Goal: Task Accomplishment & Management: Manage account settings

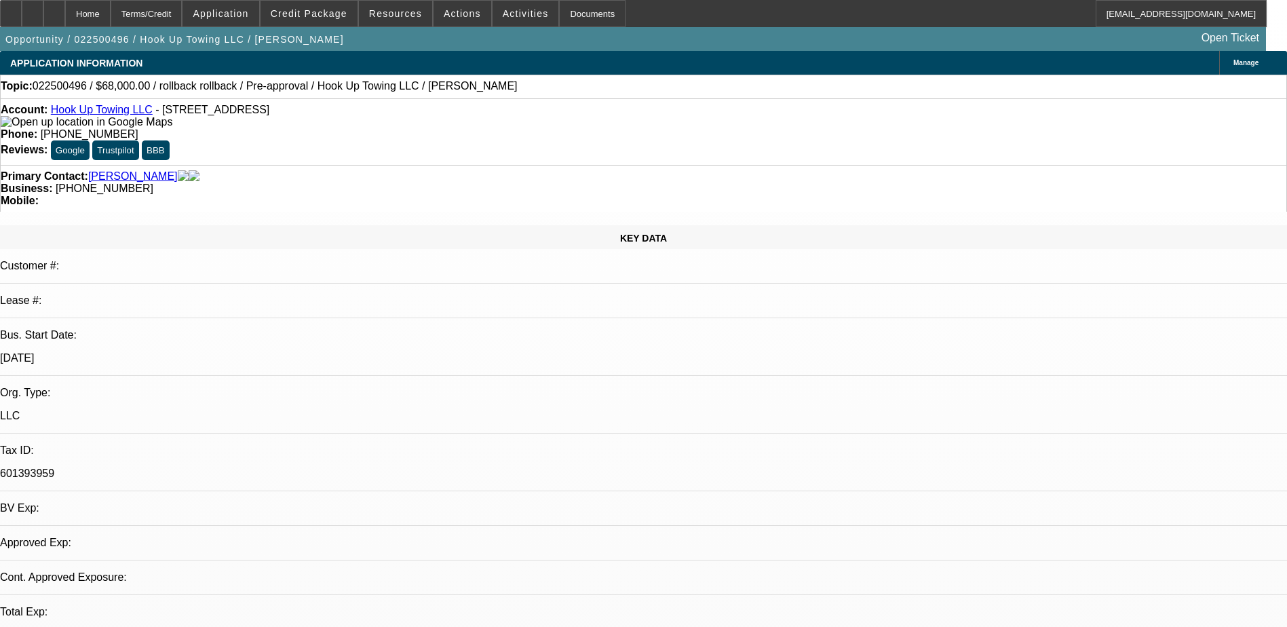
select select "0"
select select "0.1"
select select "0.15"
select select "2"
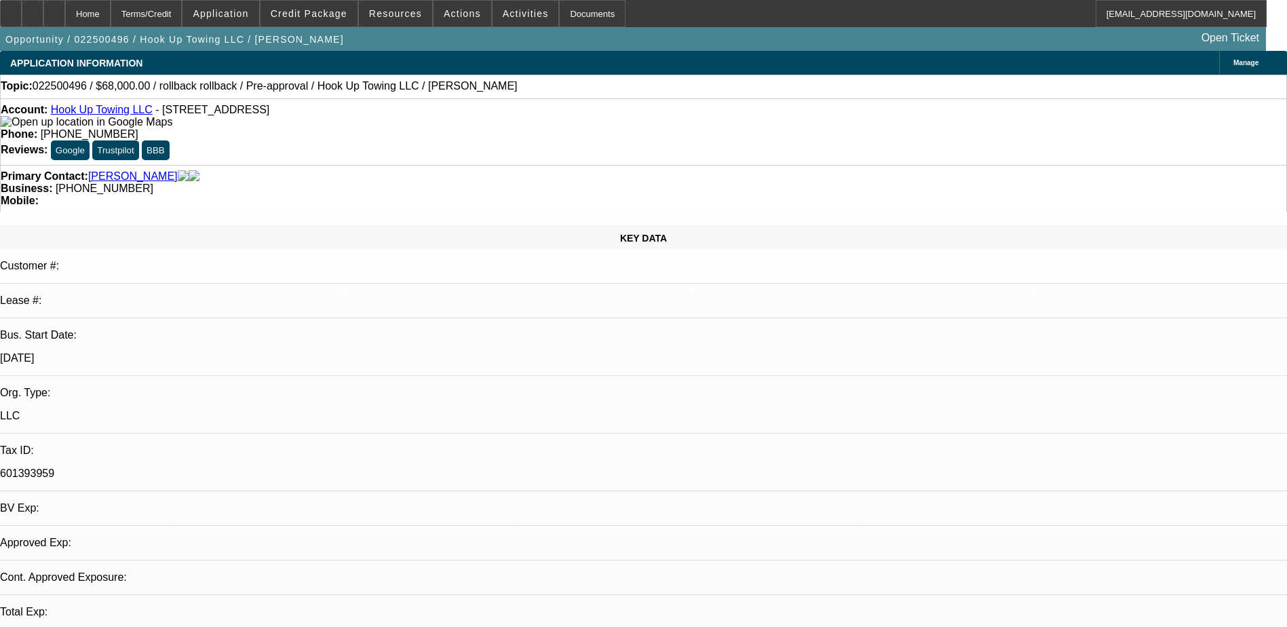
select select "0.1"
select select "0.15"
select select "2"
select select "0.1"
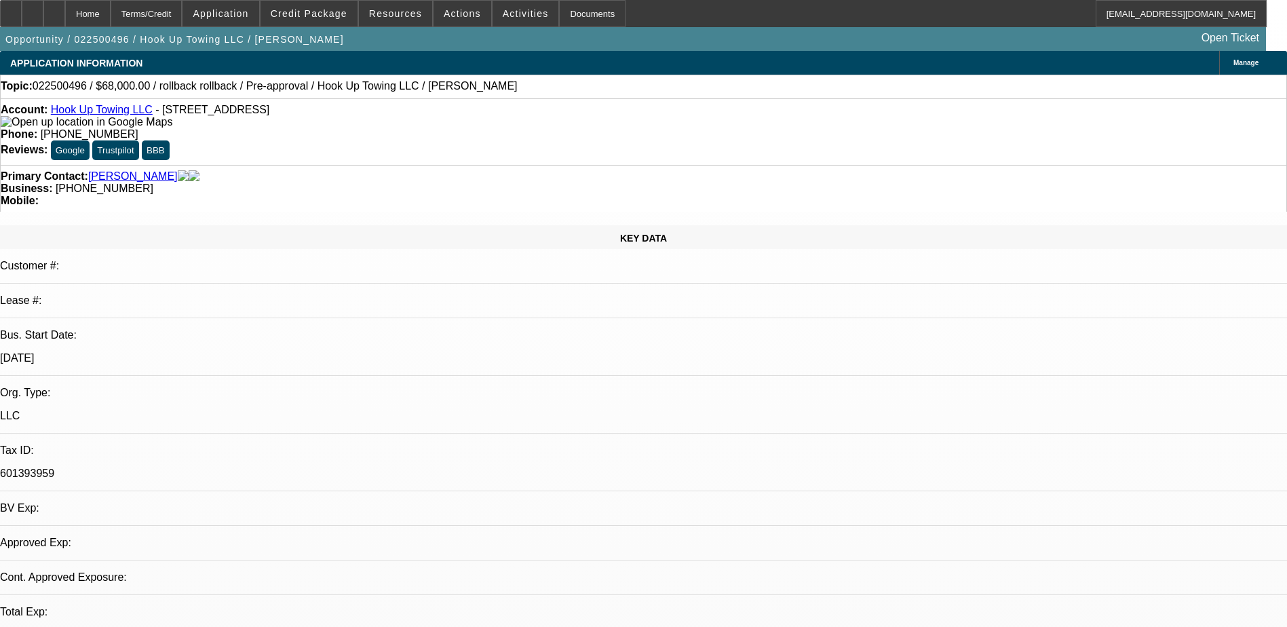
select select "2"
select select "0.1"
select select "1"
select select "3"
select select "4"
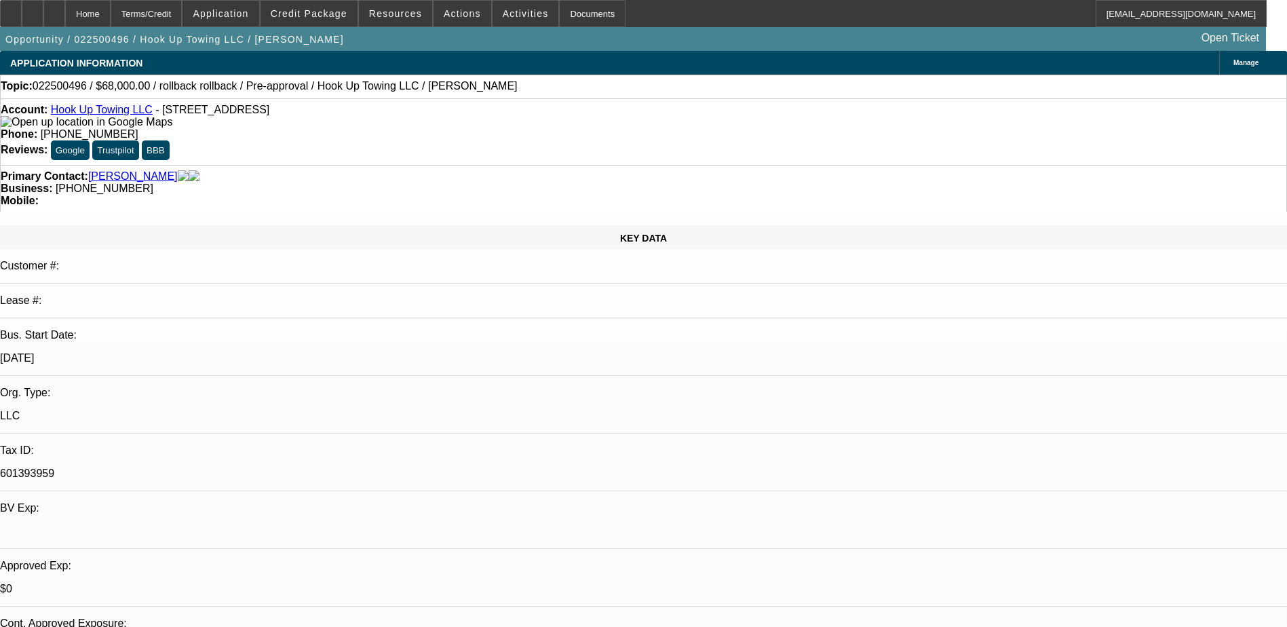
select select "1"
select select "2"
select select "4"
select select "1"
select select "2"
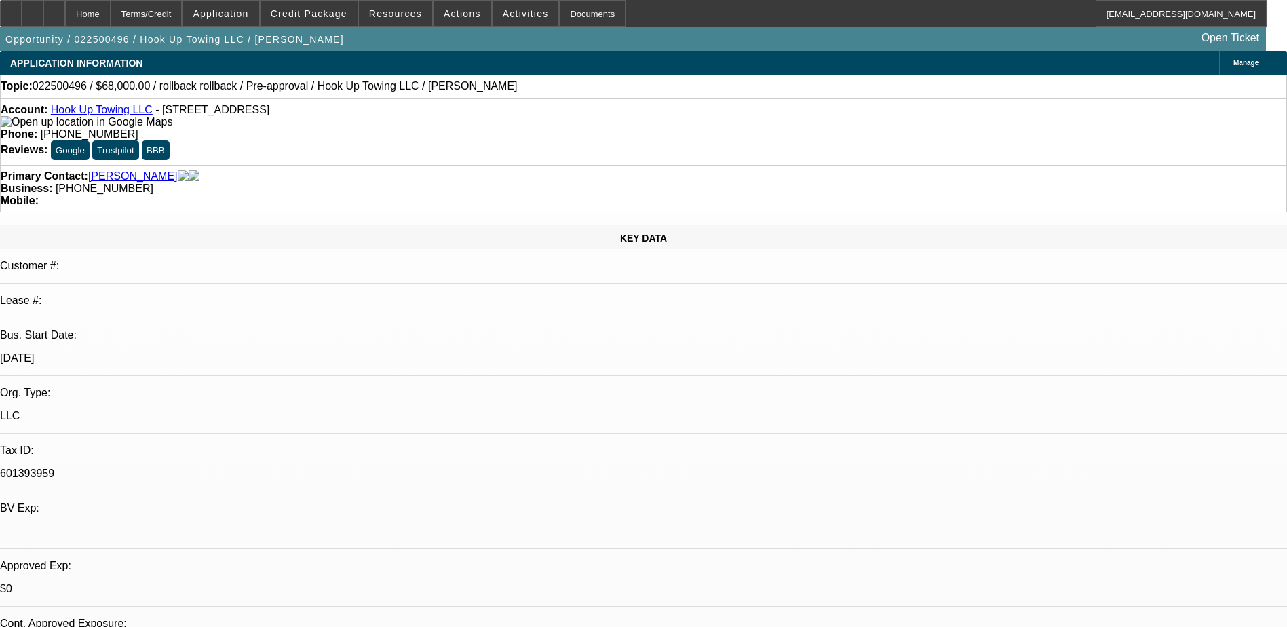
select select "4"
select select "1"
select select "2"
select select "4"
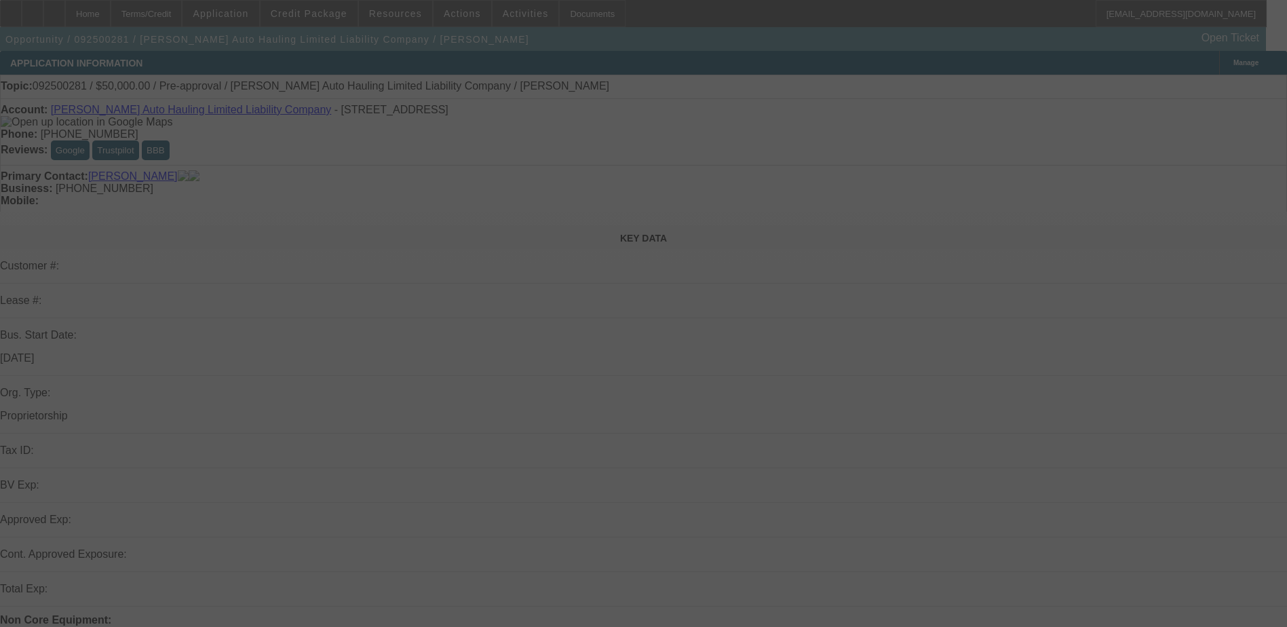
scroll to position [339, 0]
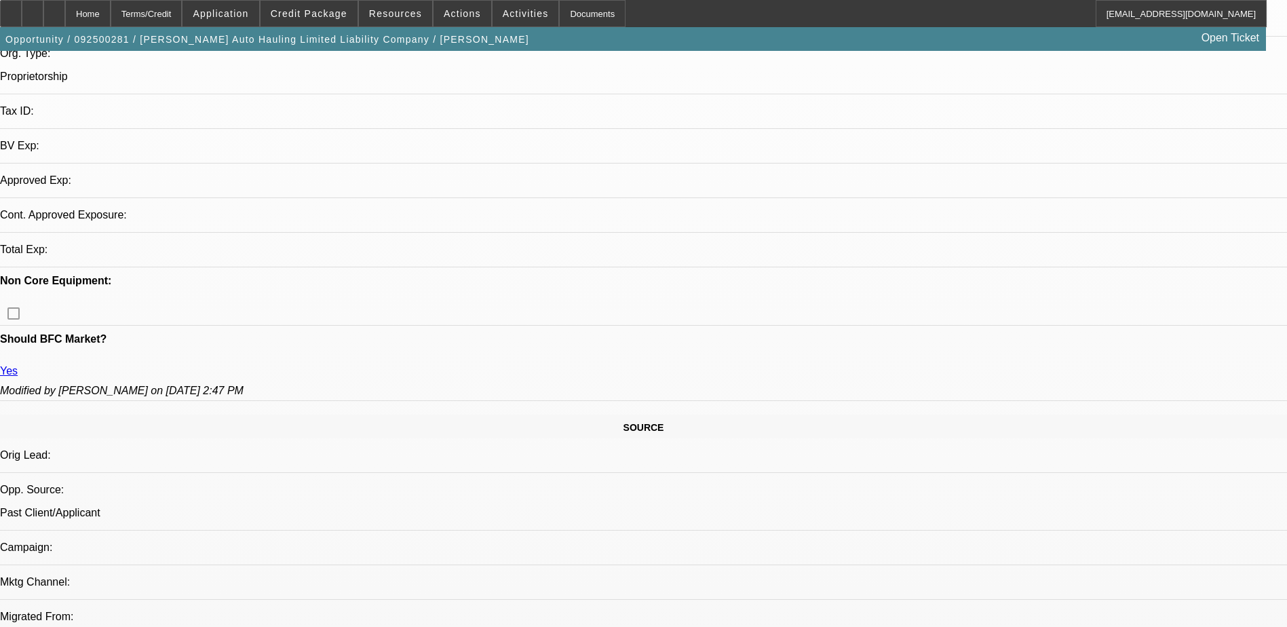
select select "0"
select select "2"
select select "0.1"
select select "4"
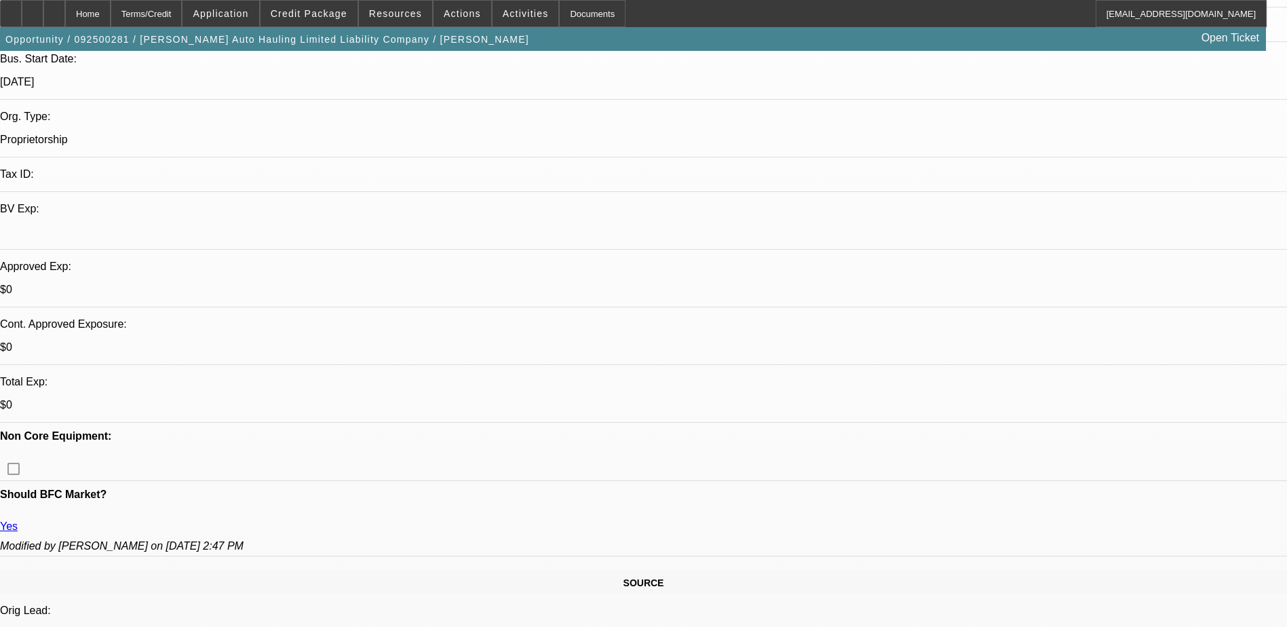
scroll to position [203, 0]
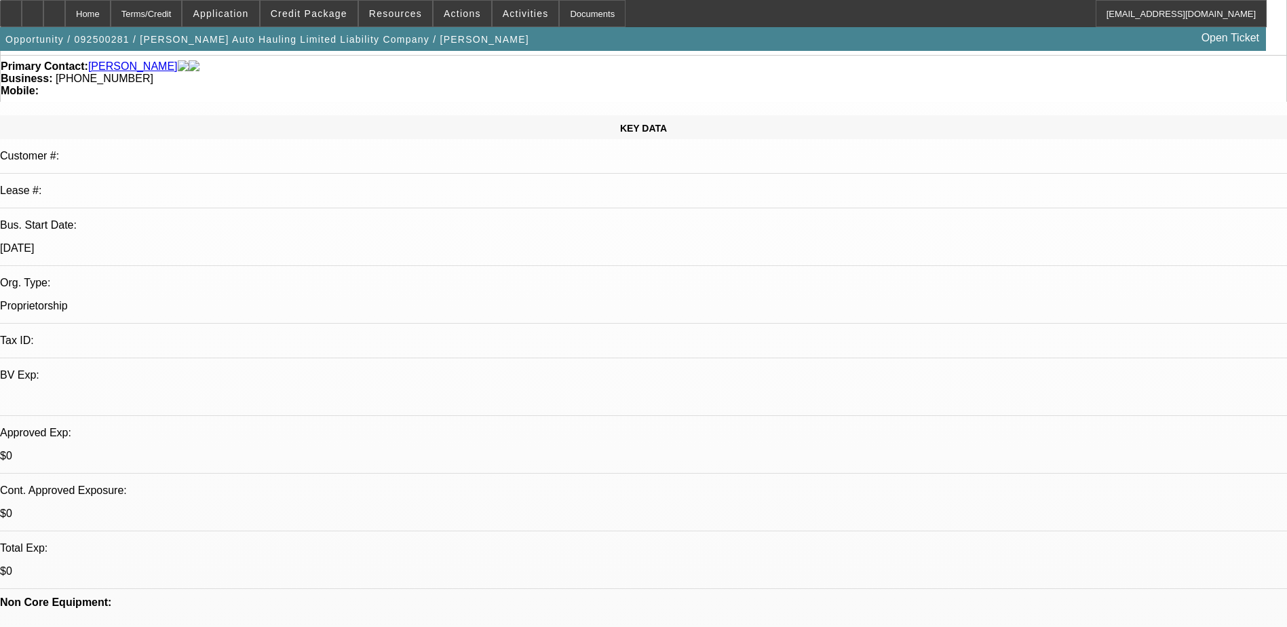
scroll to position [0, 0]
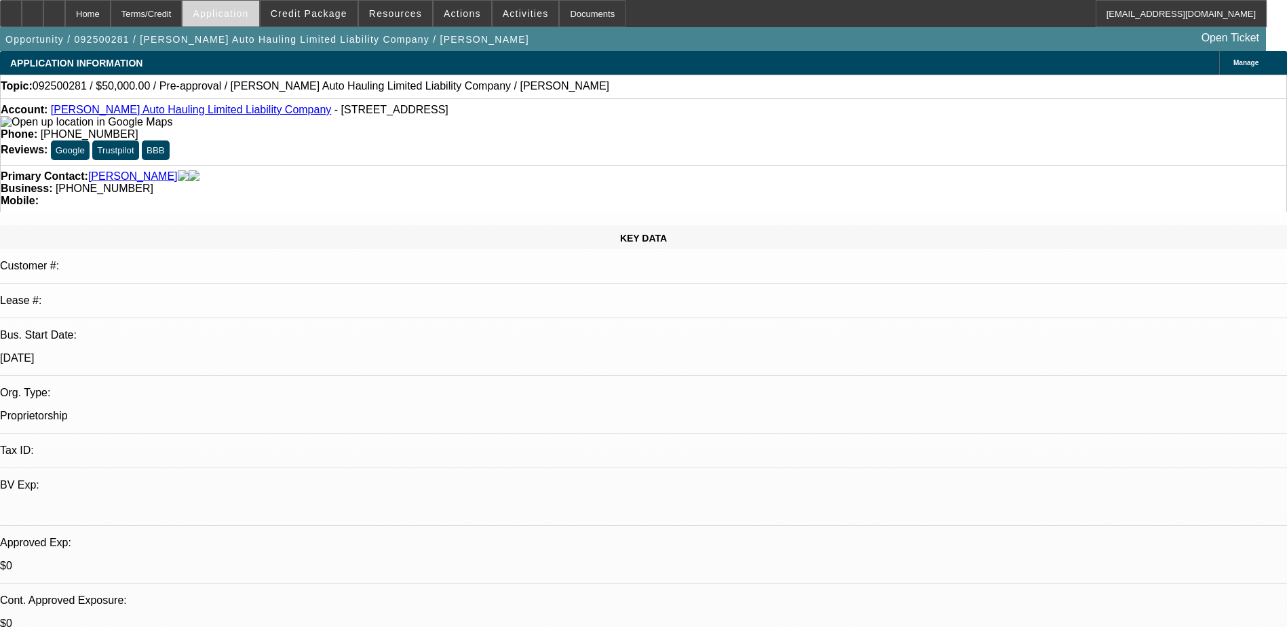
click at [248, 12] on span "Application" at bounding box center [221, 13] width 56 height 11
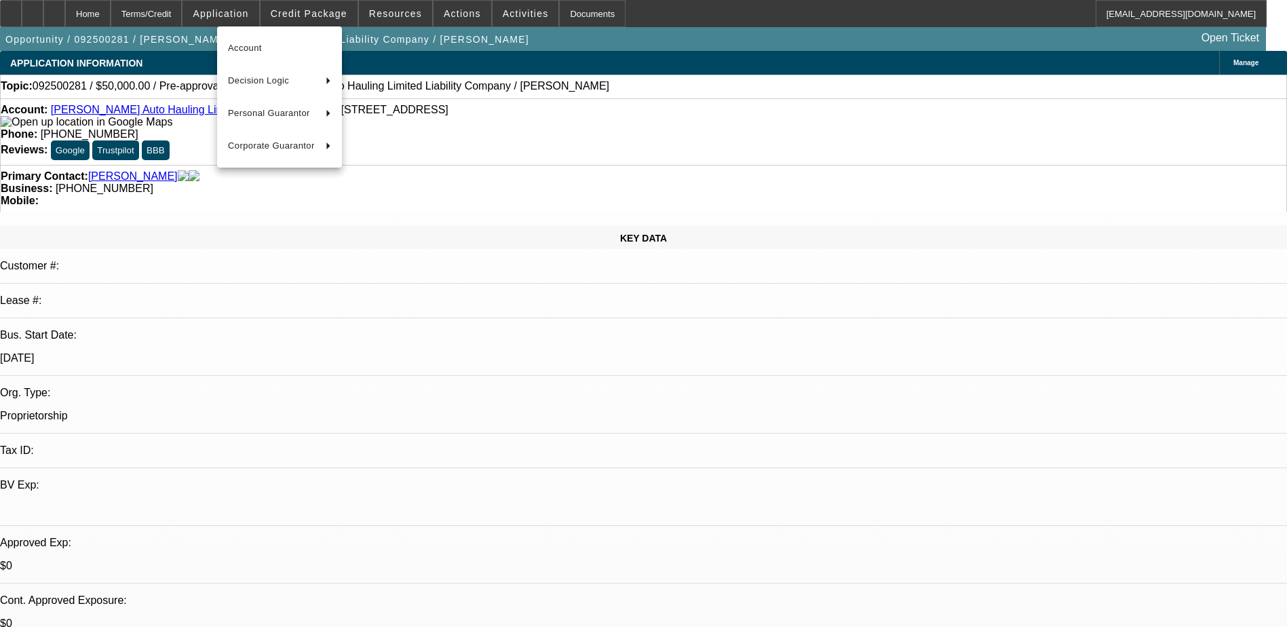
click at [179, 8] on div at bounding box center [643, 313] width 1287 height 627
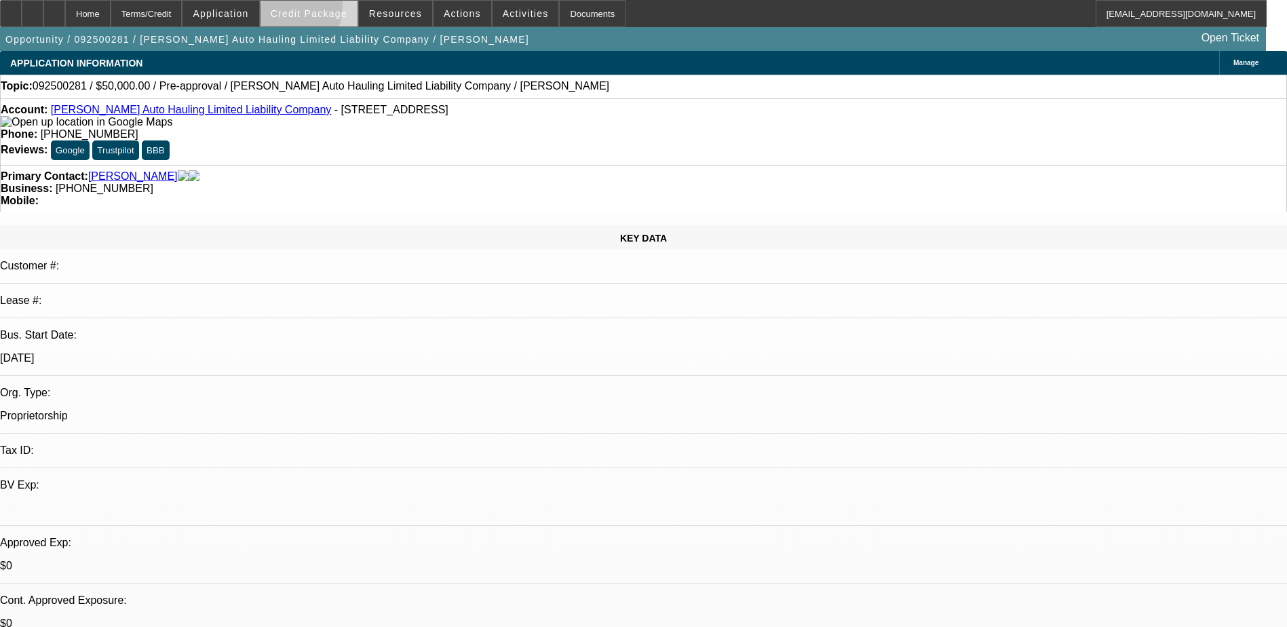
click at [299, 8] on span "Credit Package" at bounding box center [309, 13] width 77 height 11
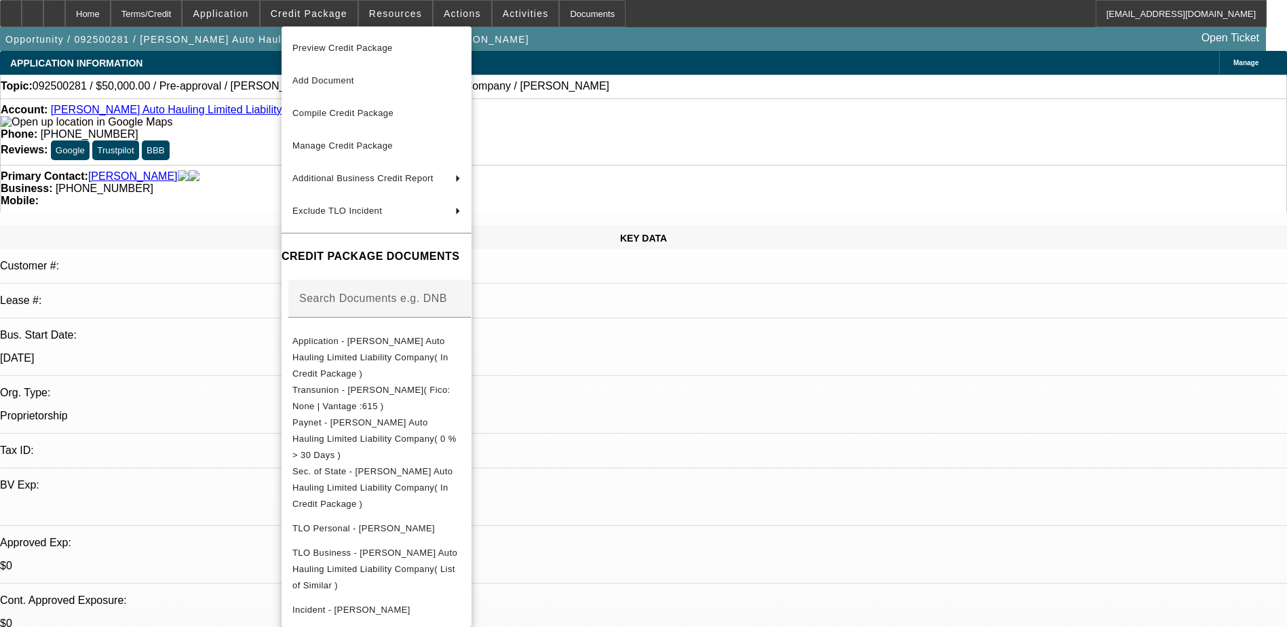
click at [253, 9] on div at bounding box center [643, 313] width 1287 height 627
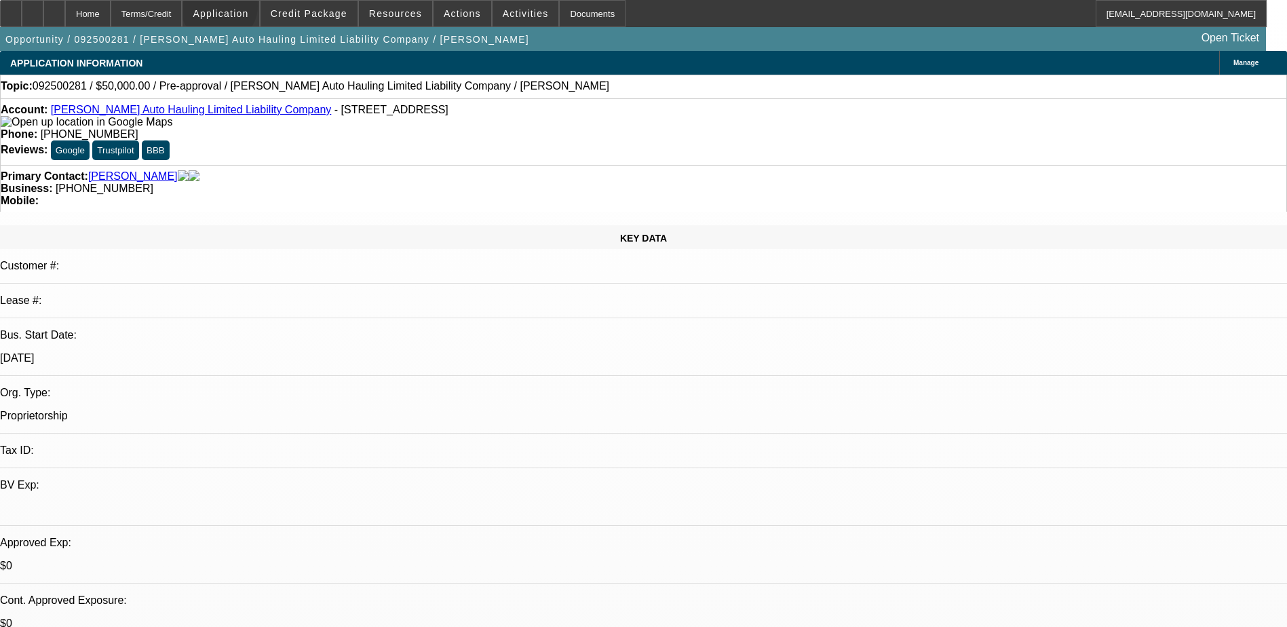
click at [248, 9] on span "Application" at bounding box center [221, 13] width 56 height 11
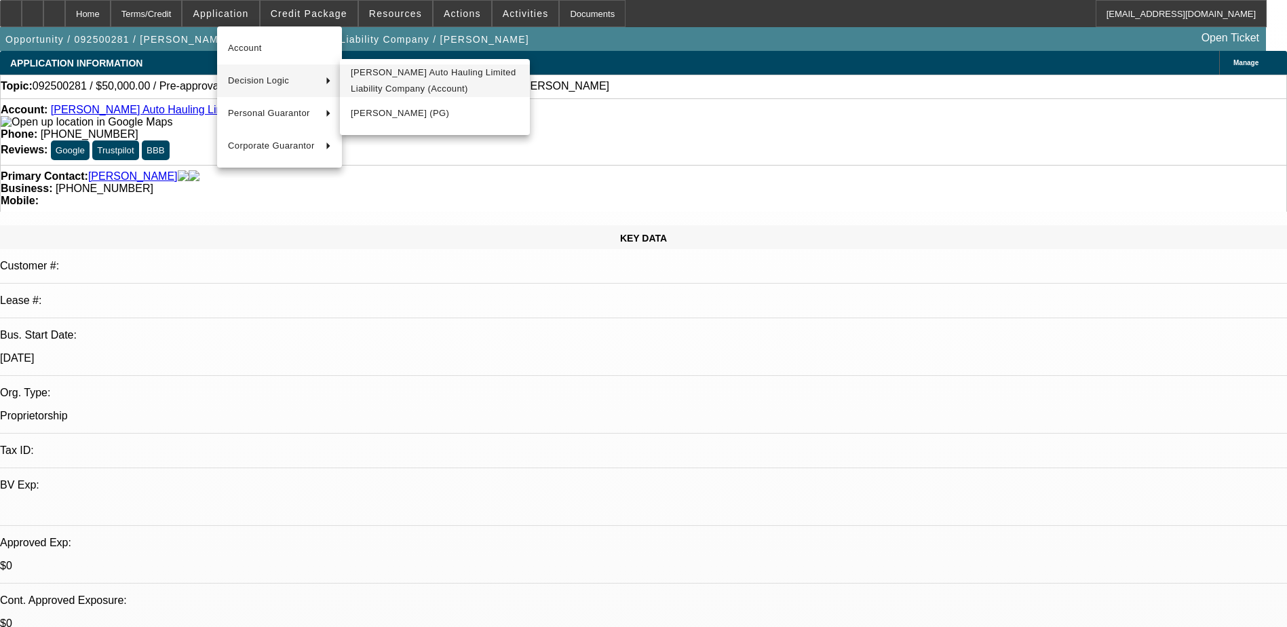
click at [422, 89] on span "Batog Auto Hauling Limited Liability Company (Account)" at bounding box center [435, 80] width 168 height 33
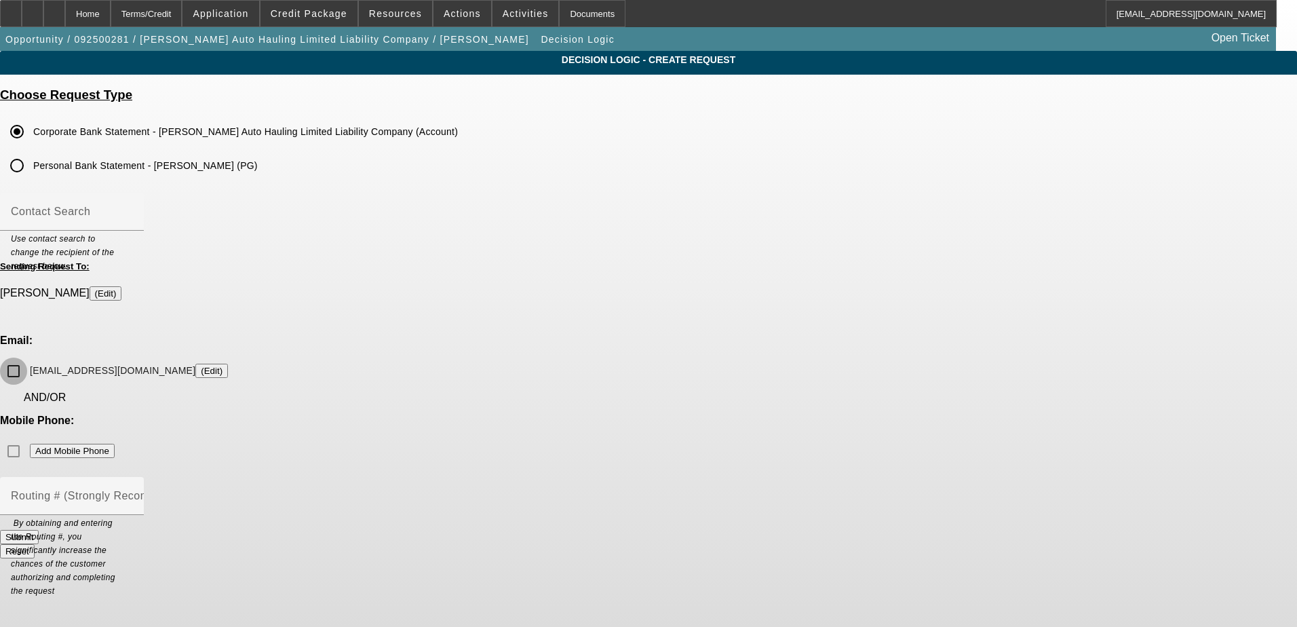
drag, startPoint x: 486, startPoint y: 340, endPoint x: 610, endPoint y: 340, distance: 124.1
click at [27, 357] on input "batogautohauling@gmail.com (Edit)" at bounding box center [13, 370] width 27 height 27
checkbox input "true"
click at [736, 414] on div "Mobile Phone: Add Mobile Phone" at bounding box center [648, 439] width 1297 height 50
click at [39, 530] on button "Submit" at bounding box center [19, 537] width 39 height 14
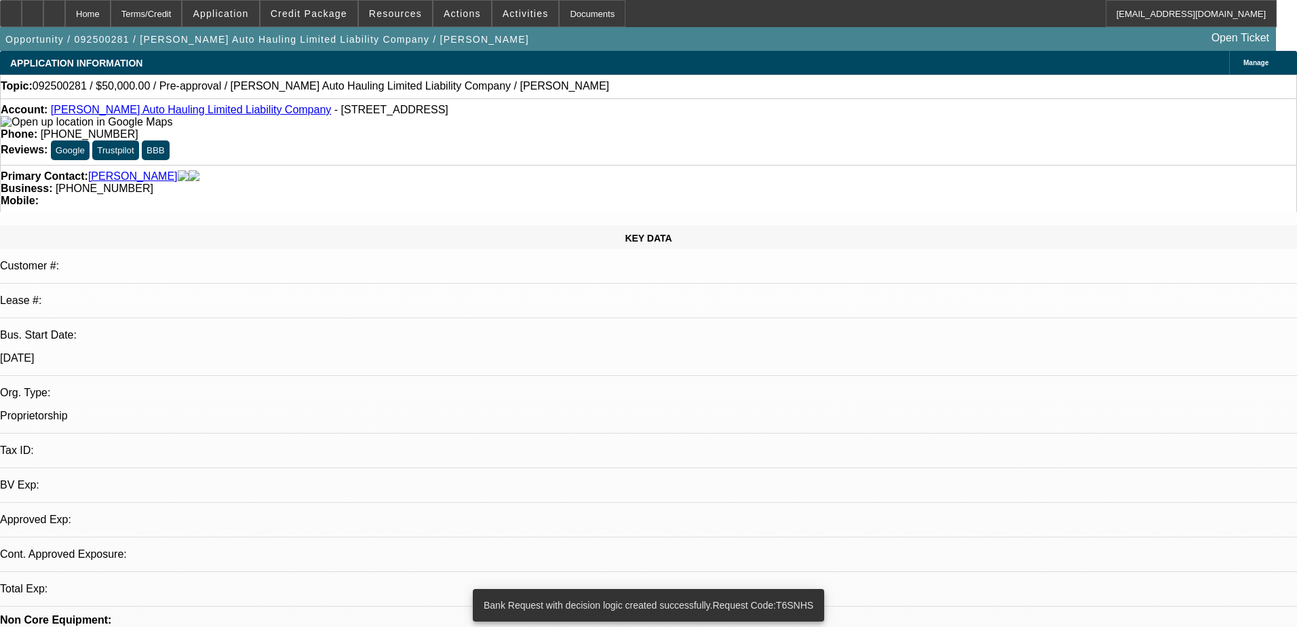
select select "0"
select select "2"
select select "0.1"
select select "4"
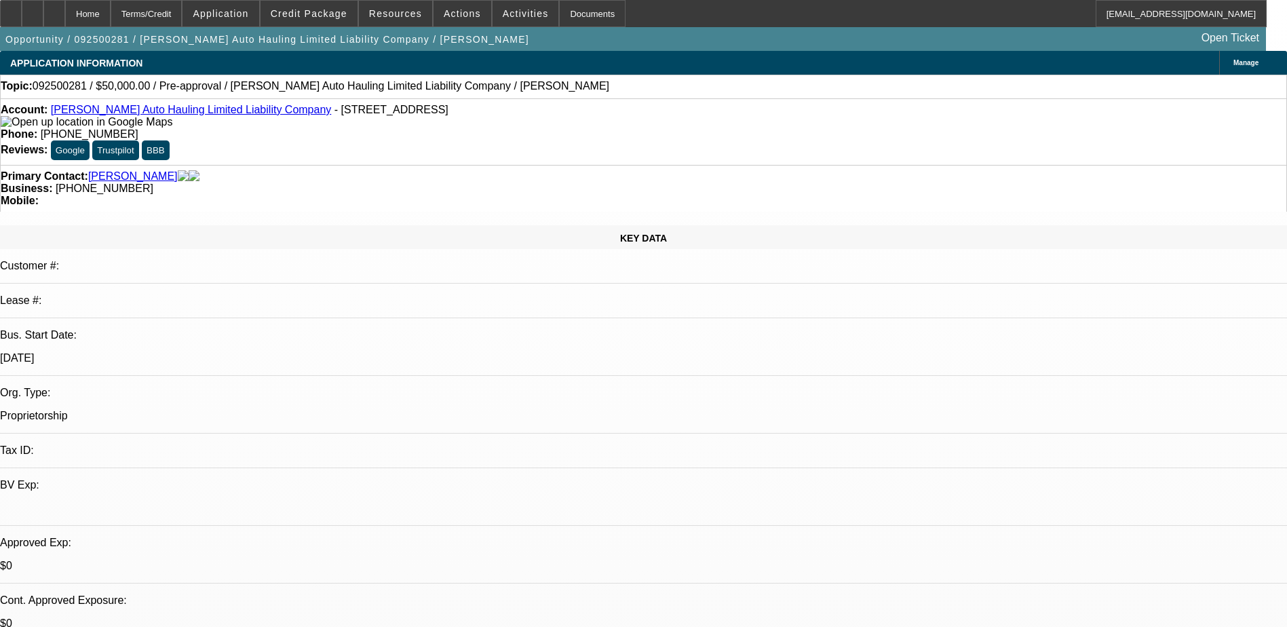
type textarea "R"
type textarea "Said to reach out wednesday instead of getting pre-apporved before going there"
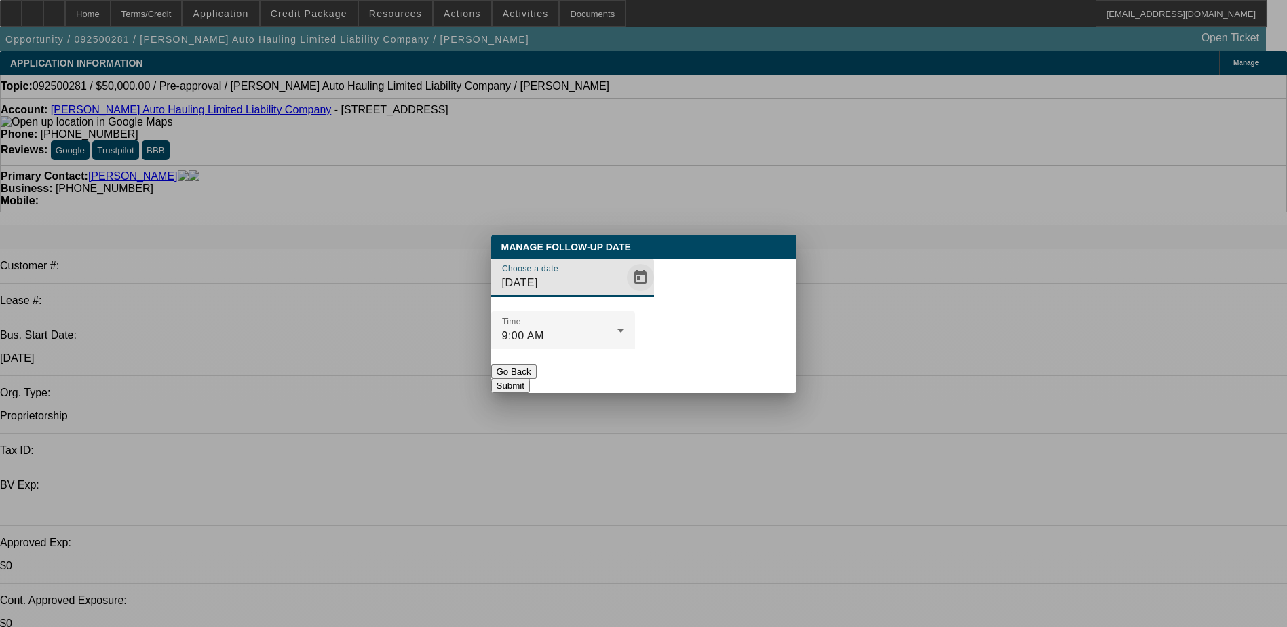
click at [624, 294] on span "Open calendar" at bounding box center [640, 277] width 33 height 33
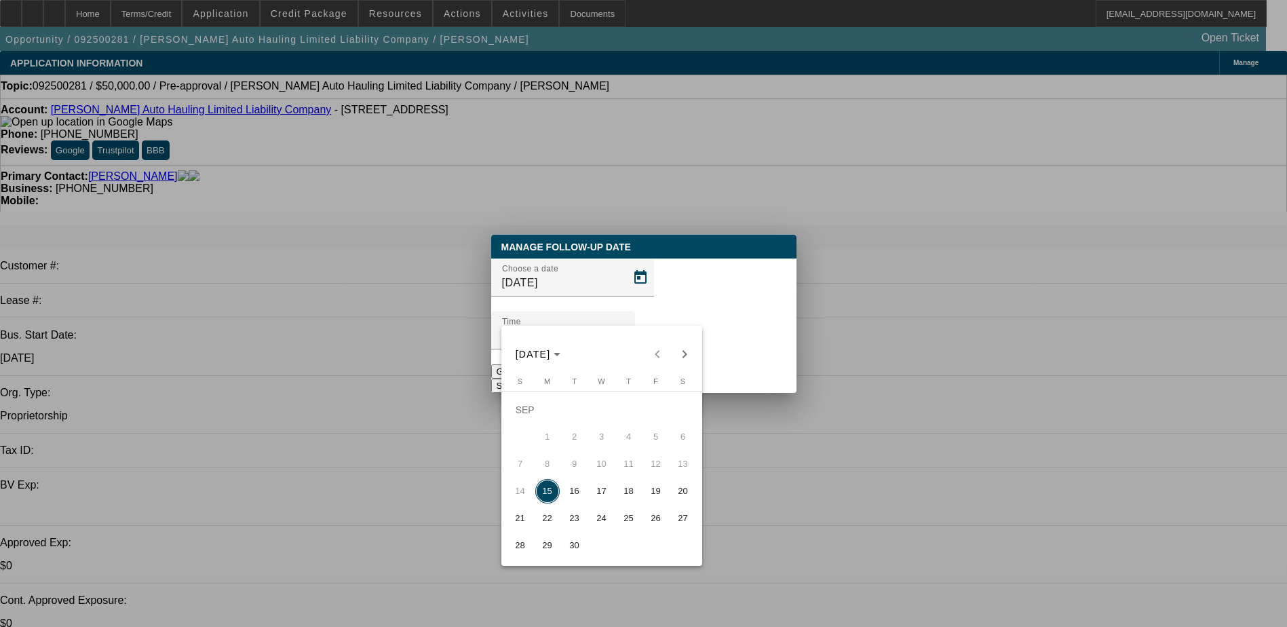
click at [608, 496] on span "17" at bounding box center [601, 491] width 24 height 24
type input "9/17/2025"
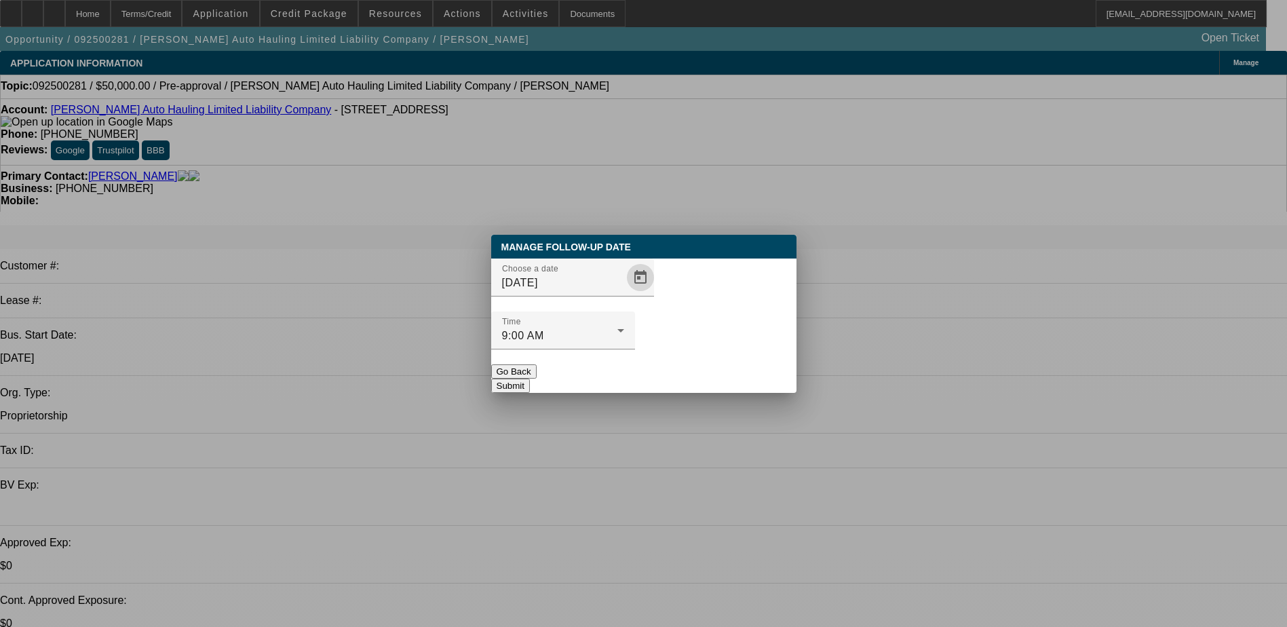
click at [530, 378] on button "Submit" at bounding box center [510, 385] width 39 height 14
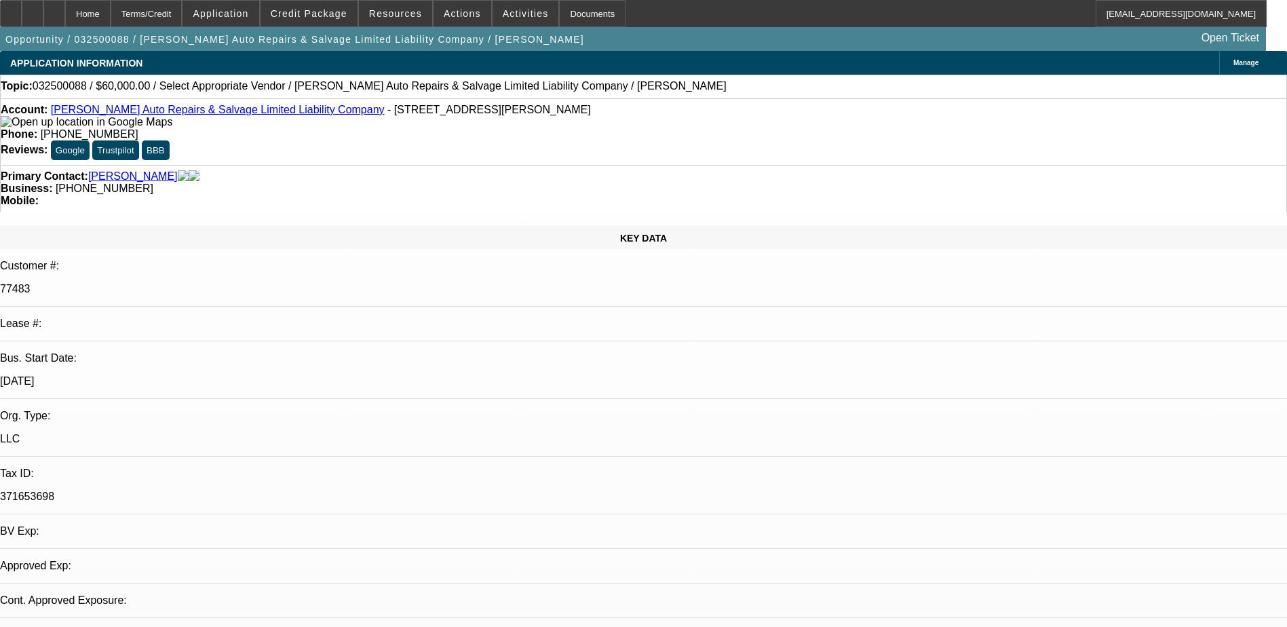
select select "0"
select select "2"
select select "0.1"
select select "4"
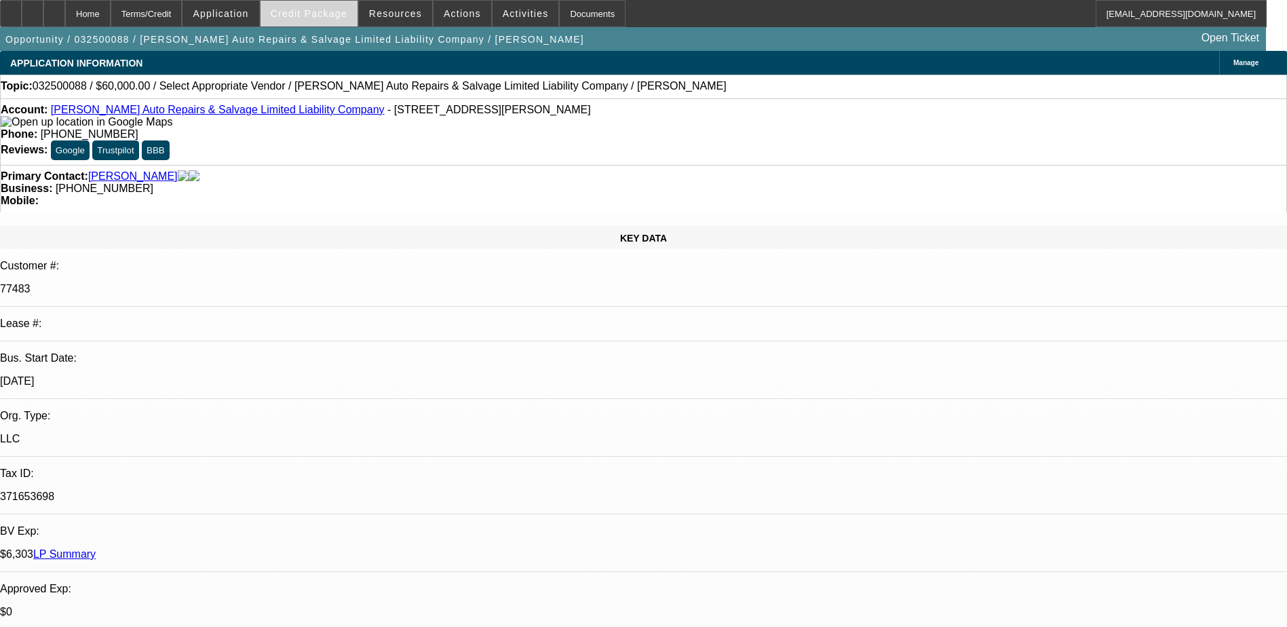
click at [332, 13] on span "Credit Package" at bounding box center [309, 13] width 77 height 11
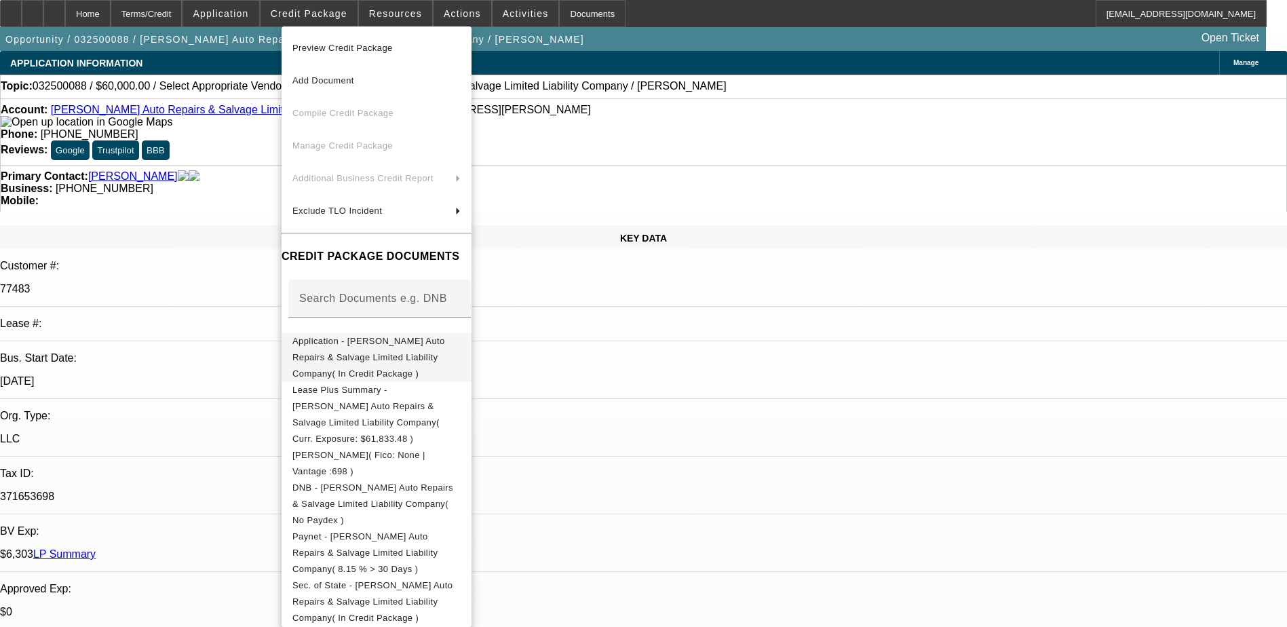
click at [377, 344] on span "Application - [PERSON_NAME] Auto Repairs & Salvage Limited Liability Company( I…" at bounding box center [368, 357] width 153 height 43
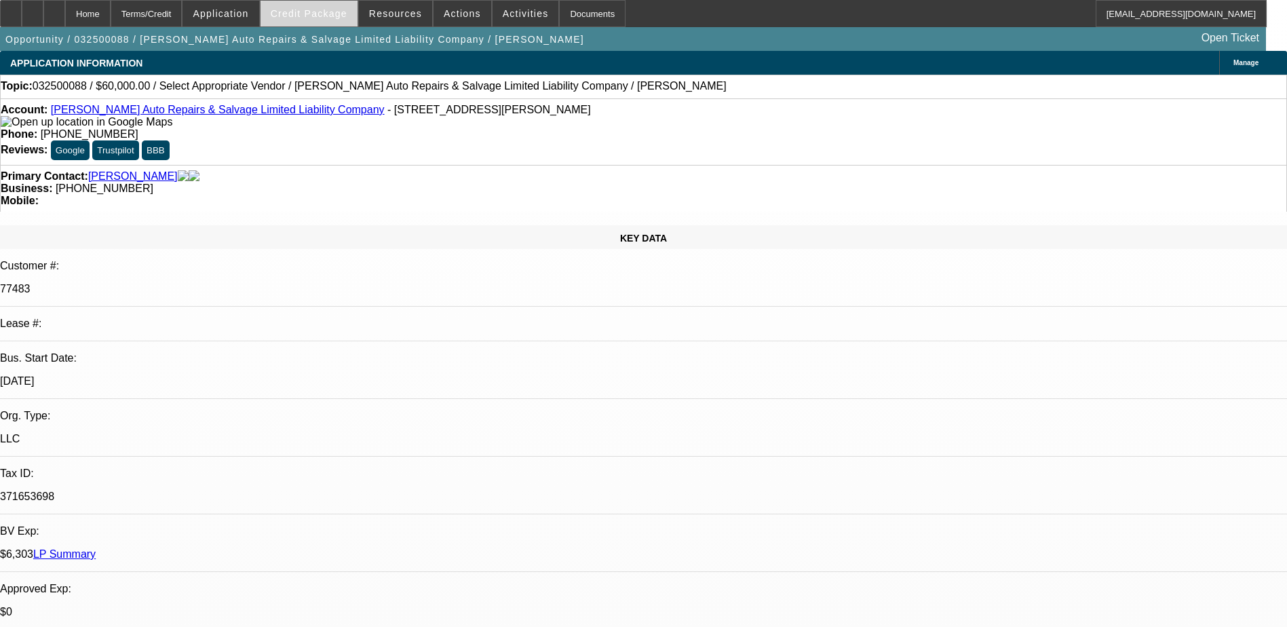
click at [318, 6] on span at bounding box center [308, 13] width 97 height 33
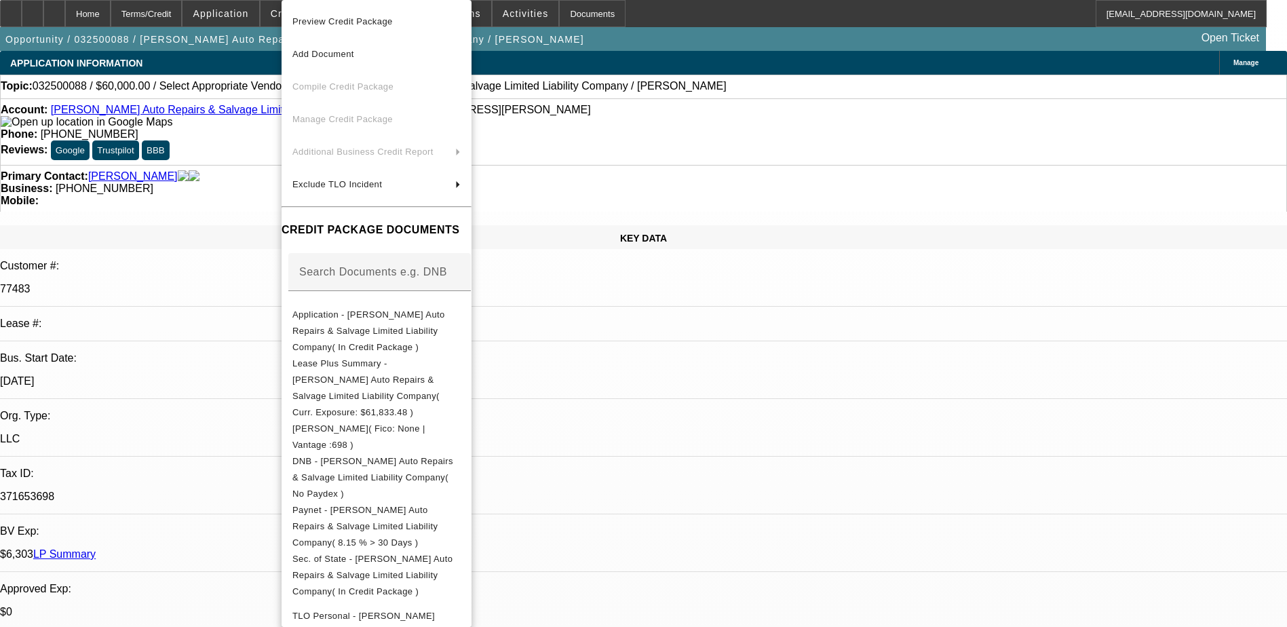
click at [252, 12] on div at bounding box center [643, 313] width 1287 height 627
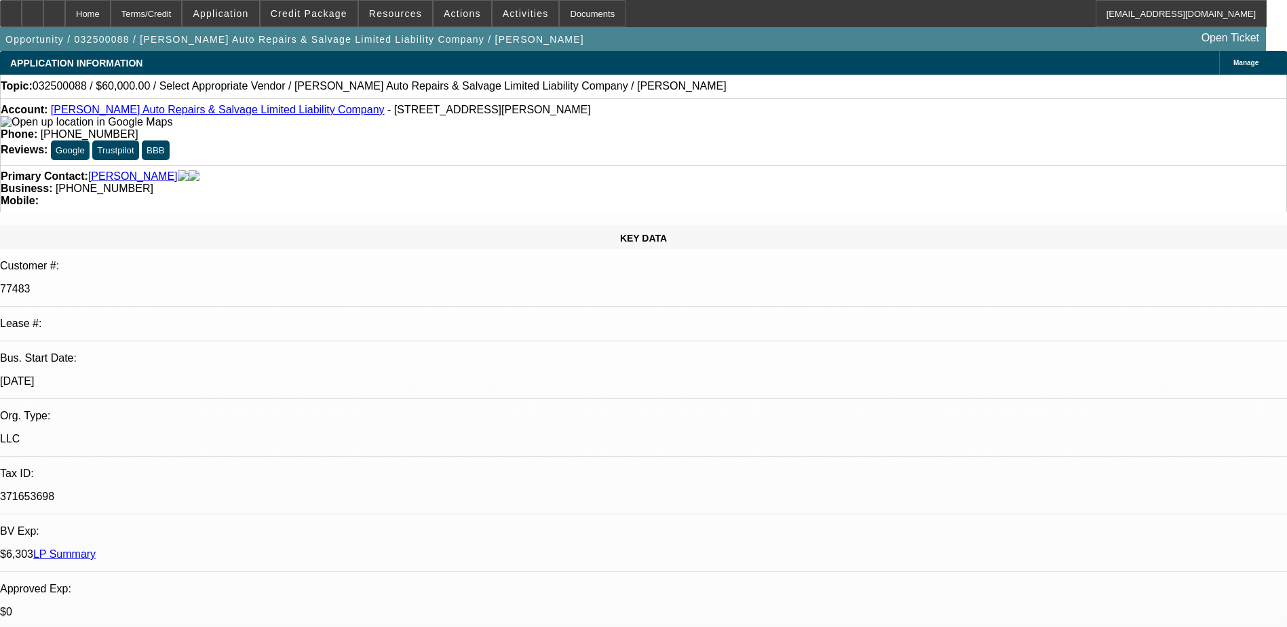
click at [248, 11] on span "Application" at bounding box center [221, 13] width 56 height 11
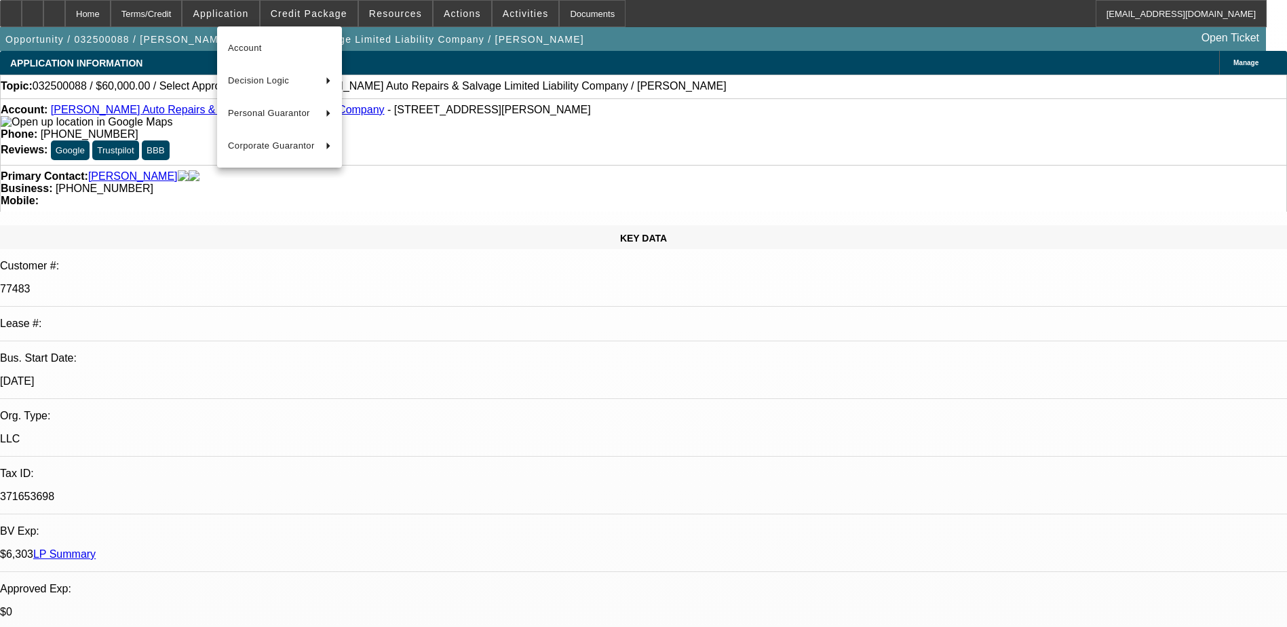
click at [447, 13] on div at bounding box center [643, 313] width 1287 height 627
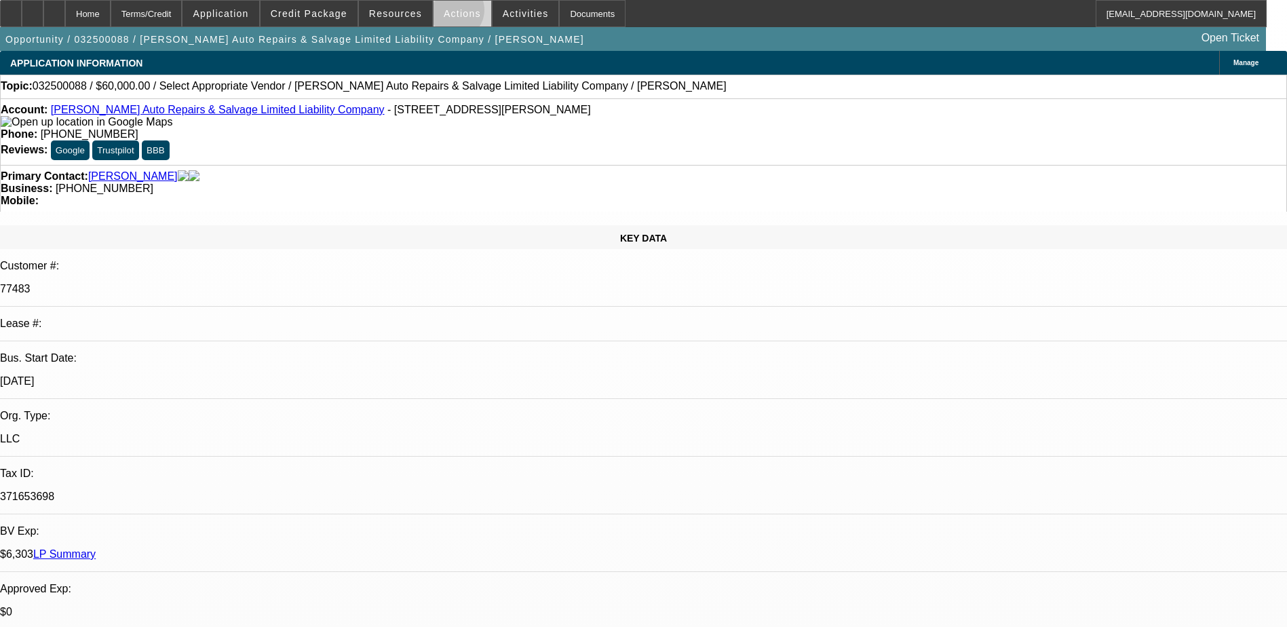
click at [448, 13] on span "Actions" at bounding box center [462, 13] width 37 height 11
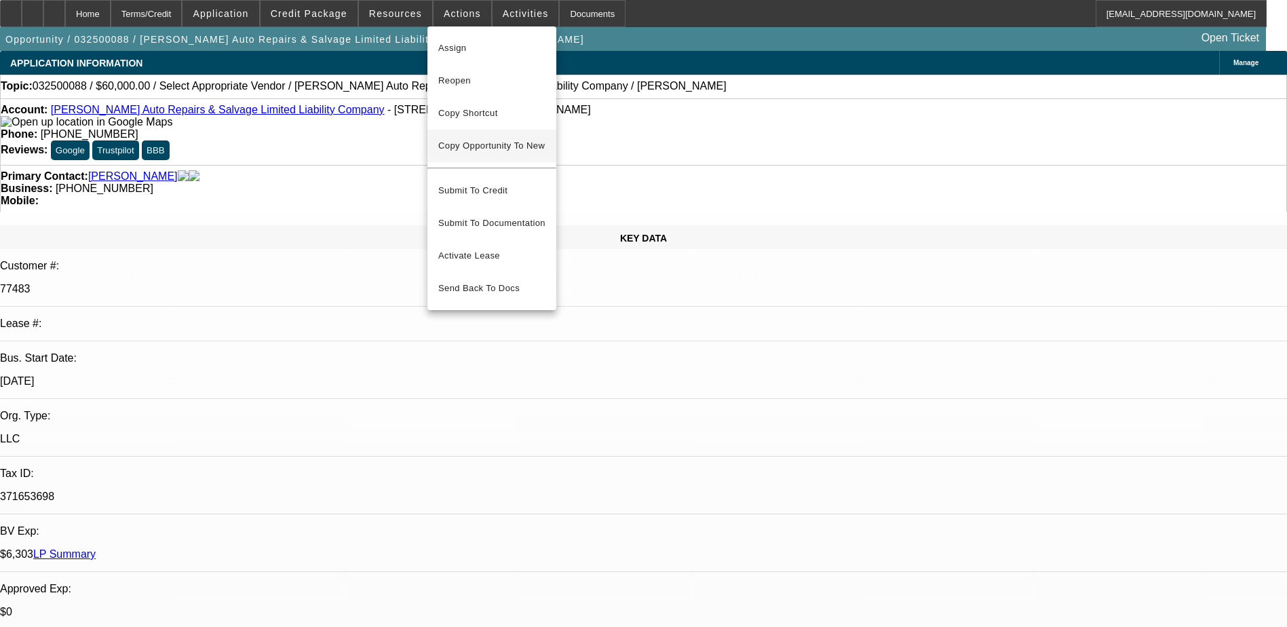
click at [501, 151] on span "Copy Opportunity To New" at bounding box center [491, 145] width 106 height 10
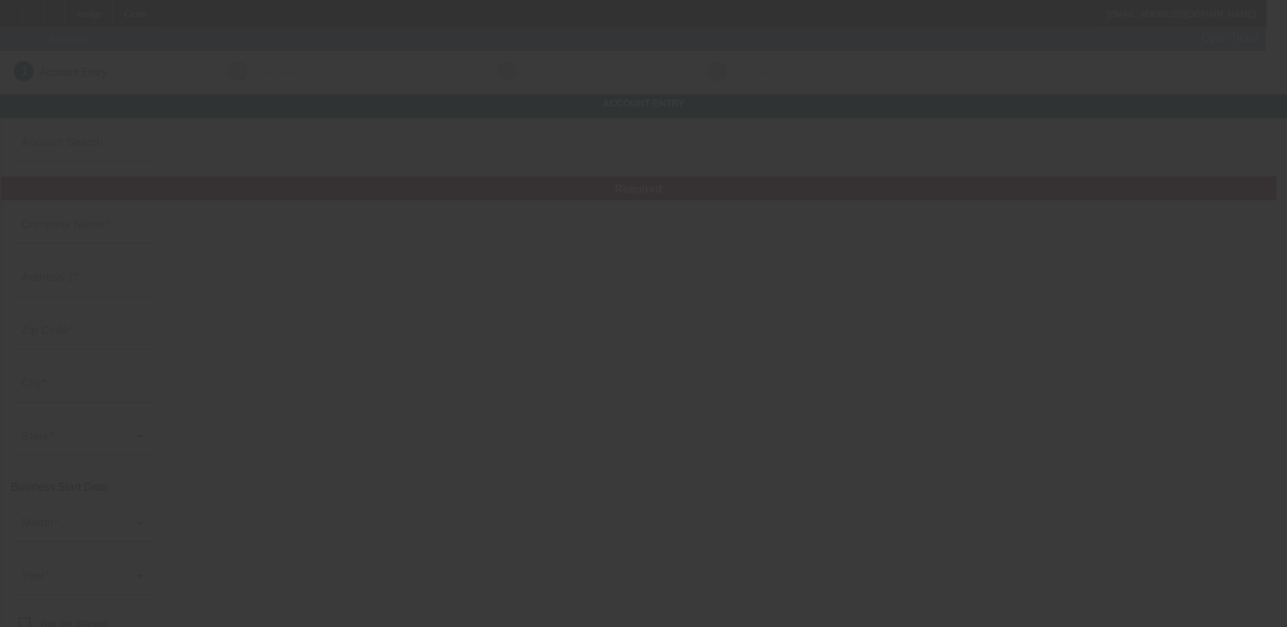
type input "[PERSON_NAME] Auto Repairs & Salvage Limited Liability Company"
type input "[STREET_ADDRESS]"
type input "75069"
type input "[PERSON_NAME]"
type input "[PHONE_NUMBER]"
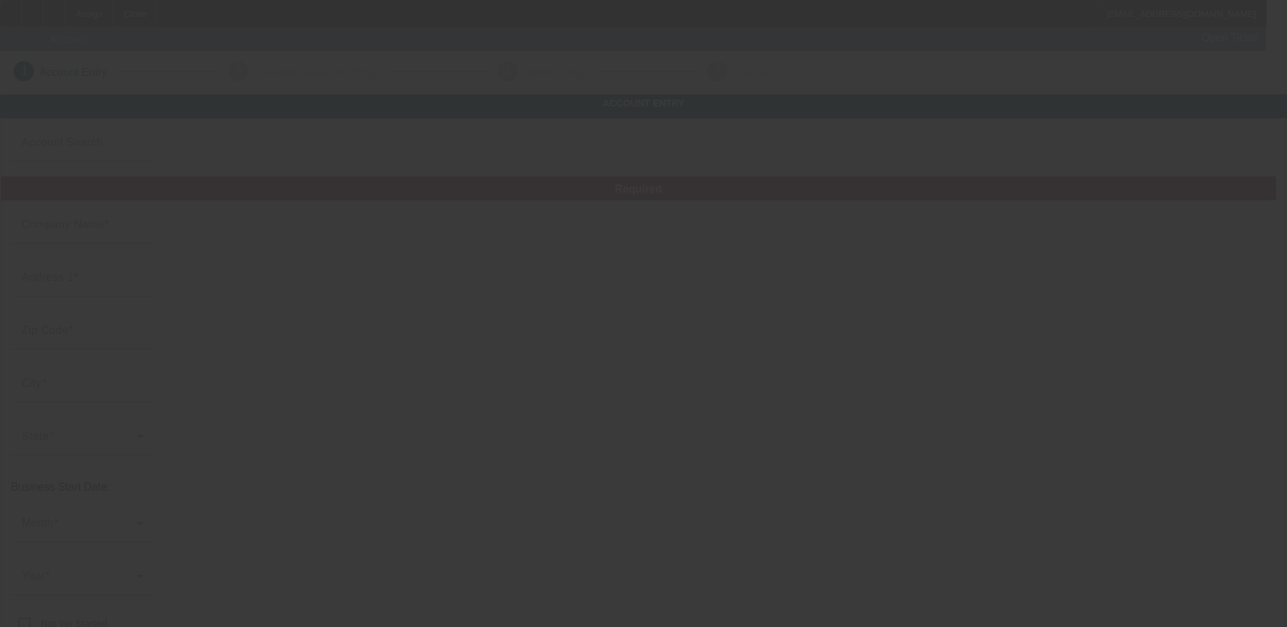
type input "[PERSON_NAME][EMAIL_ADDRESS][DOMAIN_NAME]"
type input "Collin"
type input "371653698"
type input "[URL][DOMAIN_NAME]"
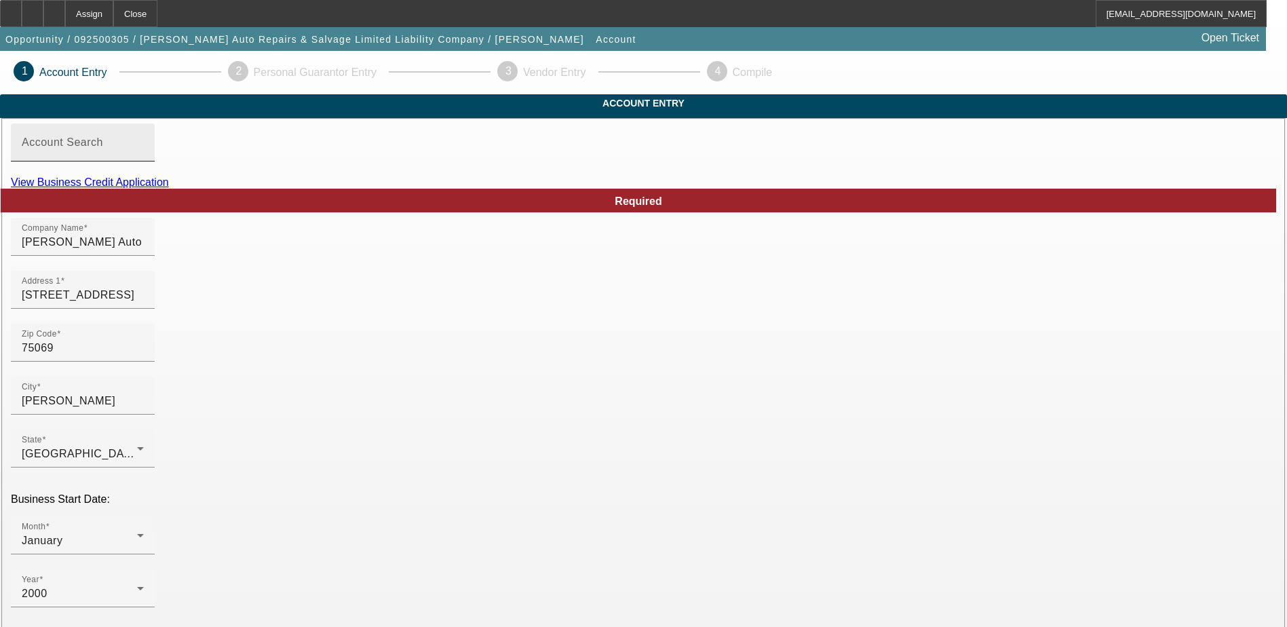
click at [144, 156] on input "Account Search" at bounding box center [83, 148] width 122 height 16
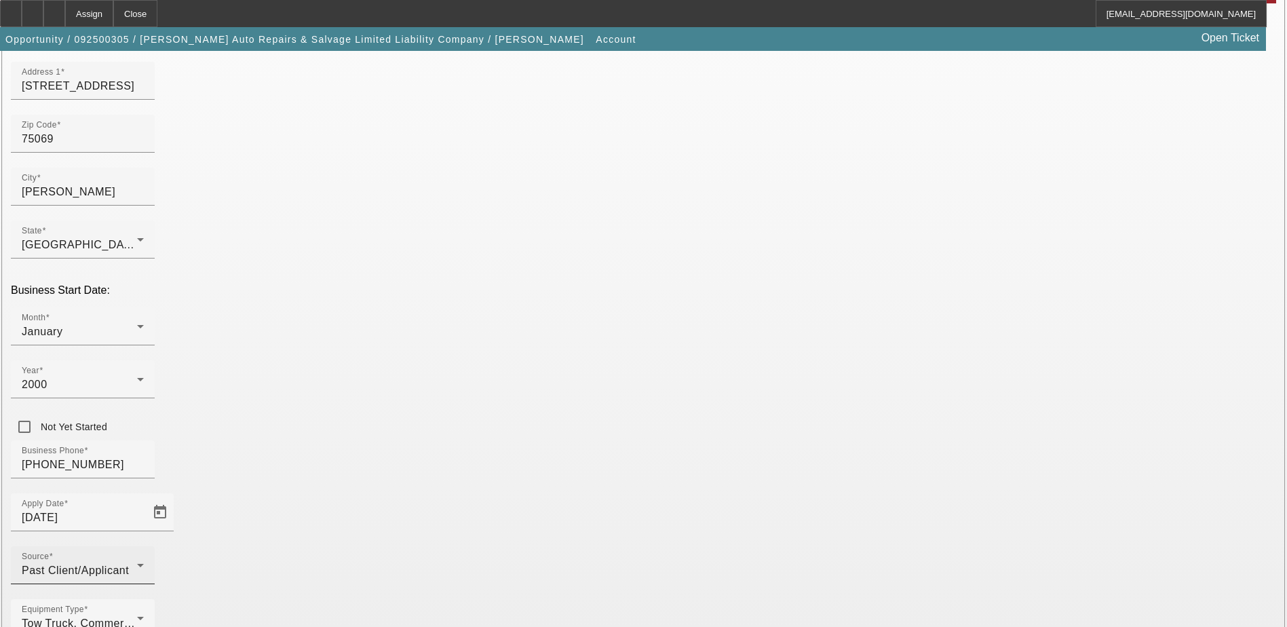
scroll to position [241, 0]
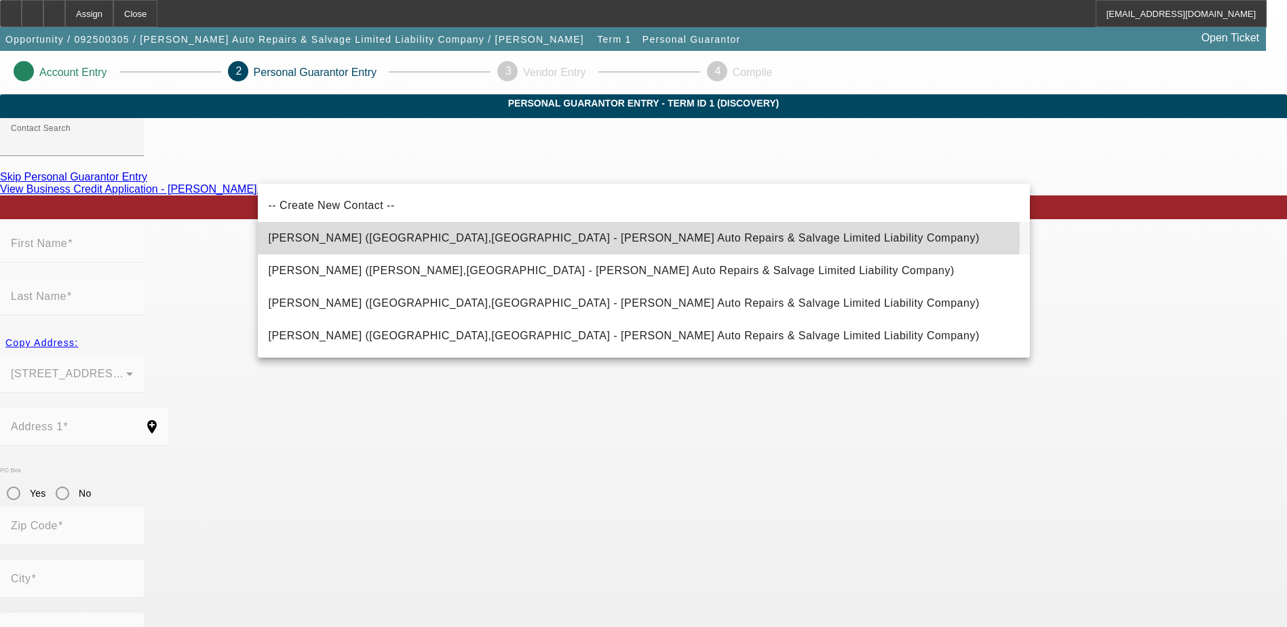
click at [380, 239] on span "Hernandez, Gonzalo (Princeton,TX - Hernadez Auto Repairs & Salvage Limited Liab…" at bounding box center [624, 238] width 711 height 12
type input "Hernandez, Gonzalo (Princeton,TX - Hernadez Auto Repairs & Salvage Limited Liab…"
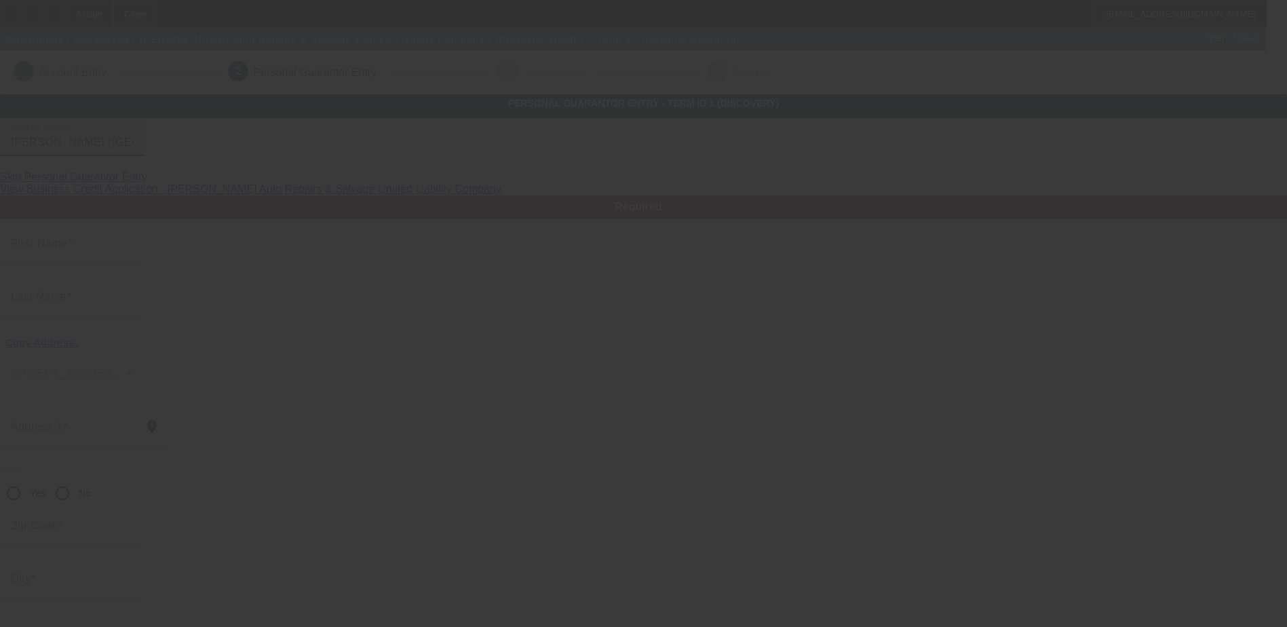
type input "Gonzalo"
type input "Hernandez"
type input "1001 North 6th Street"
radio input "true"
type input "75407"
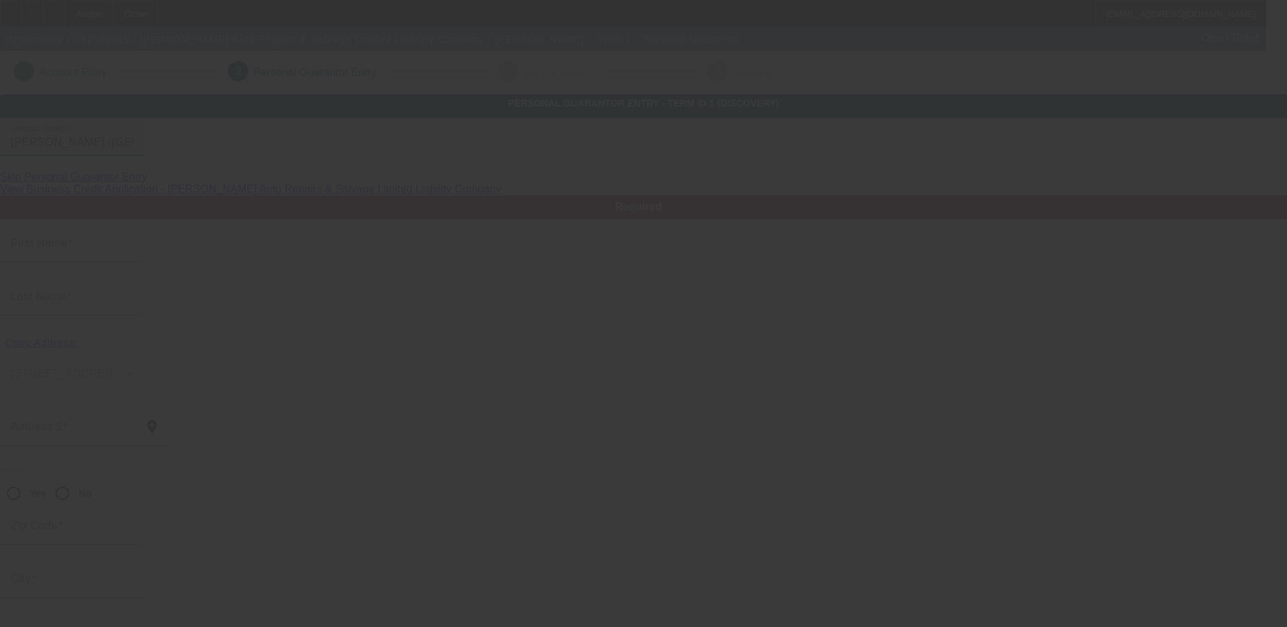
type input "Princeton"
type input "[PHONE_NUMBER]"
type input "100"
type input "848-06-4323"
type input "hernandez.auto1984@gmail.com"
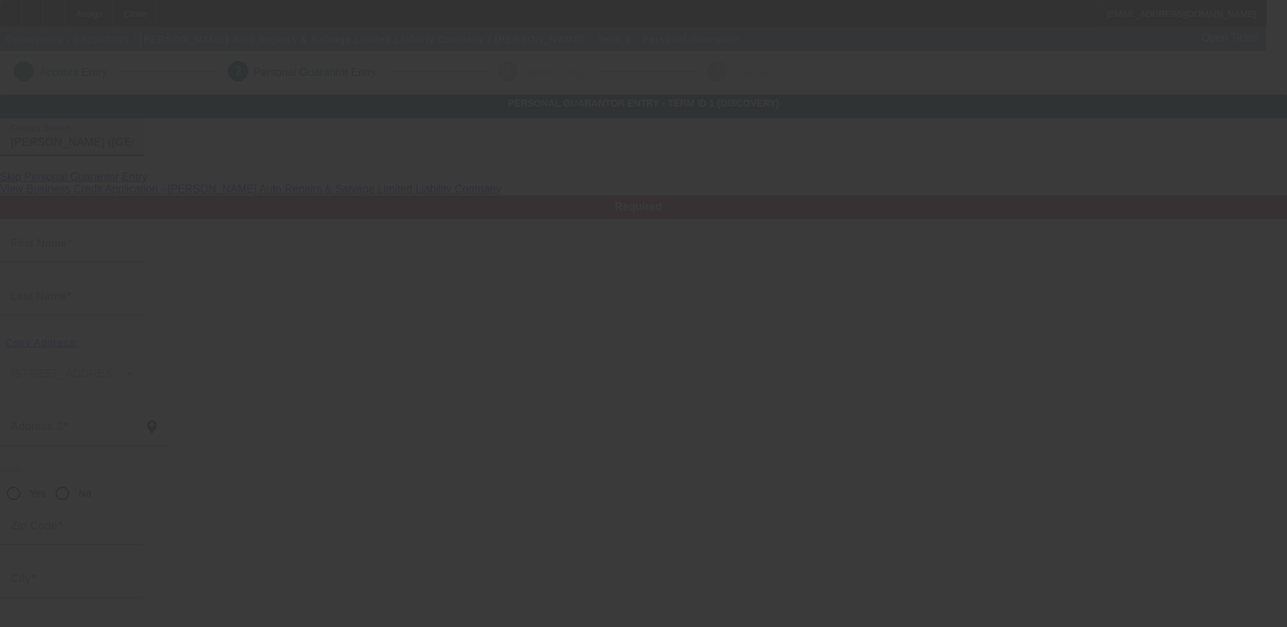
type input "(469) 450-0424"
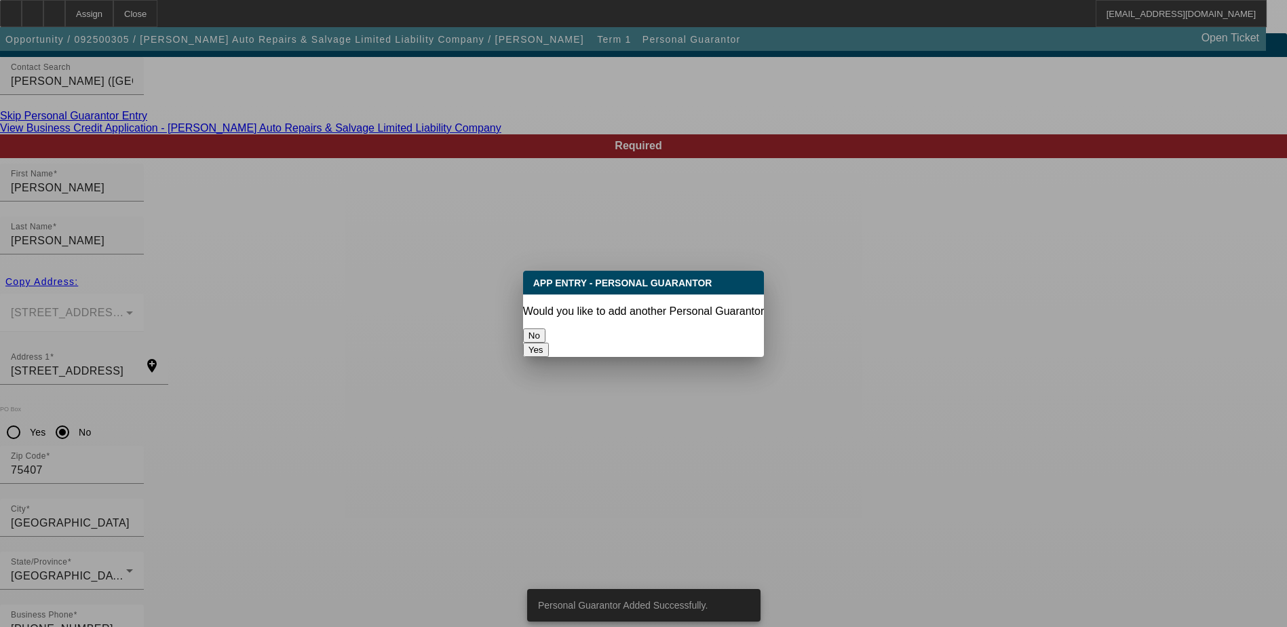
scroll to position [0, 0]
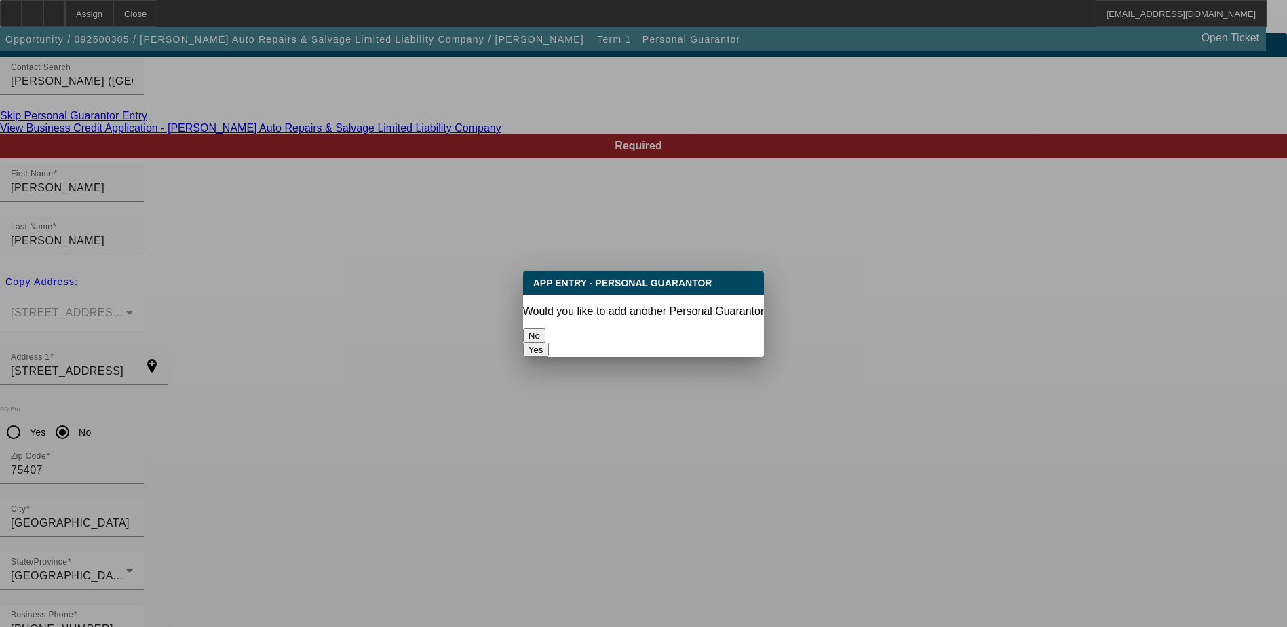
click at [545, 329] on button "No" at bounding box center [534, 335] width 22 height 14
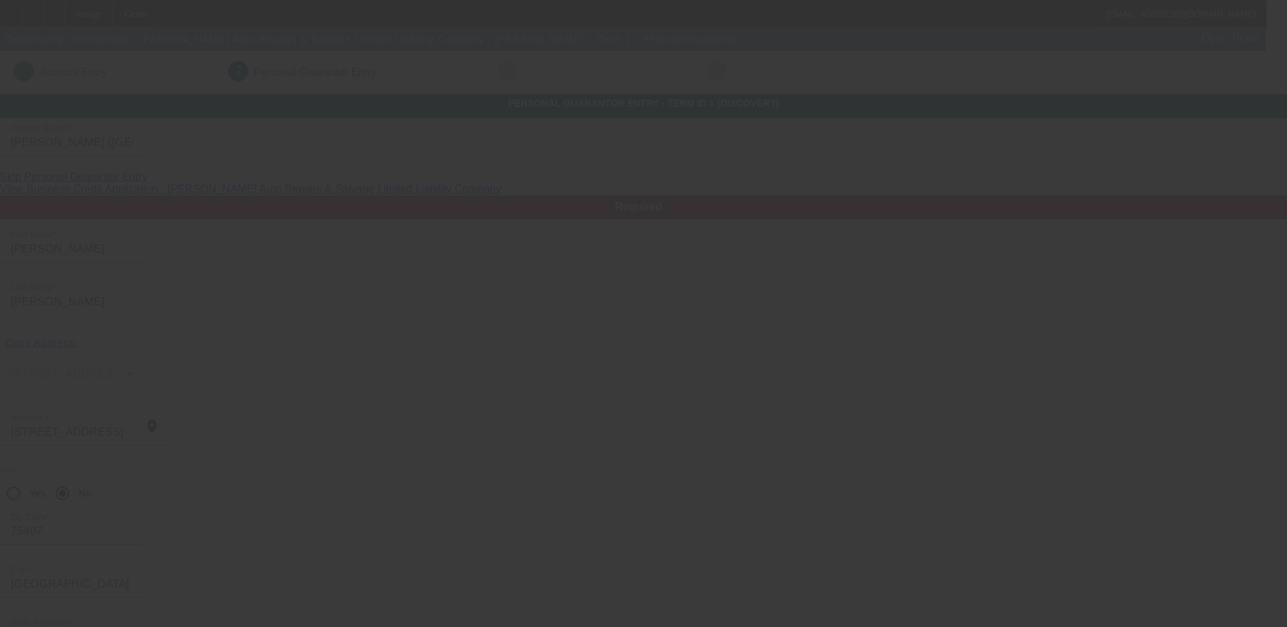
scroll to position [61, 0]
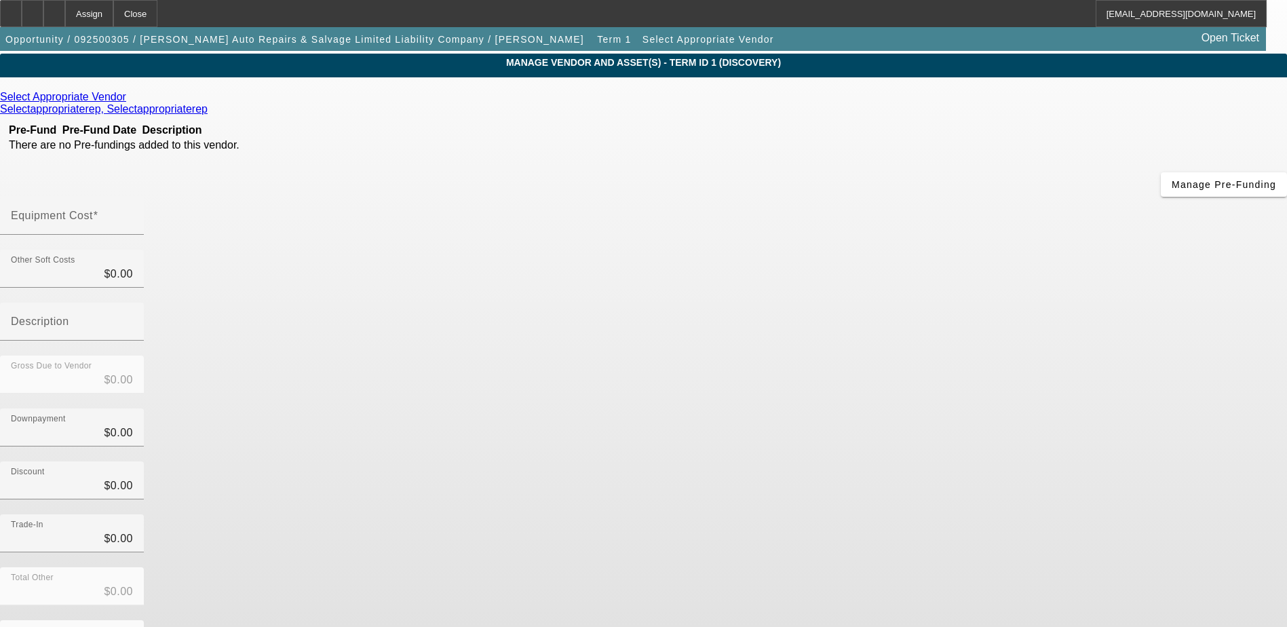
scroll to position [60, 0]
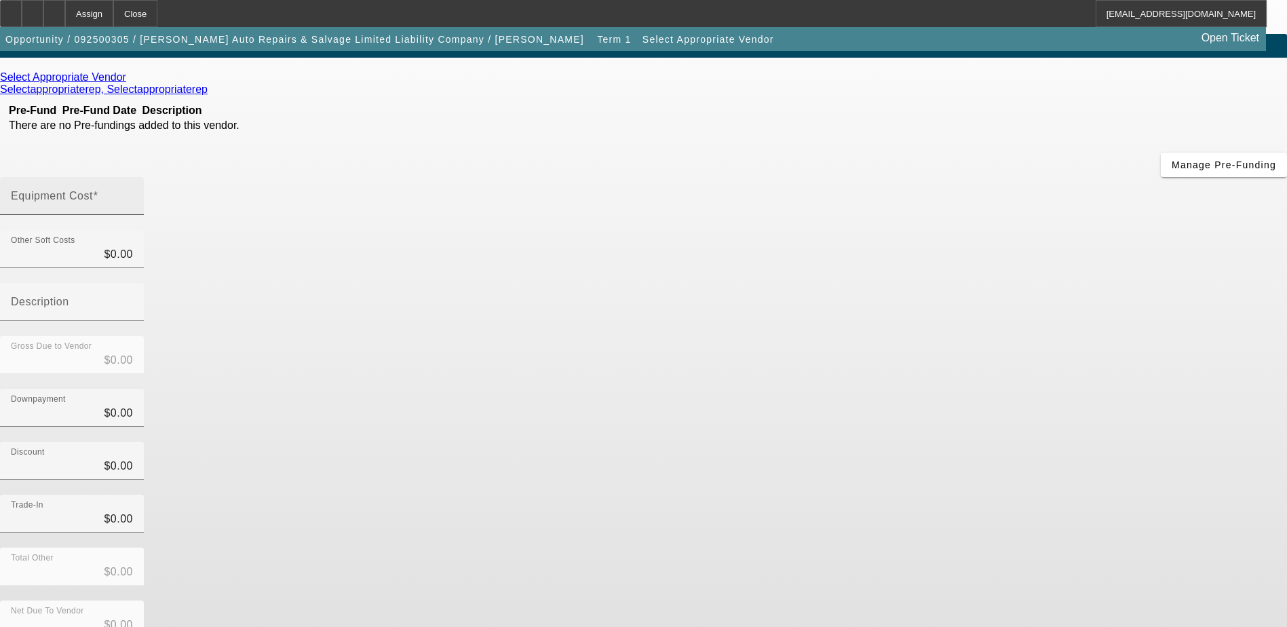
click at [93, 190] on mat-label "Equipment Cost" at bounding box center [52, 196] width 82 height 12
click at [133, 193] on input "Equipment Cost" at bounding box center [72, 201] width 122 height 16
type input "2"
type input "$2.00"
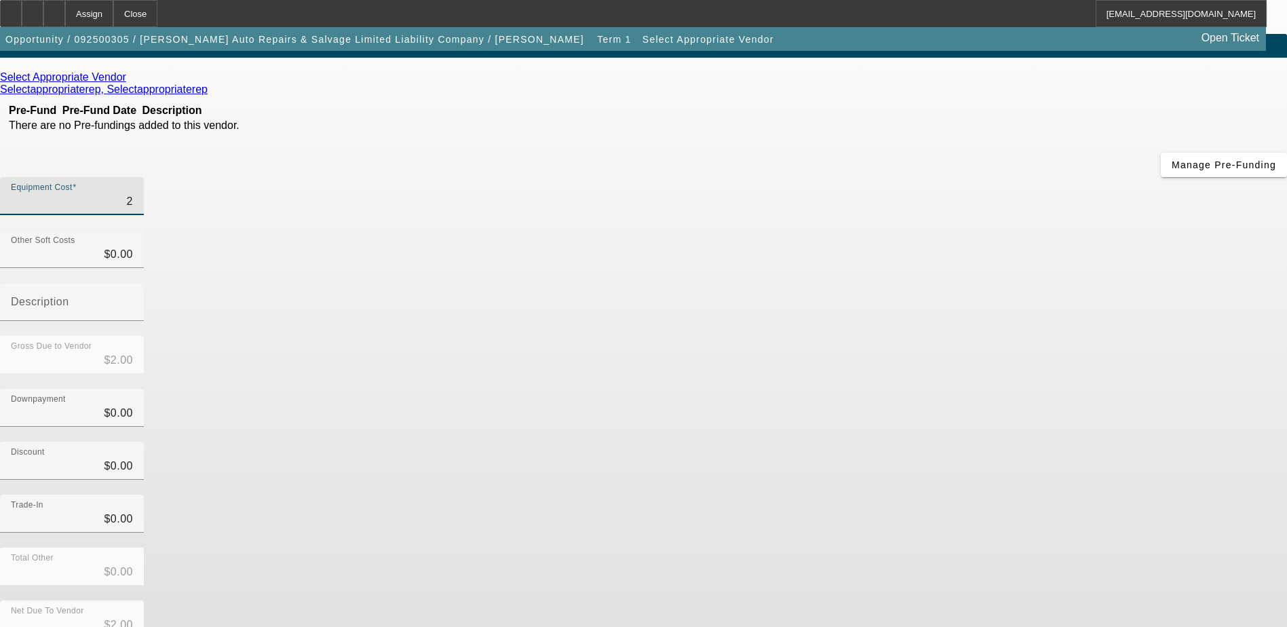
type input "25"
type input "$25.00"
type input "250"
type input "$250.00"
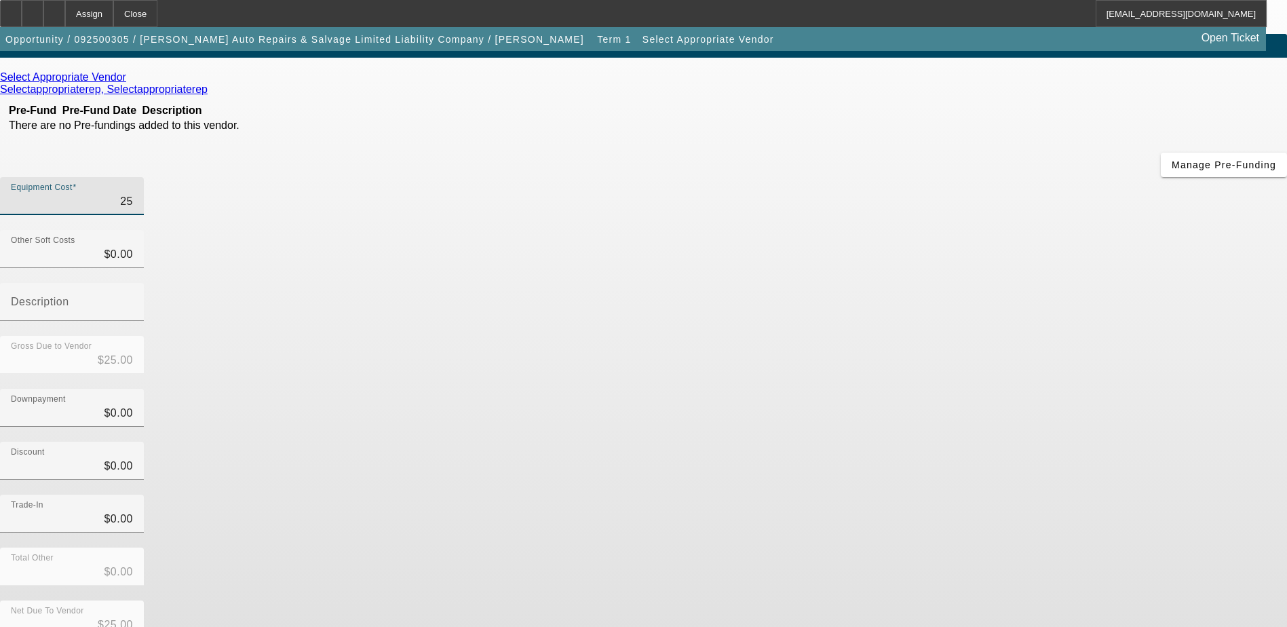
type input "$250.00"
type input "2500"
type input "$2,500.00"
type input "25000"
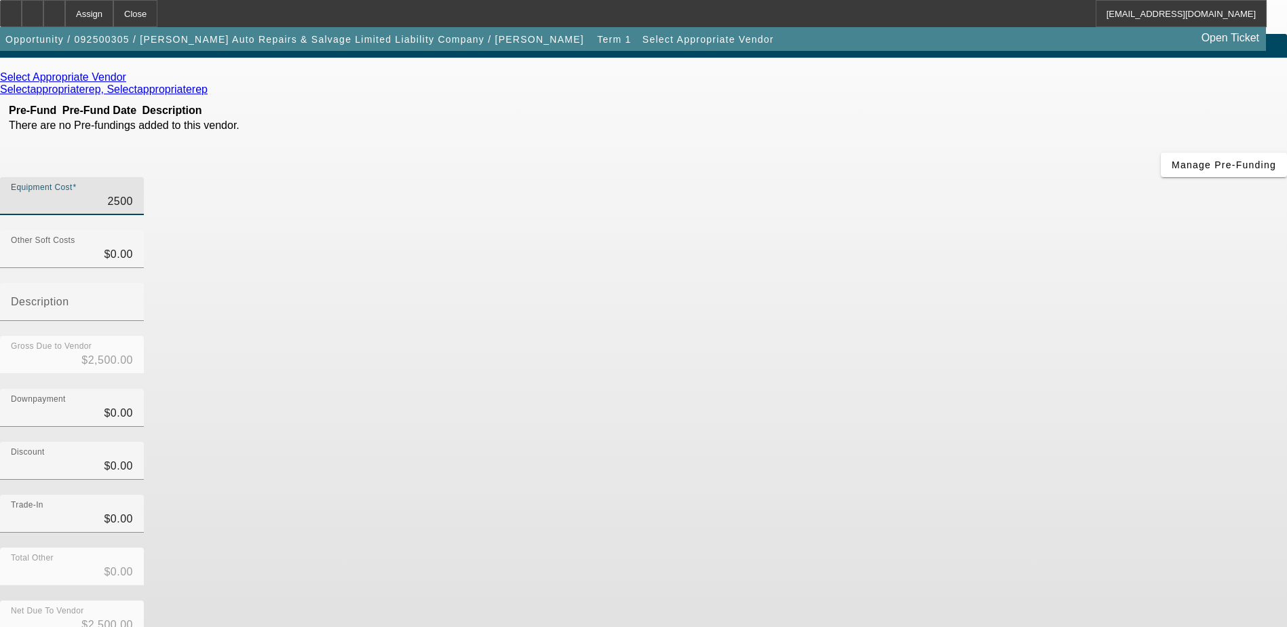
type input "$25,000.00"
type input "250000"
type input "$250,000.00"
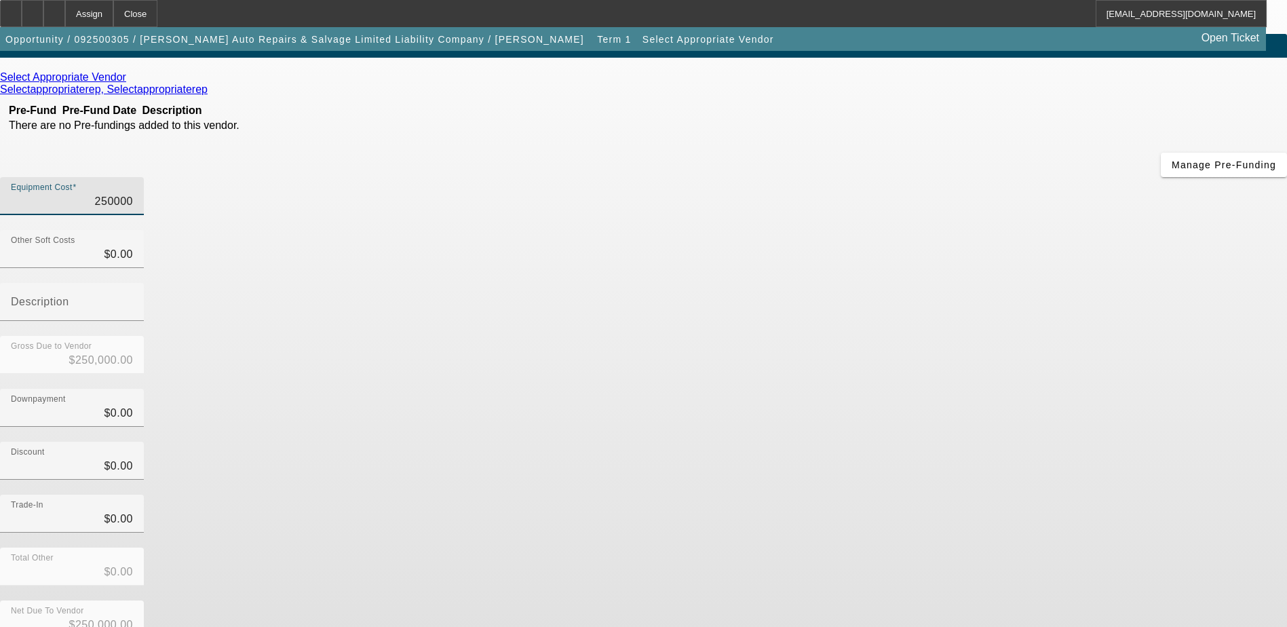
type input "$250,000.00"
click at [569, 320] on div "Select Appropriate Vendor Selectappropriaterep, Selectappropriaterep Pre-Fund P…" at bounding box center [643, 369] width 1287 height 596
click at [211, 95] on icon at bounding box center [211, 89] width 0 height 12
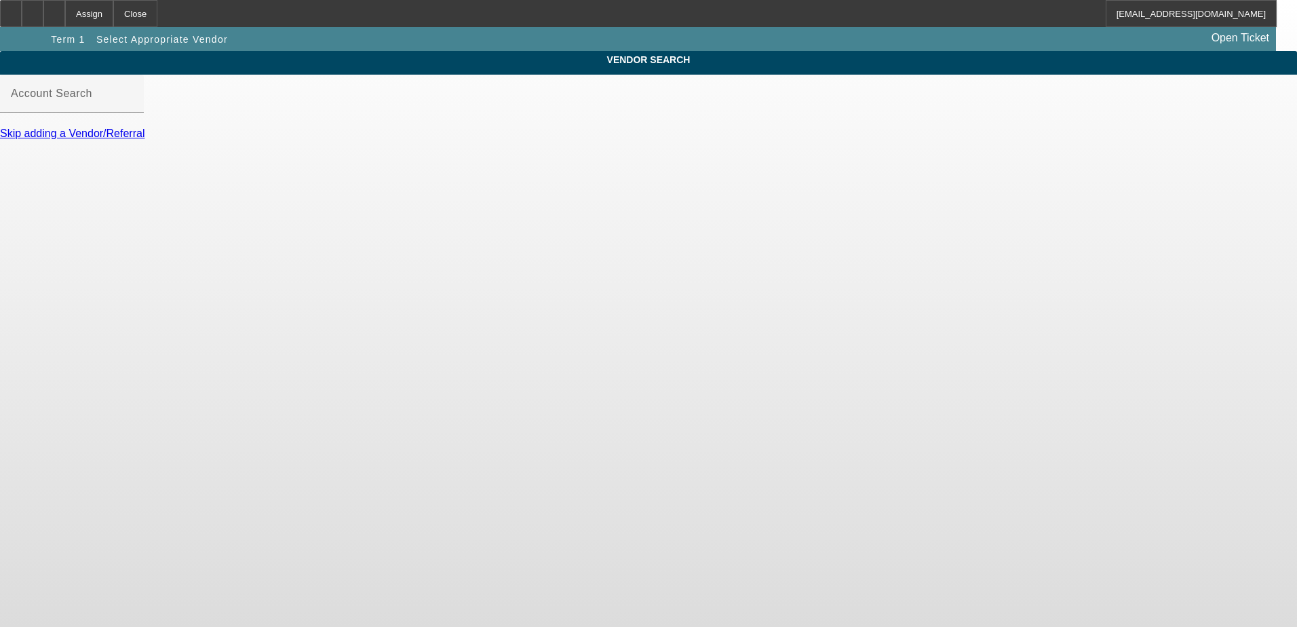
type input "Select Appropriate Vendor (Northbrook, IL) - Selectappropriaterep, Selectapprop…"
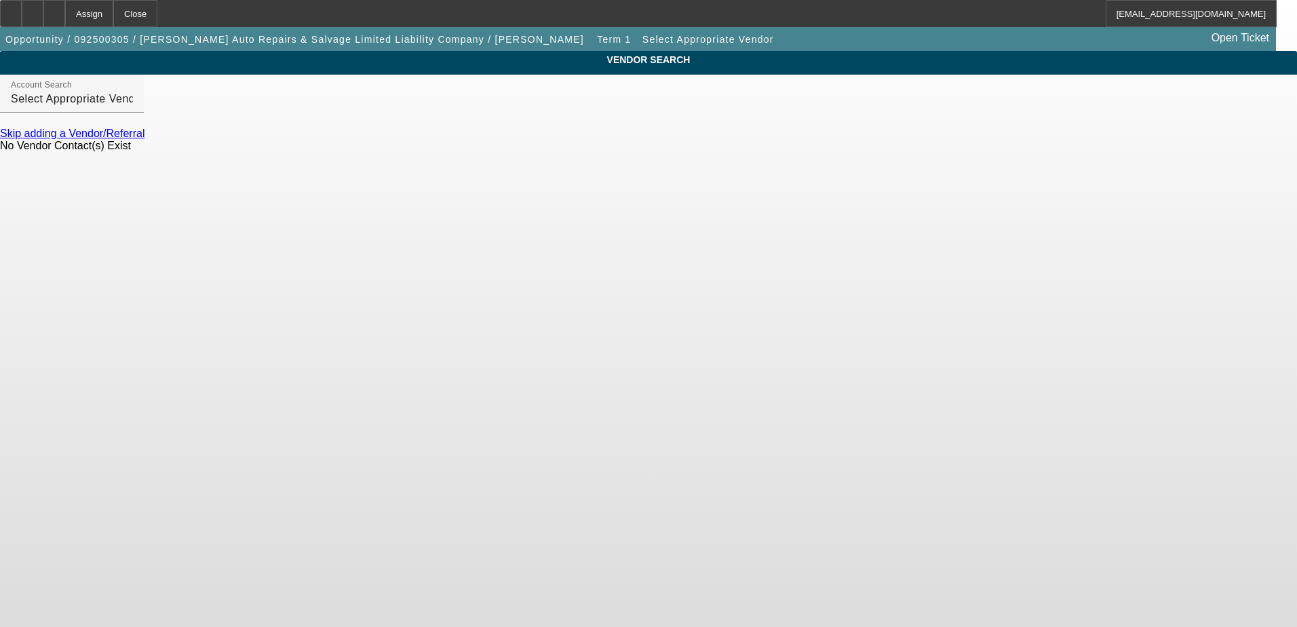
click at [144, 139] on link "Skip adding a Vendor/Referral" at bounding box center [72, 134] width 144 height 12
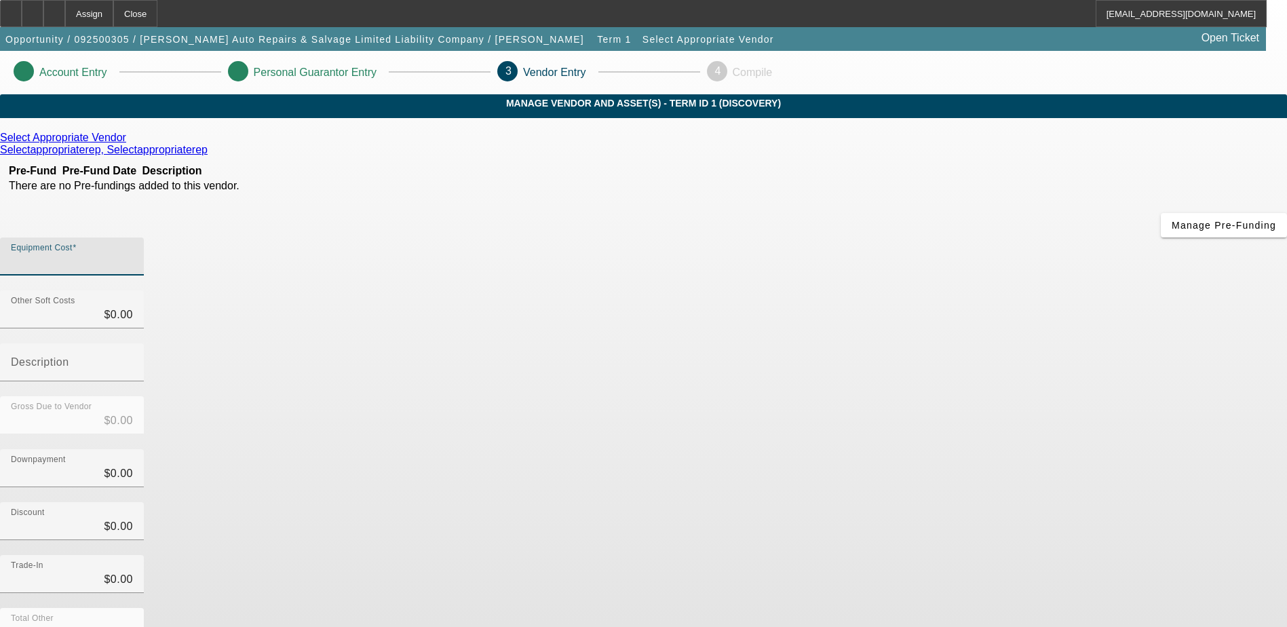
click at [133, 254] on input "Equipment Cost" at bounding box center [72, 262] width 122 height 16
type input "2"
type input "$2.00"
type input "25"
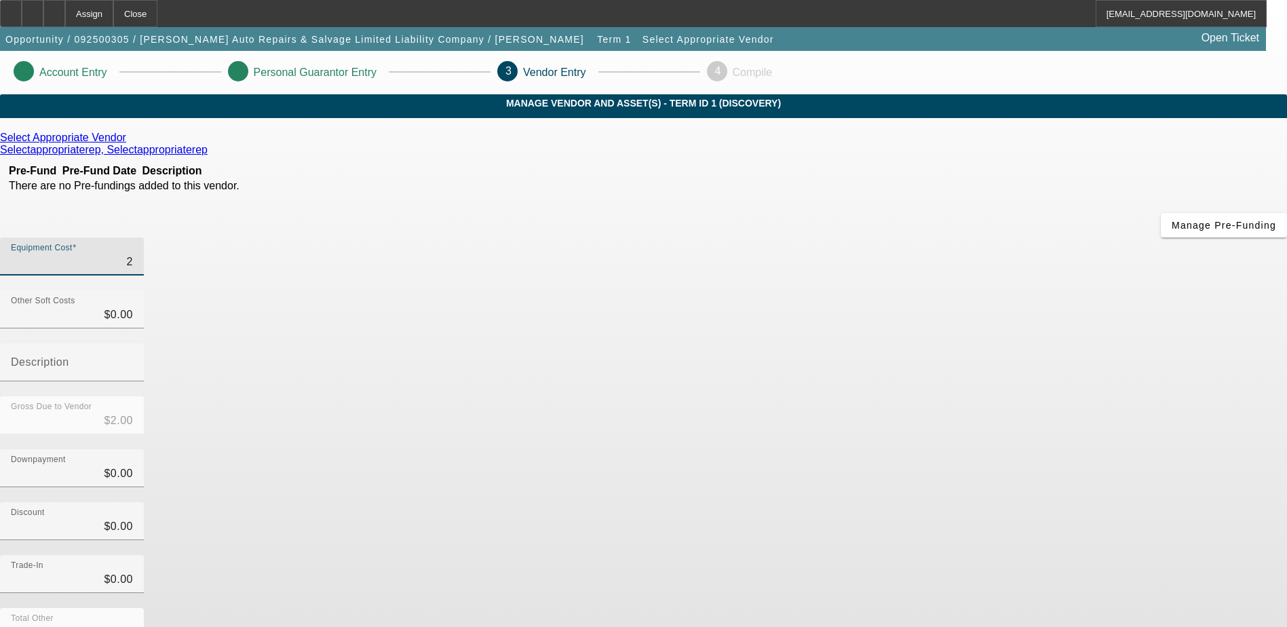
type input "$25.00"
type input "250"
type input "$250.00"
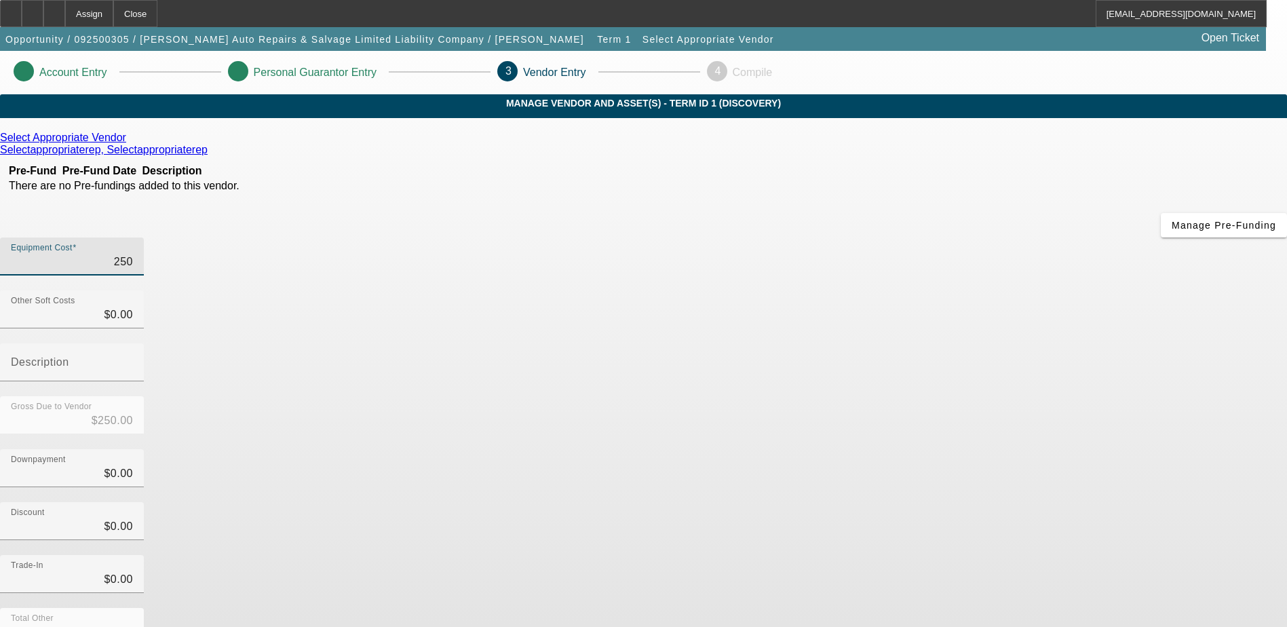
type input "2500"
type input "$2,500.00"
type input "25000"
type input "$25,000.00"
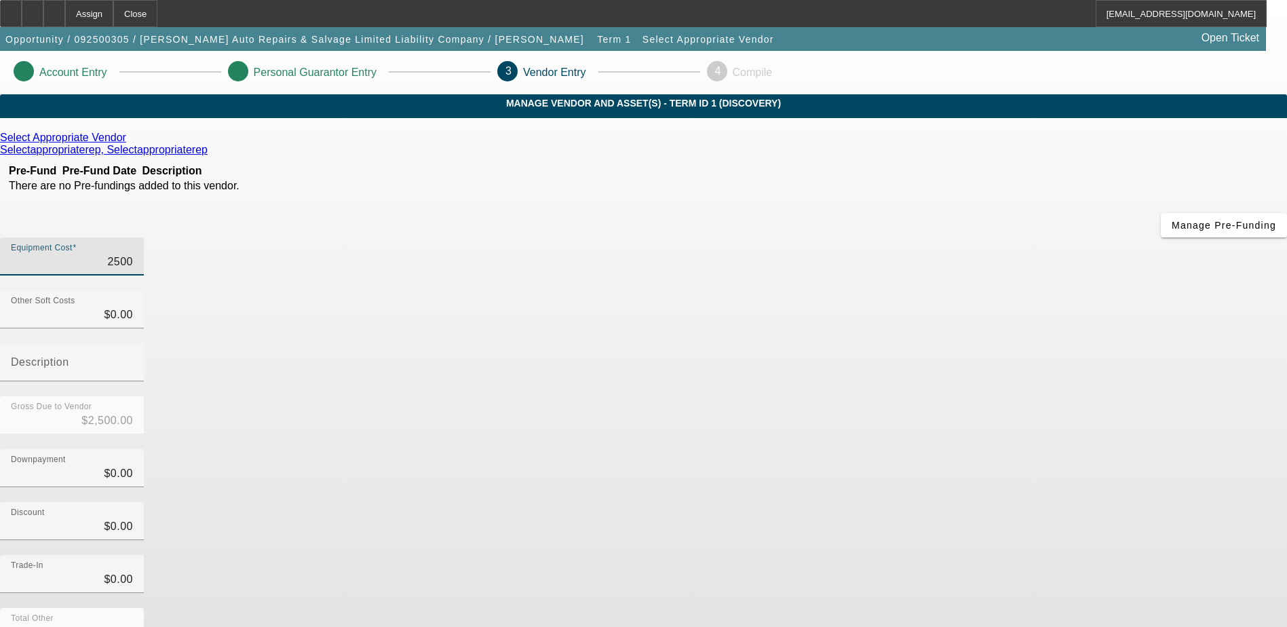
type input "$25,000.00"
type input "250000"
type input "$250,000.00"
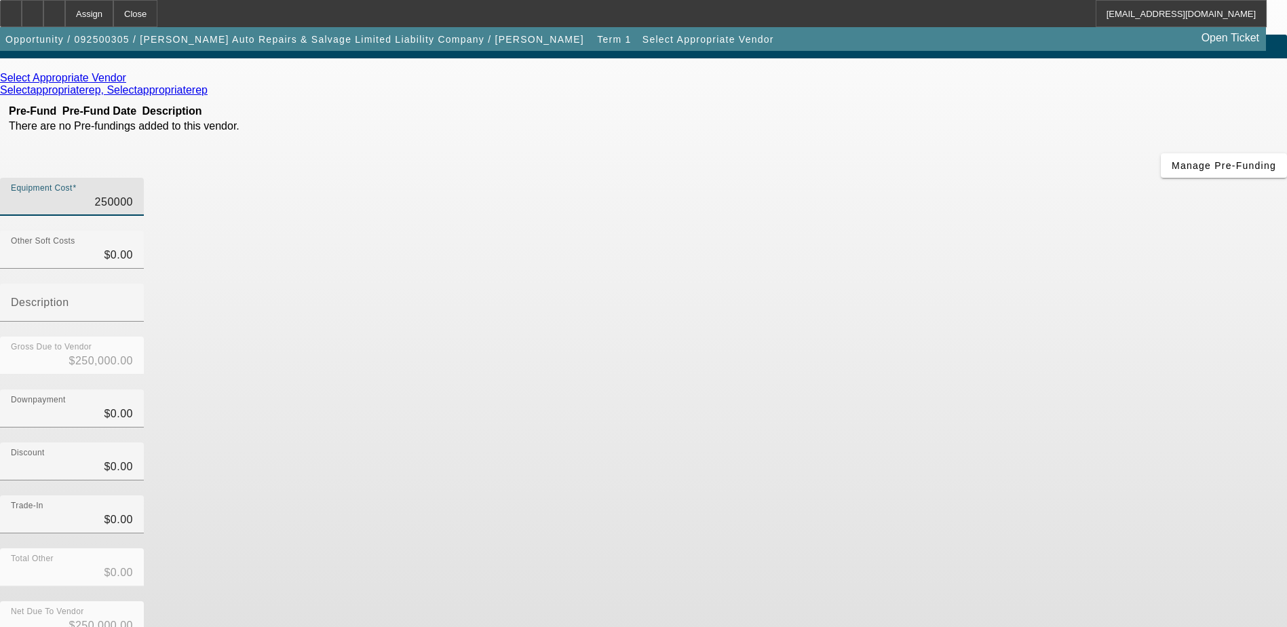
scroll to position [60, 0]
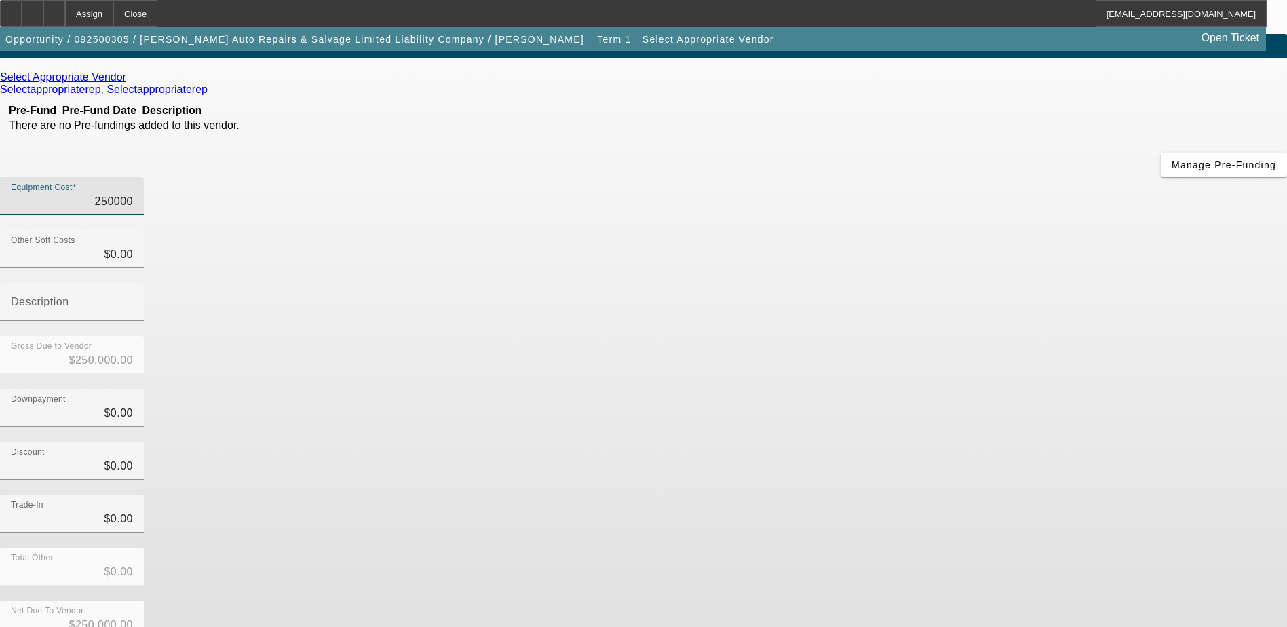
type input "$250,000.00"
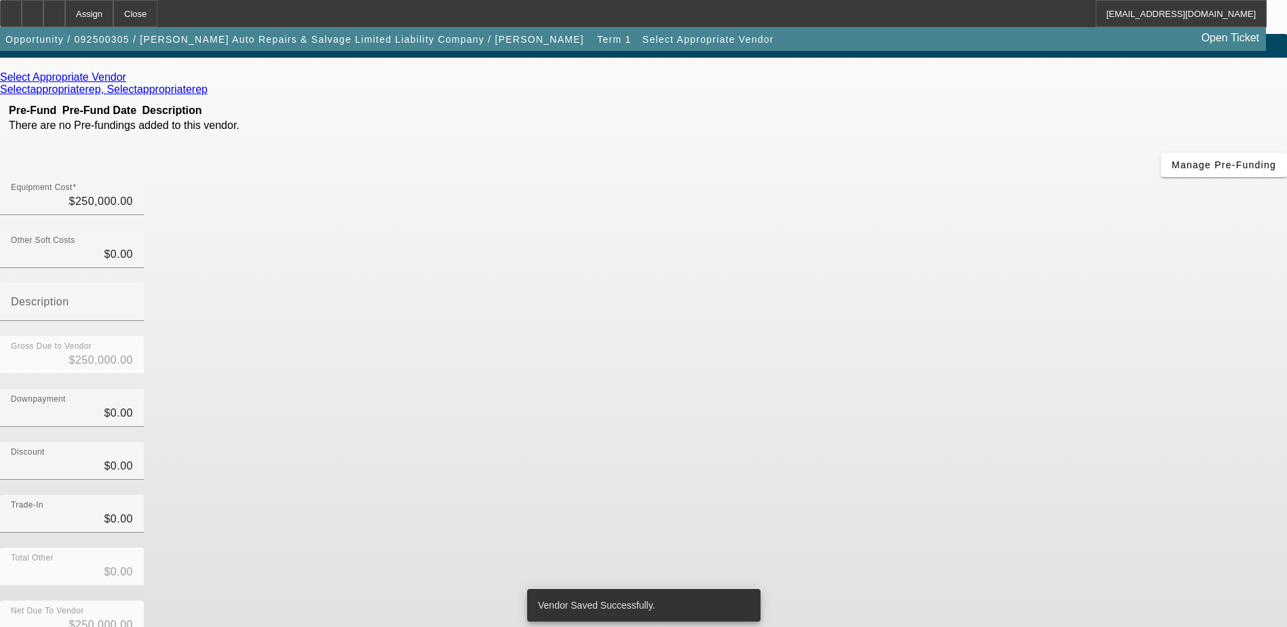
scroll to position [0, 0]
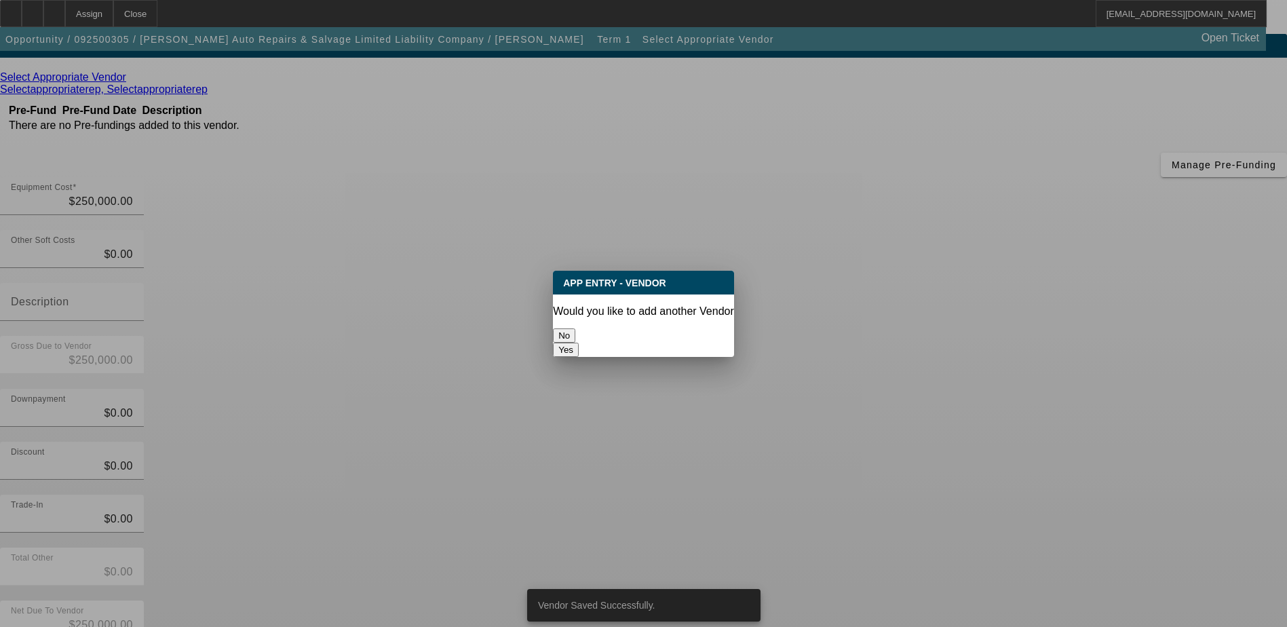
click at [575, 330] on button "No" at bounding box center [564, 335] width 22 height 14
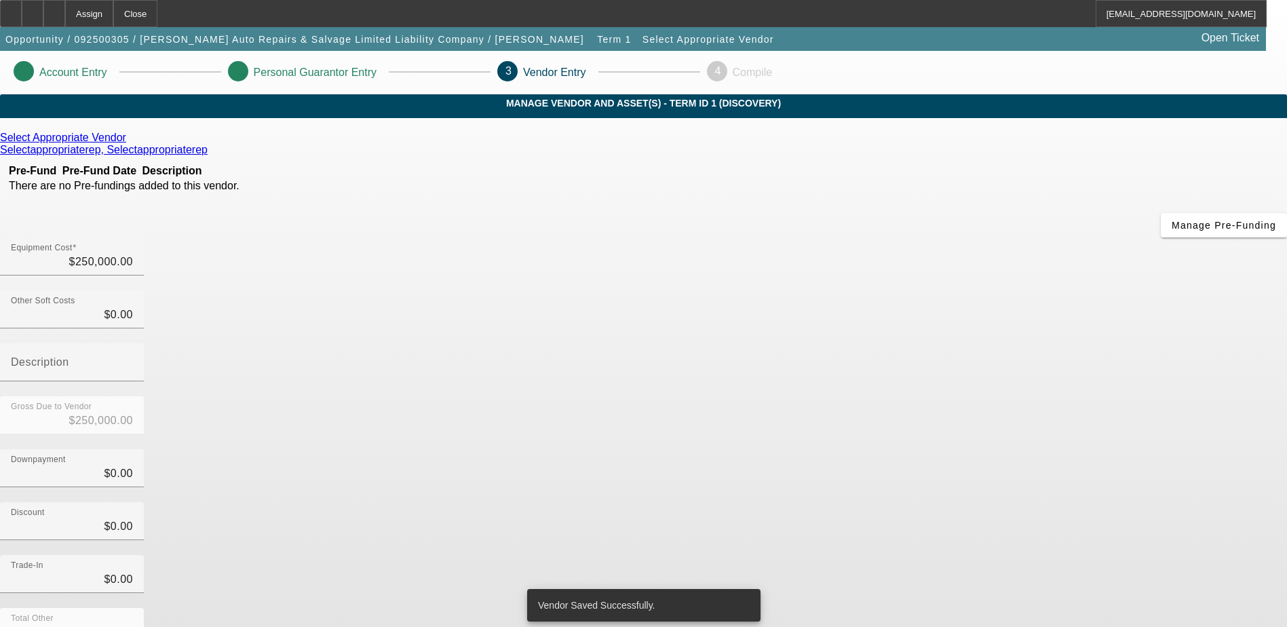
scroll to position [60, 0]
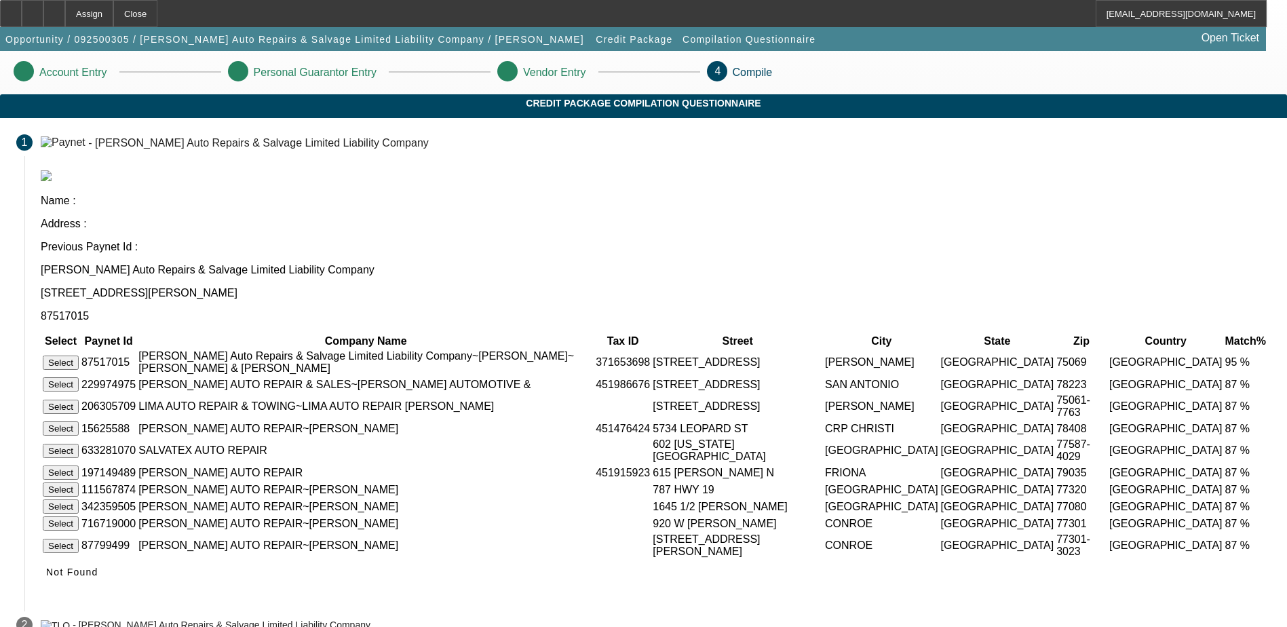
click at [79, 355] on button "Select" at bounding box center [61, 362] width 36 height 14
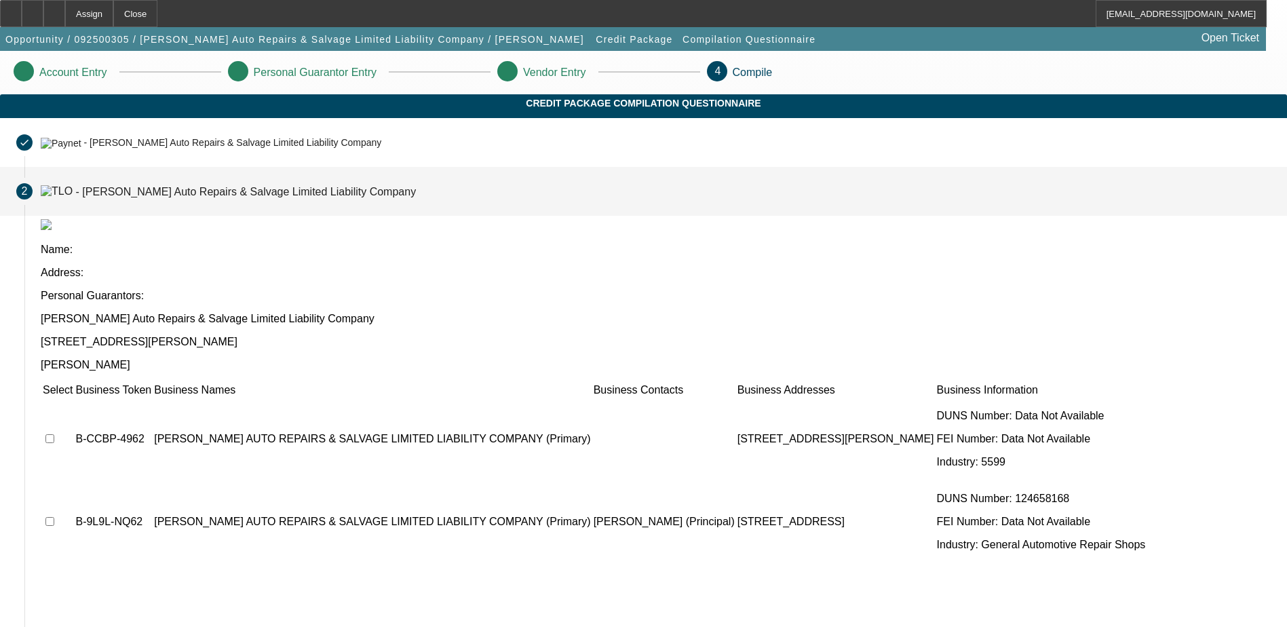
click at [54, 517] on input "checkbox" at bounding box center [49, 521] width 9 height 9
checkbox input "true"
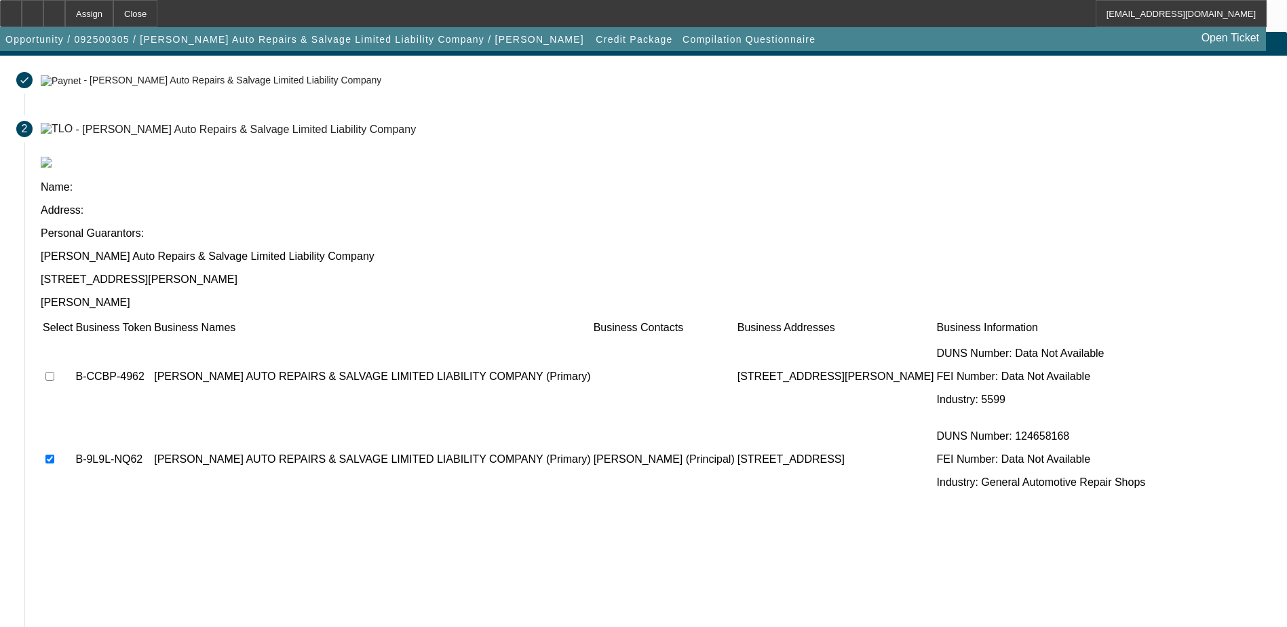
scroll to position [123, 0]
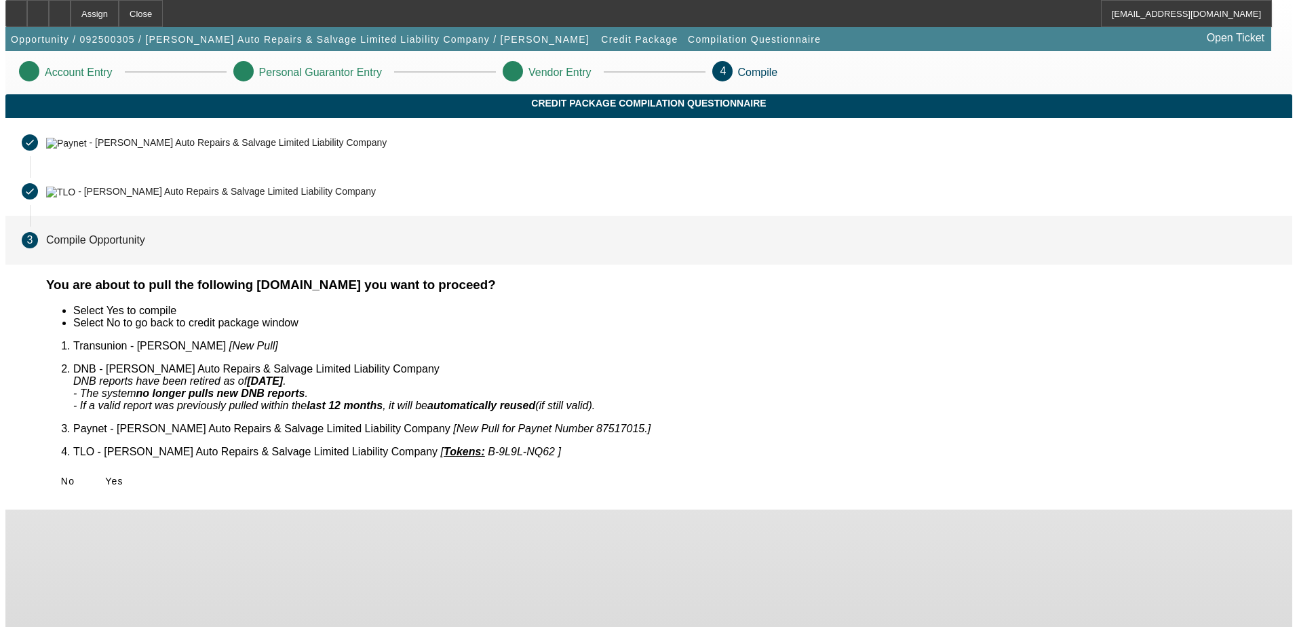
scroll to position [0, 0]
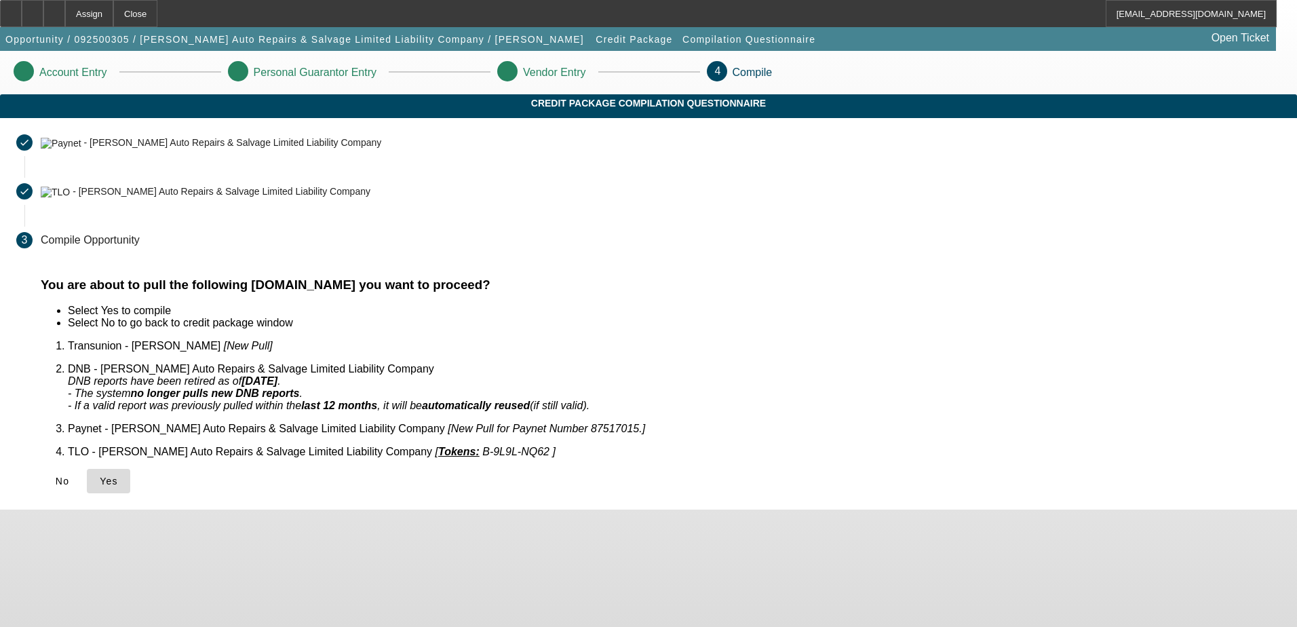
click at [118, 475] on span "Yes" at bounding box center [109, 480] width 18 height 11
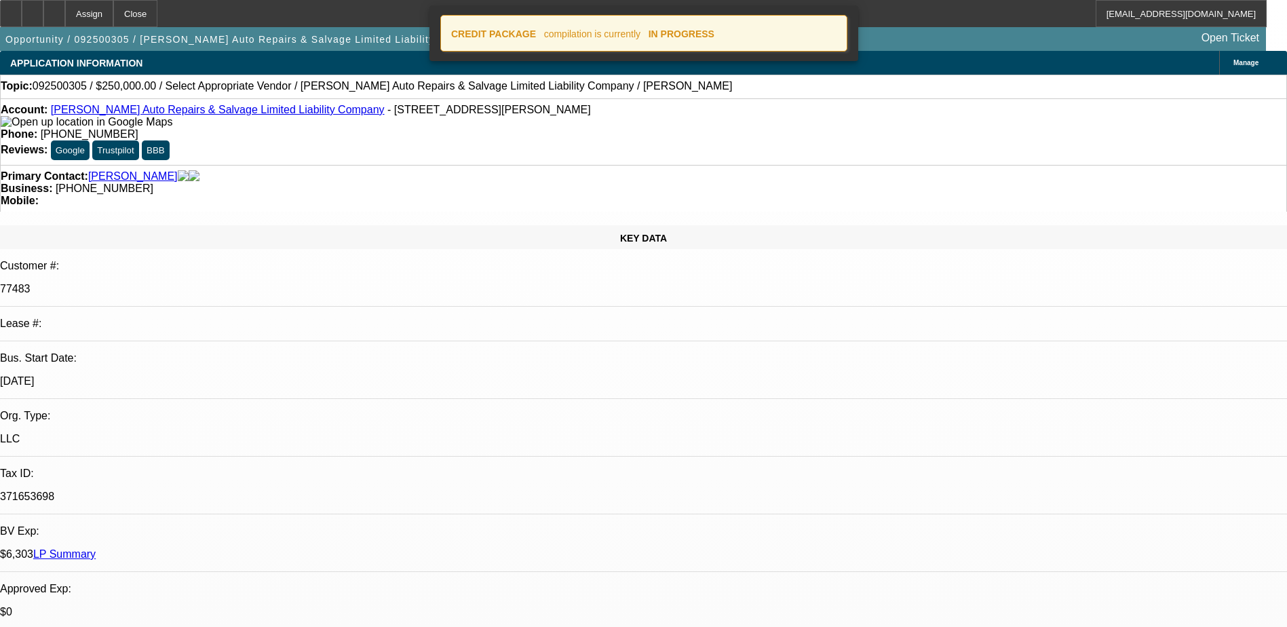
select select "0"
select select "2"
select select "0.1"
select select "4"
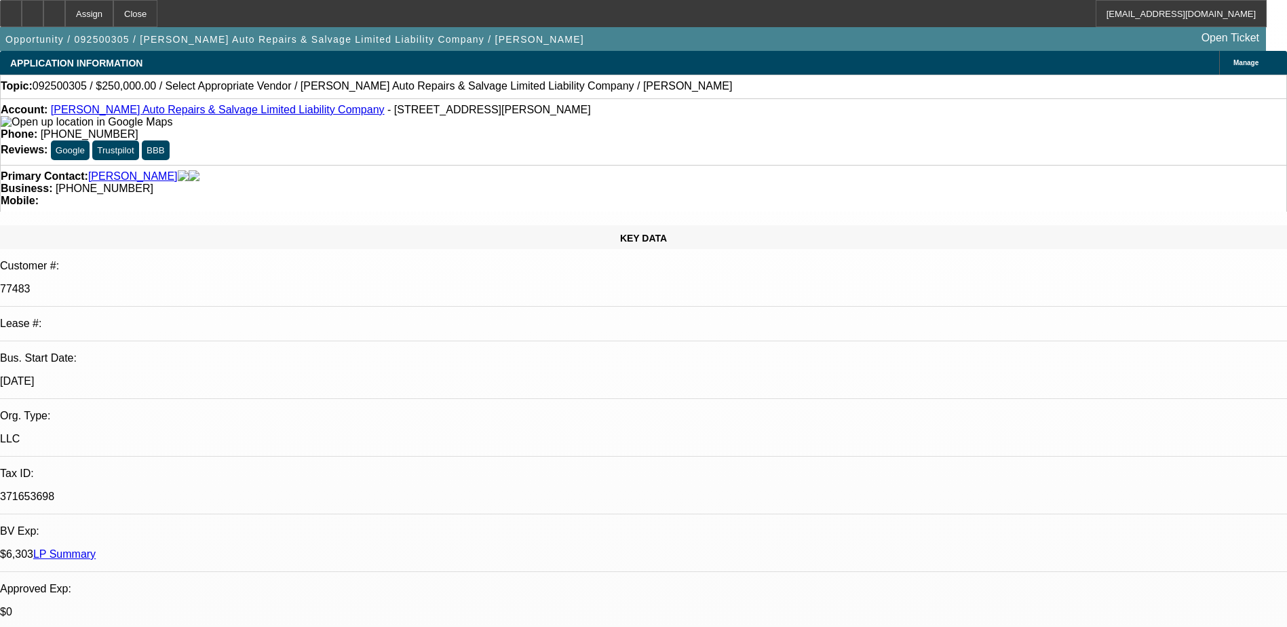
radio input "true"
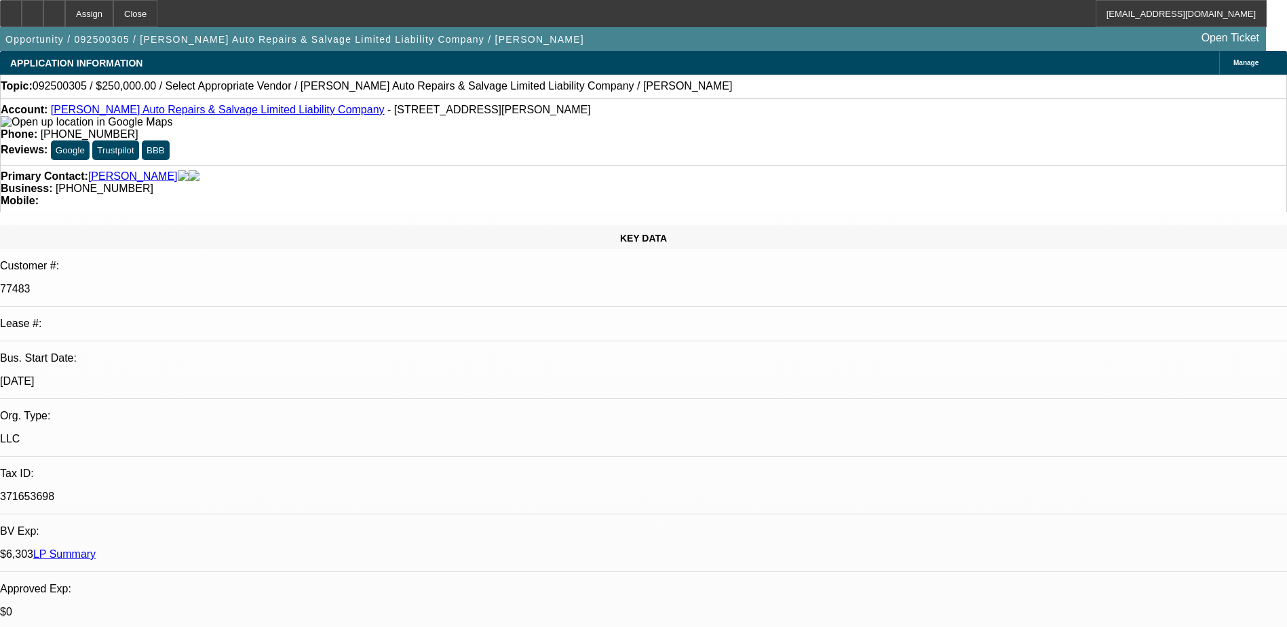
type textarea "Gonzalo is looking at a working"
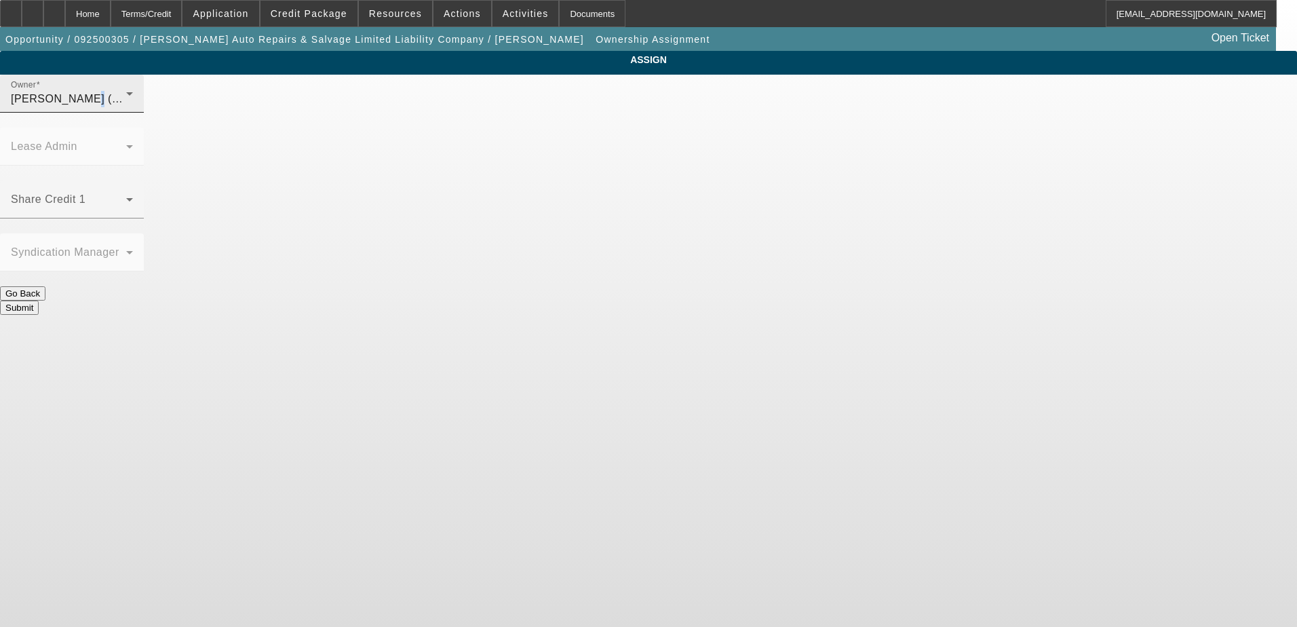
click at [140, 104] on span "O'Malley, Ryan (Lvl 1)" at bounding box center [76, 99] width 130 height 12
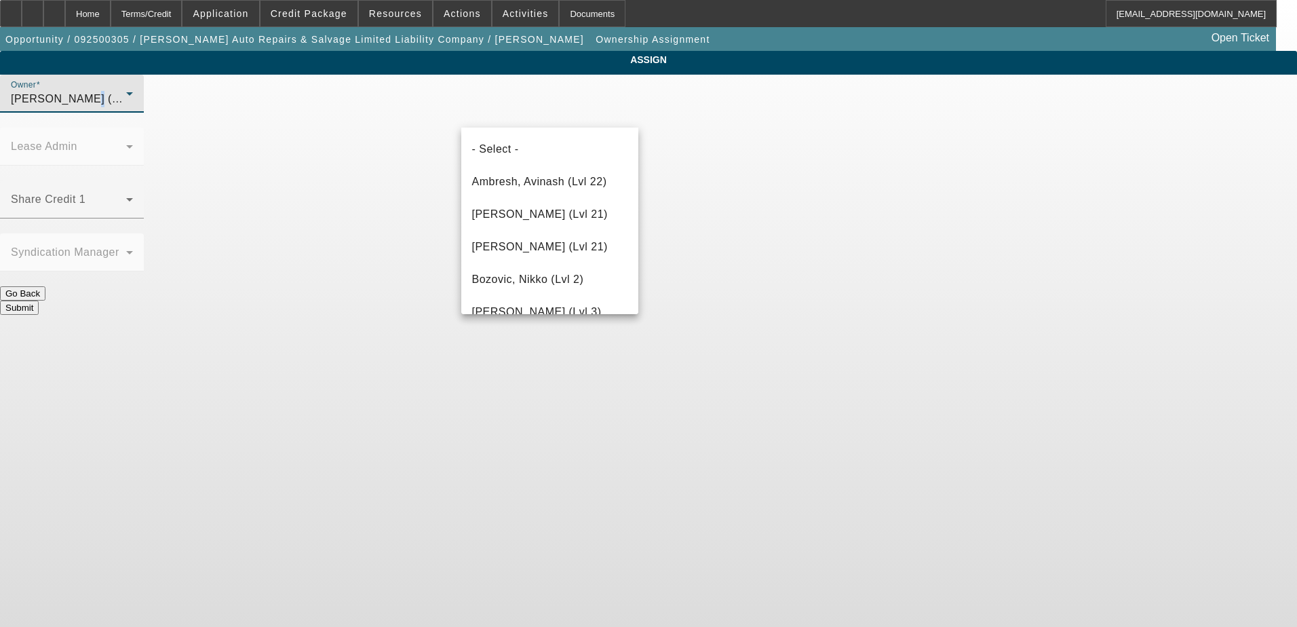
scroll to position [1251, 0]
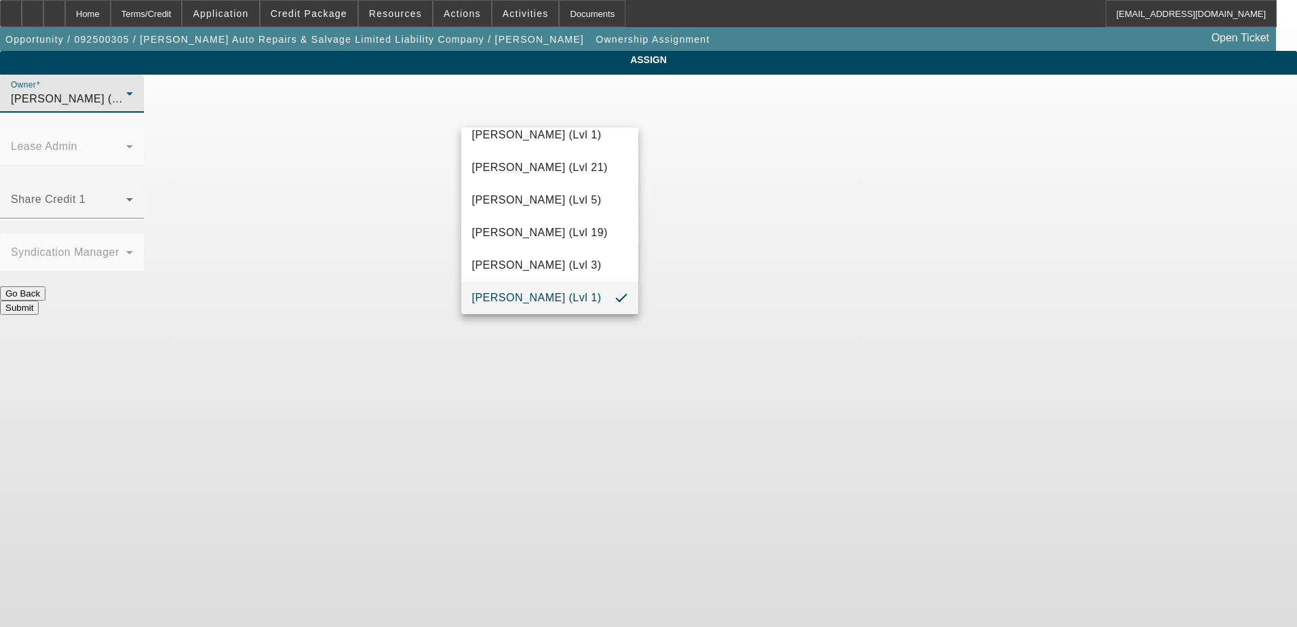
click at [530, 115] on div at bounding box center [648, 313] width 1297 height 627
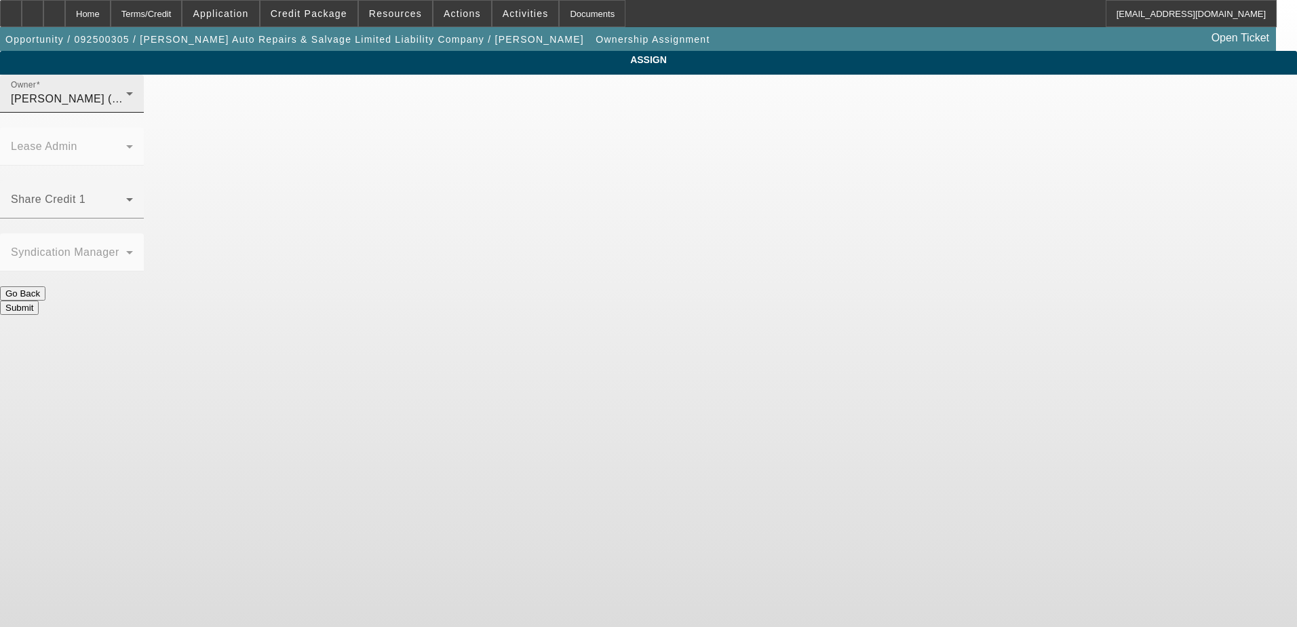
click at [140, 104] on span "O'Malley, Ryan (Lvl 1)" at bounding box center [76, 99] width 130 height 12
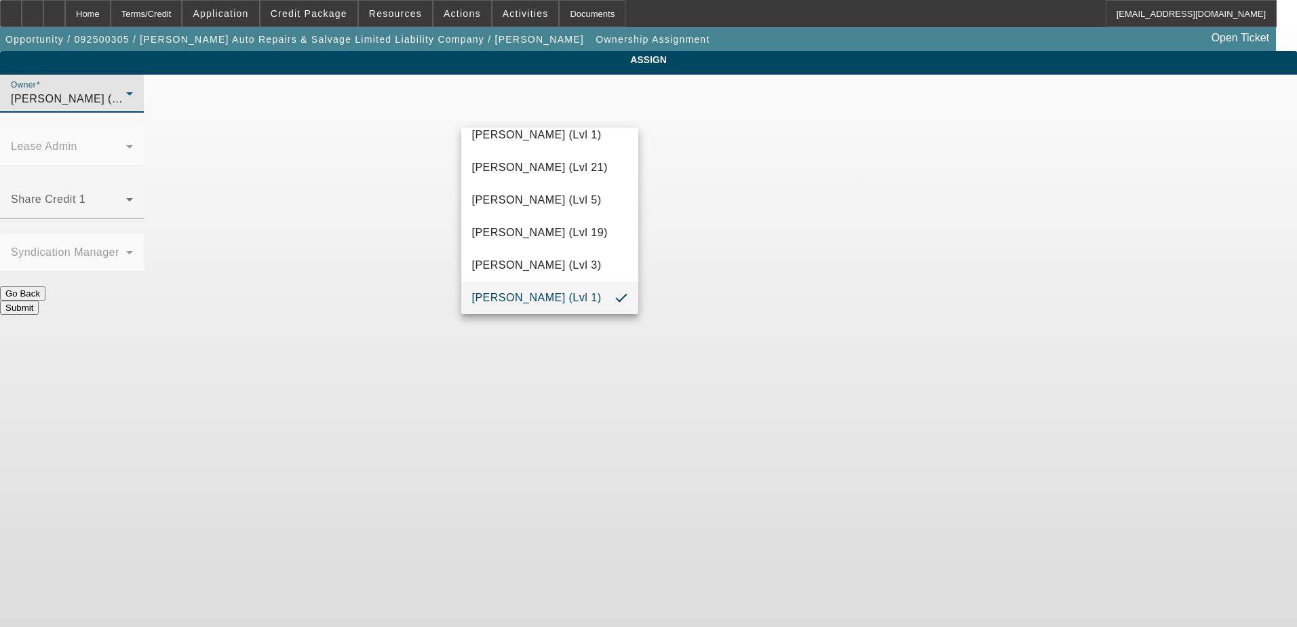
scroll to position [1145, 0]
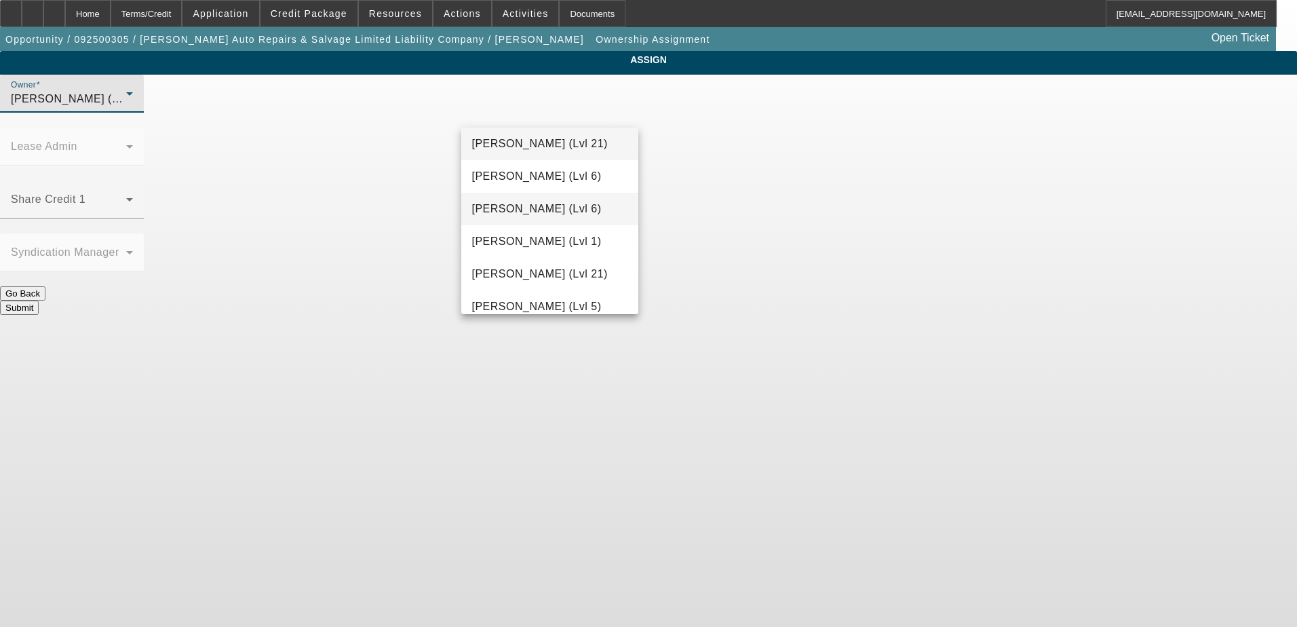
click at [519, 203] on span "Martell, Heath (Lvl 6)" at bounding box center [537, 209] width 130 height 16
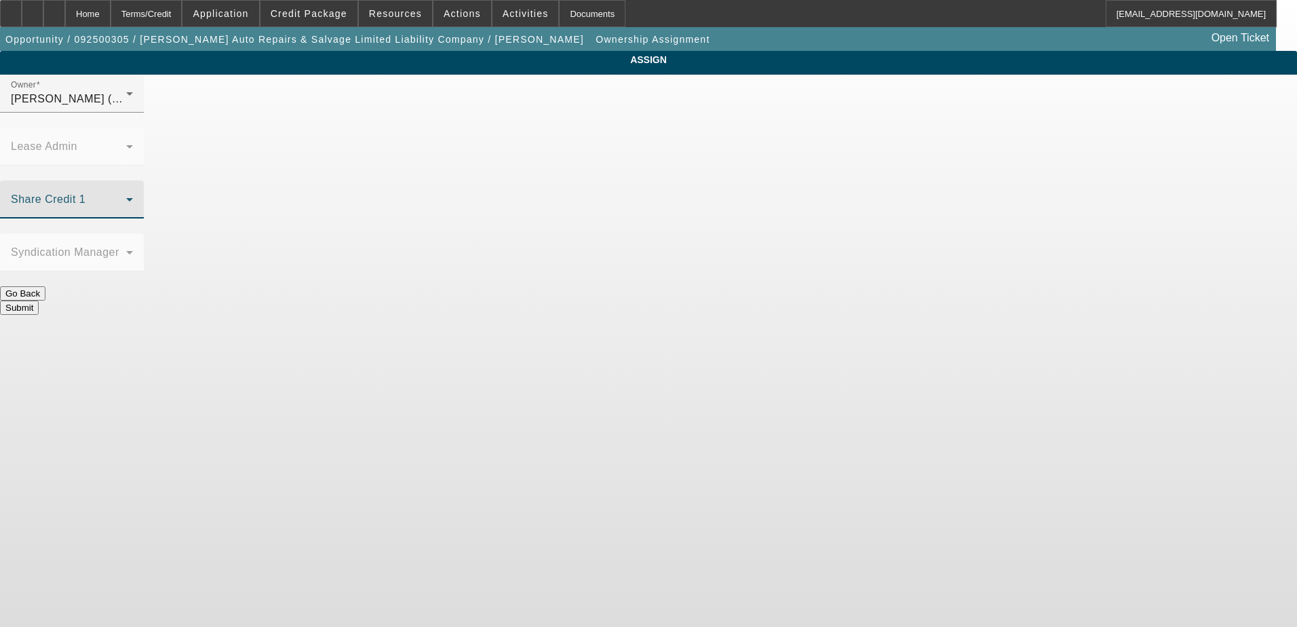
click at [126, 197] on span at bounding box center [68, 205] width 115 height 16
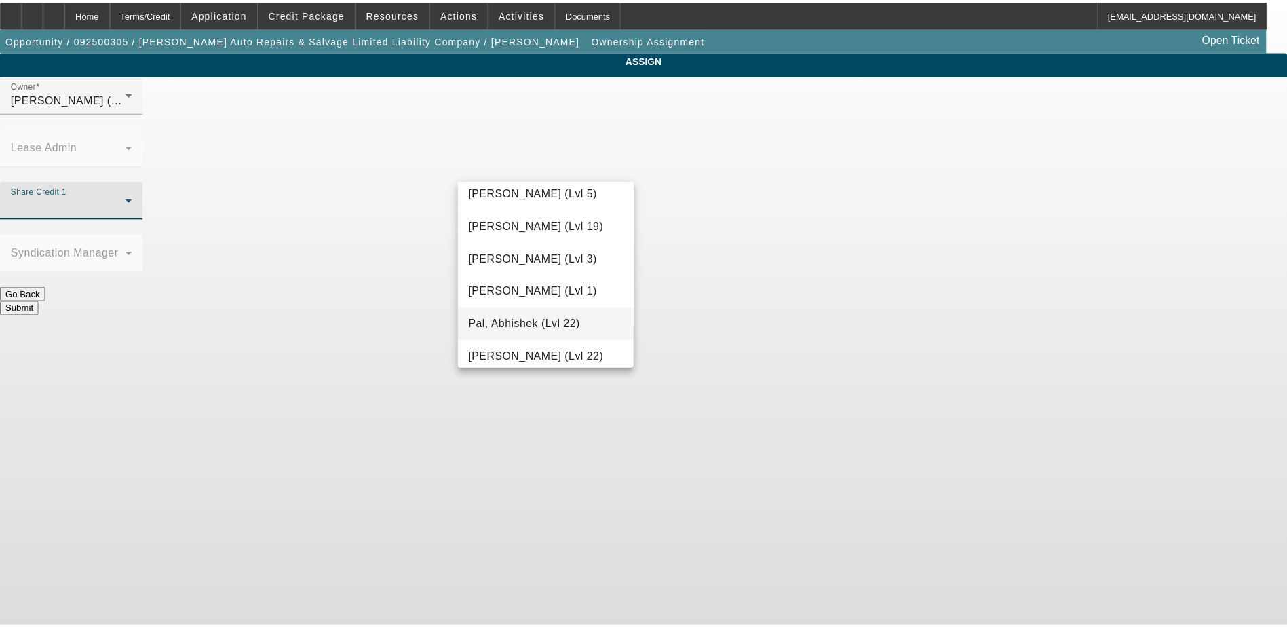
scroll to position [1248, 0]
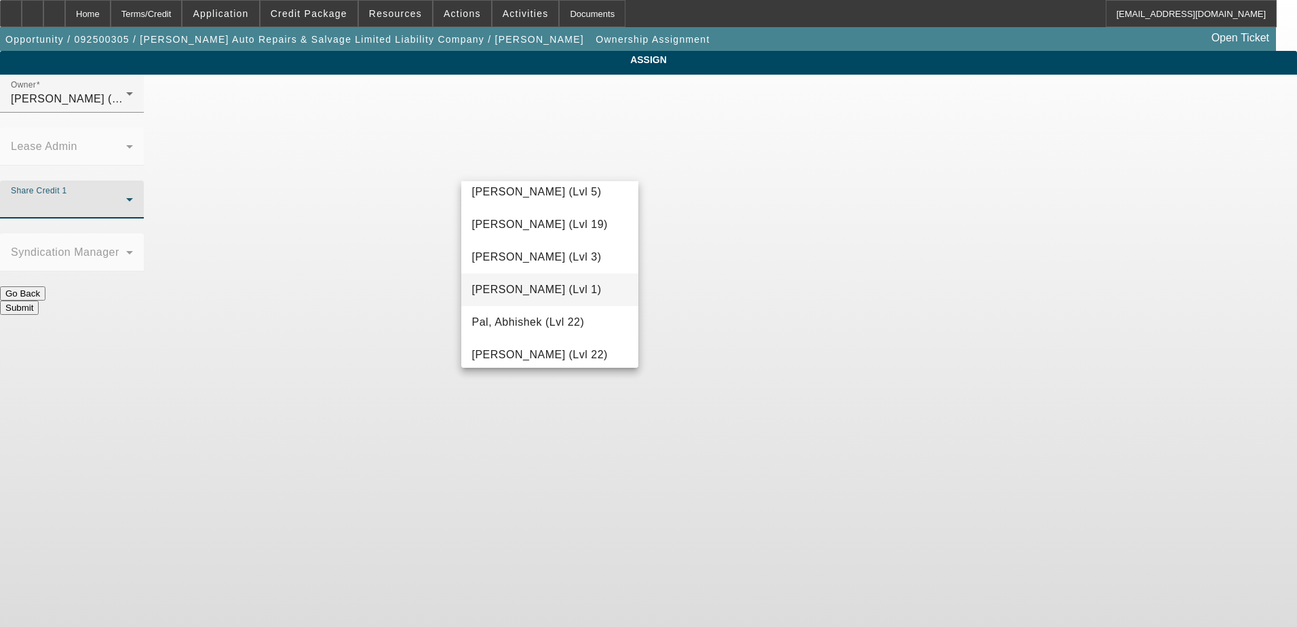
click at [551, 285] on span "O'Malley, Ryan (Lvl 1)" at bounding box center [537, 289] width 130 height 16
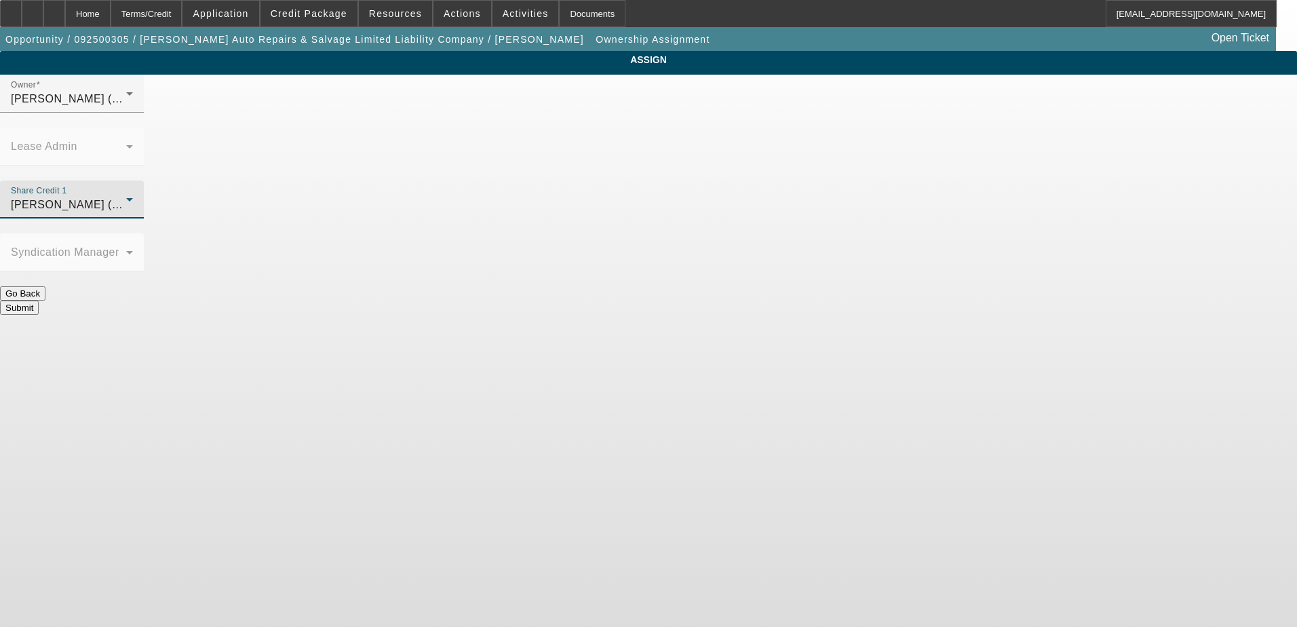
click at [39, 300] on button "Submit" at bounding box center [19, 307] width 39 height 14
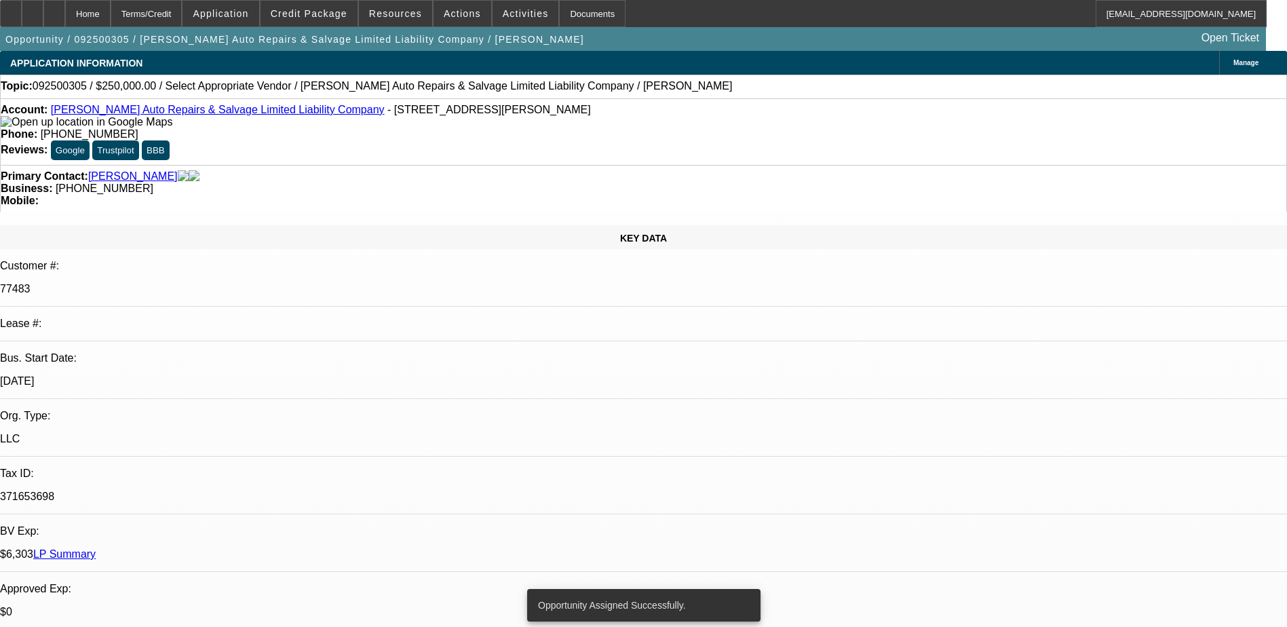
select select "0"
select select "2"
select select "0.1"
select select "4"
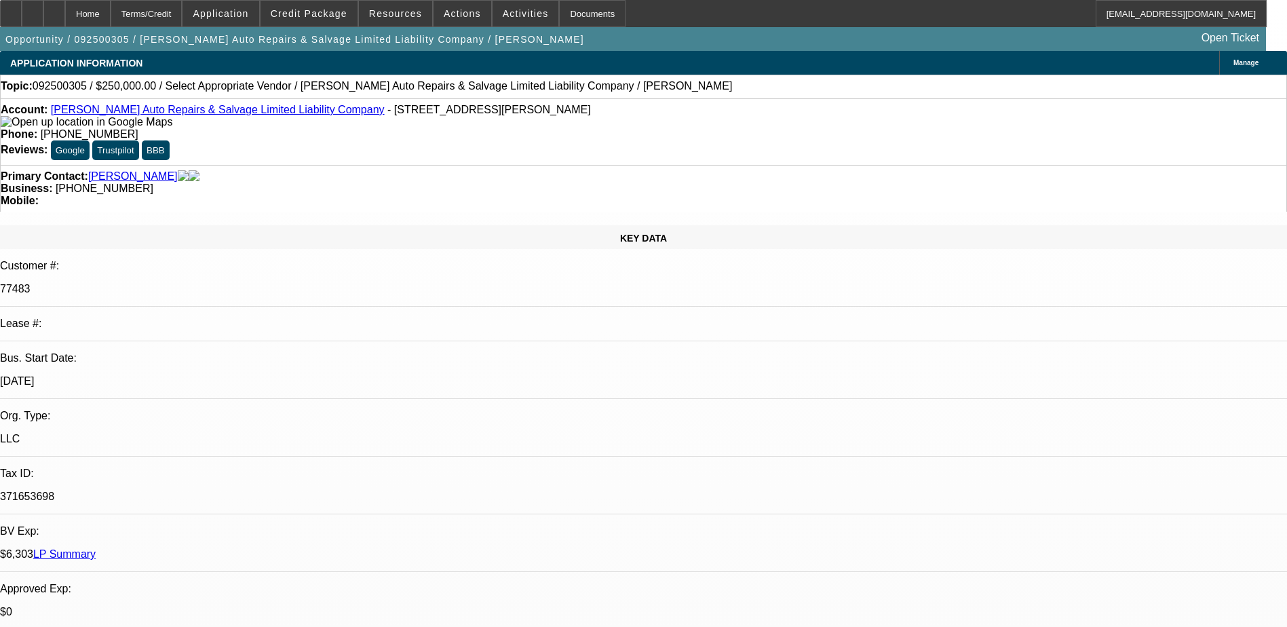
radio input "true"
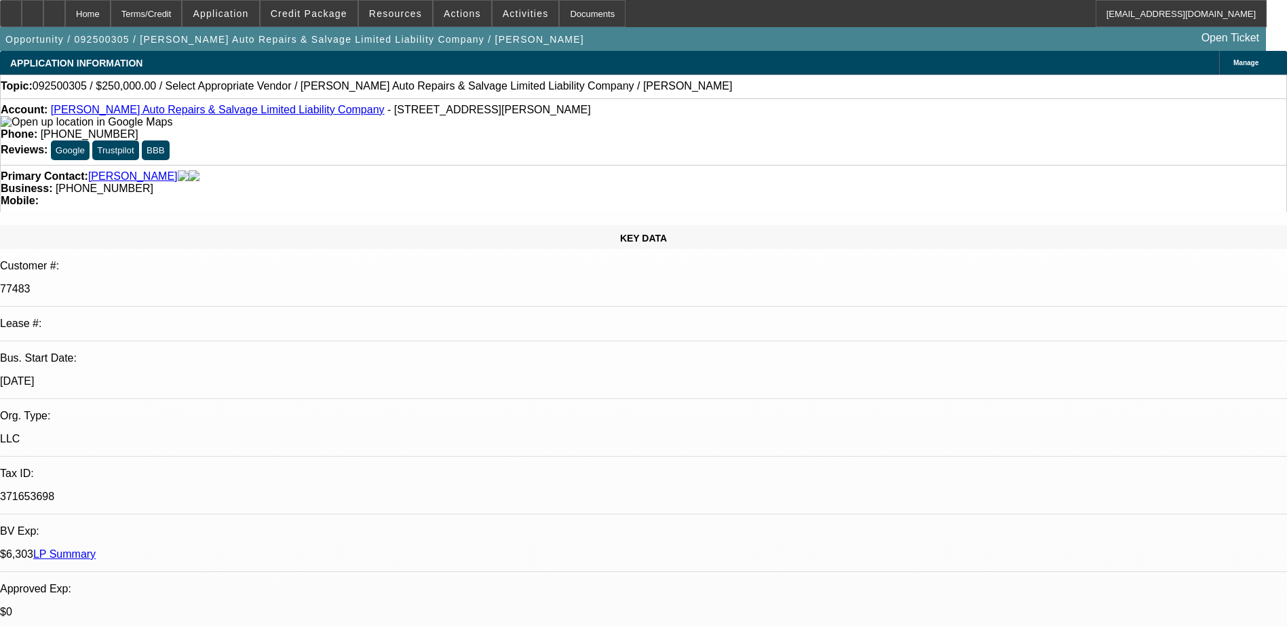
type textarea "Talked to Gonzalos daughter, She said Gonzalo is looking at purchasing a proper…"
radio input "true"
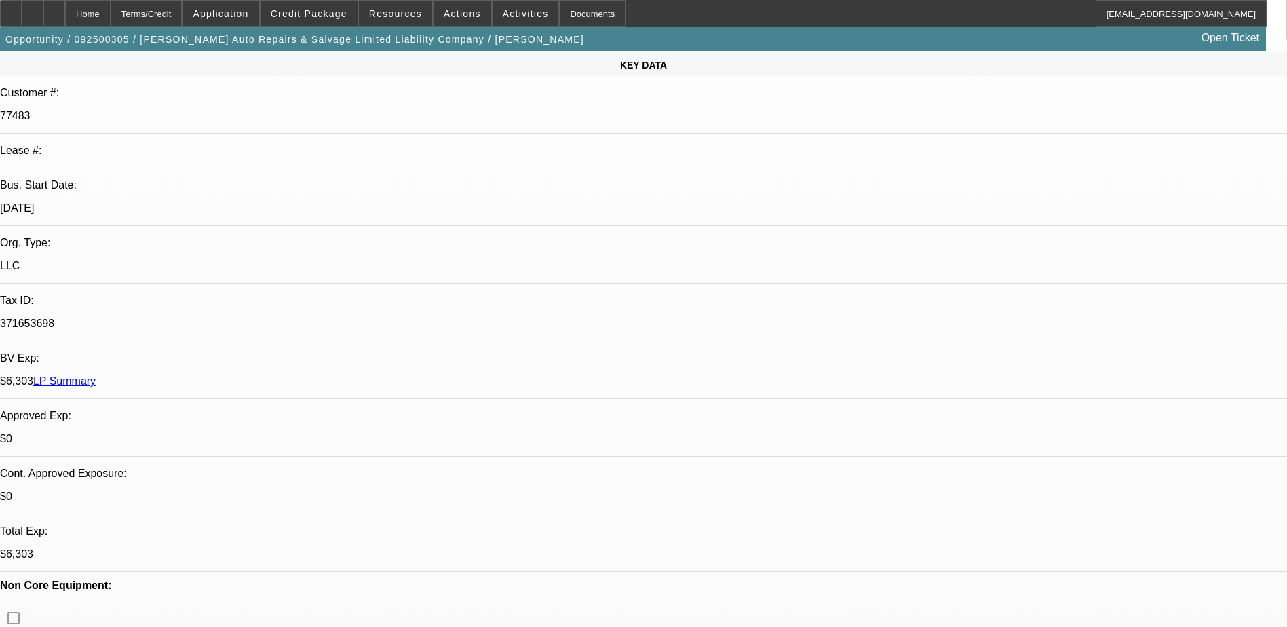
scroll to position [203, 0]
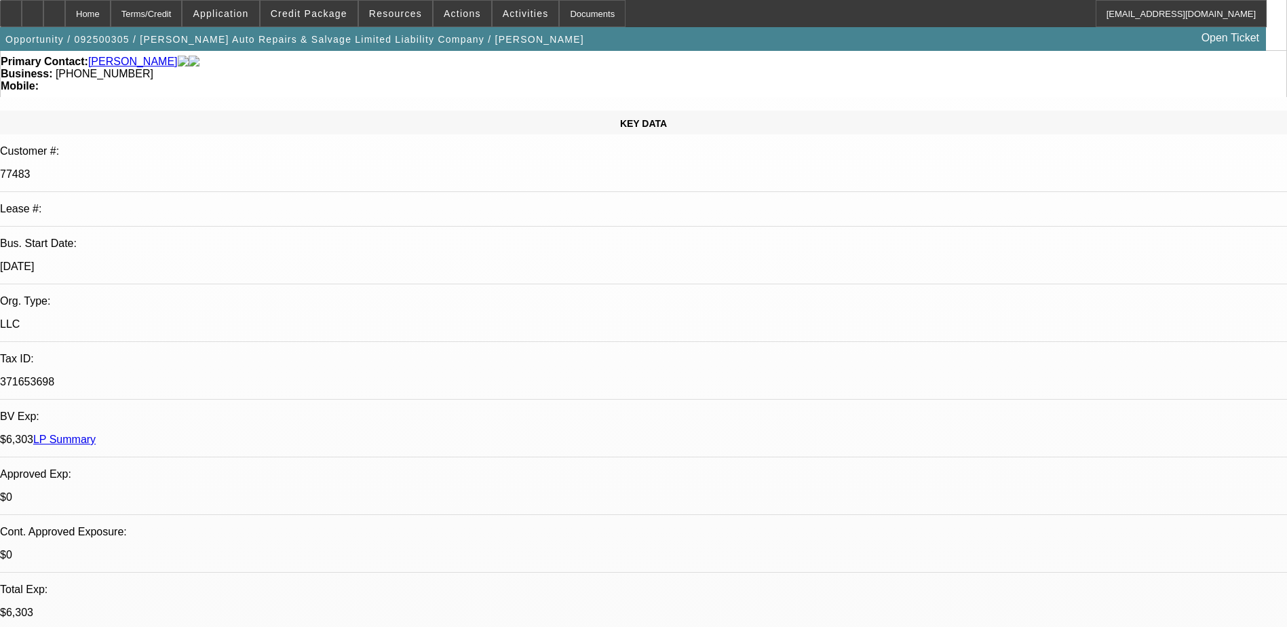
scroll to position [0, 0]
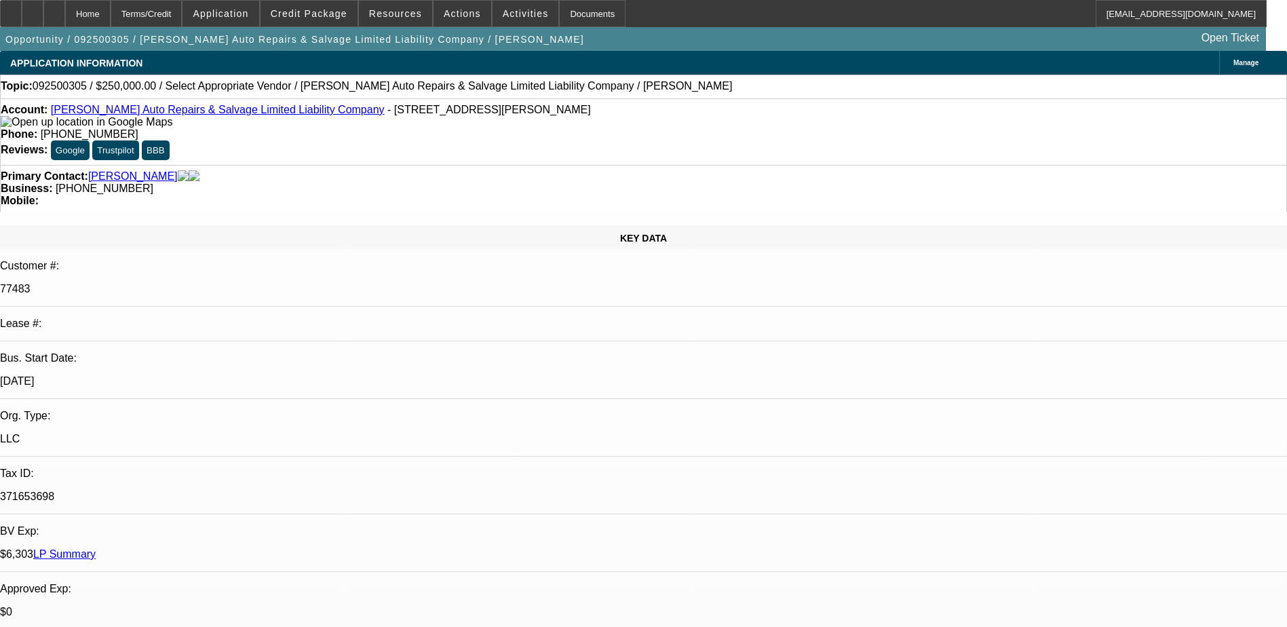
click at [141, 112] on link "Hernadez Auto Repairs & Salvage Limited Liability Company" at bounding box center [218, 110] width 334 height 12
click at [516, 16] on span "Activities" at bounding box center [526, 13] width 46 height 11
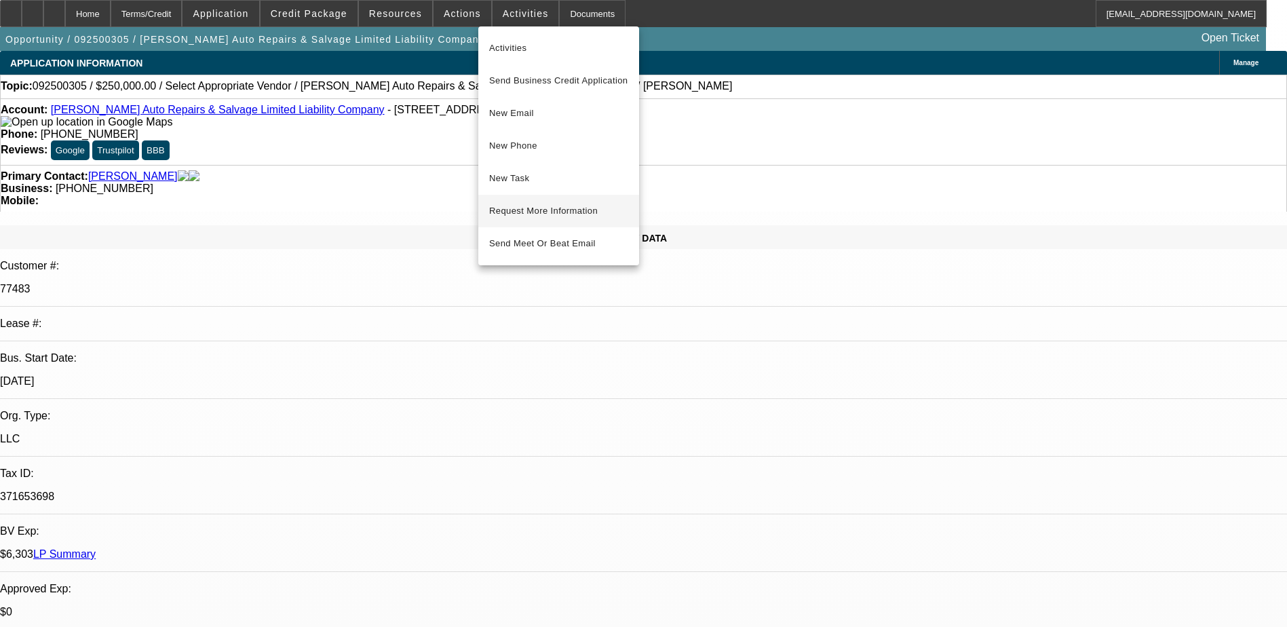
click at [575, 214] on span "Request More Information" at bounding box center [558, 211] width 139 height 16
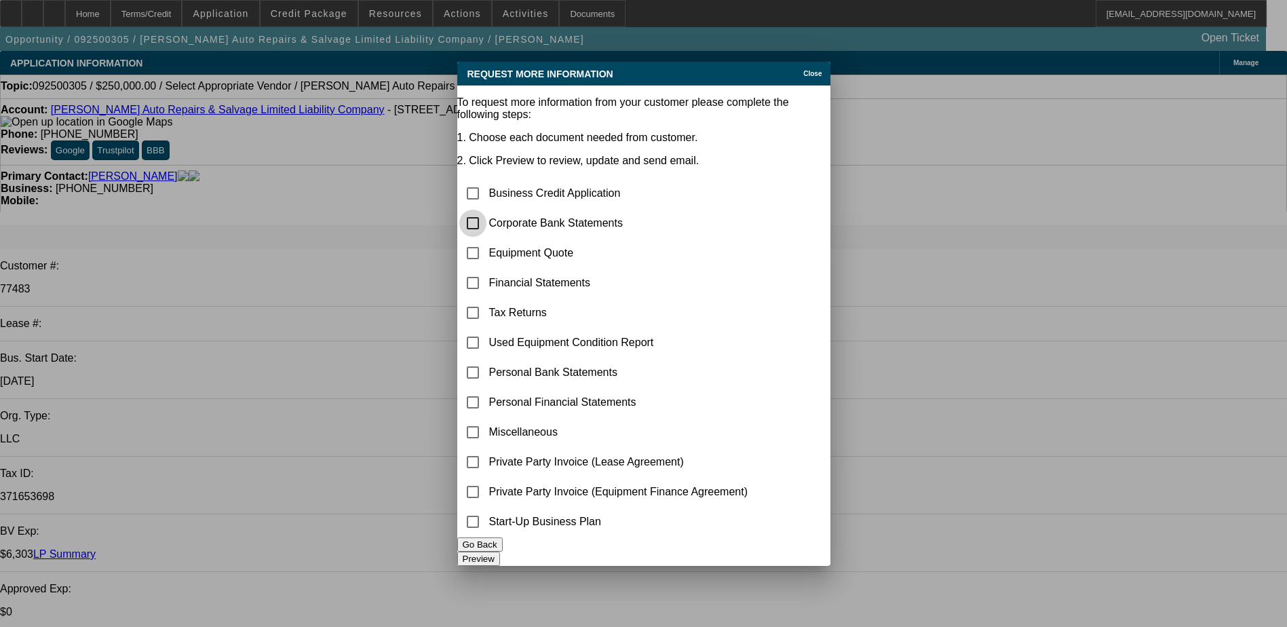
click at [486, 210] on input "checkbox" at bounding box center [472, 223] width 27 height 27
checkbox input "true"
click at [500, 553] on button "Preview" at bounding box center [478, 558] width 43 height 14
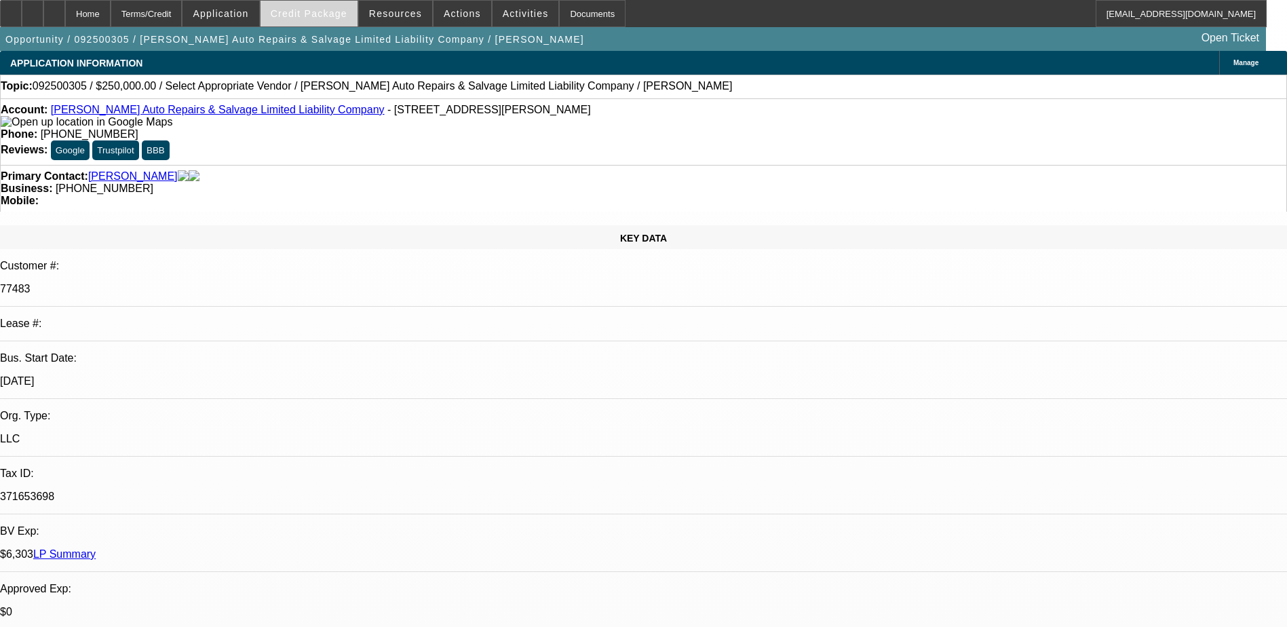
click at [328, 10] on span "Credit Package" at bounding box center [309, 13] width 77 height 11
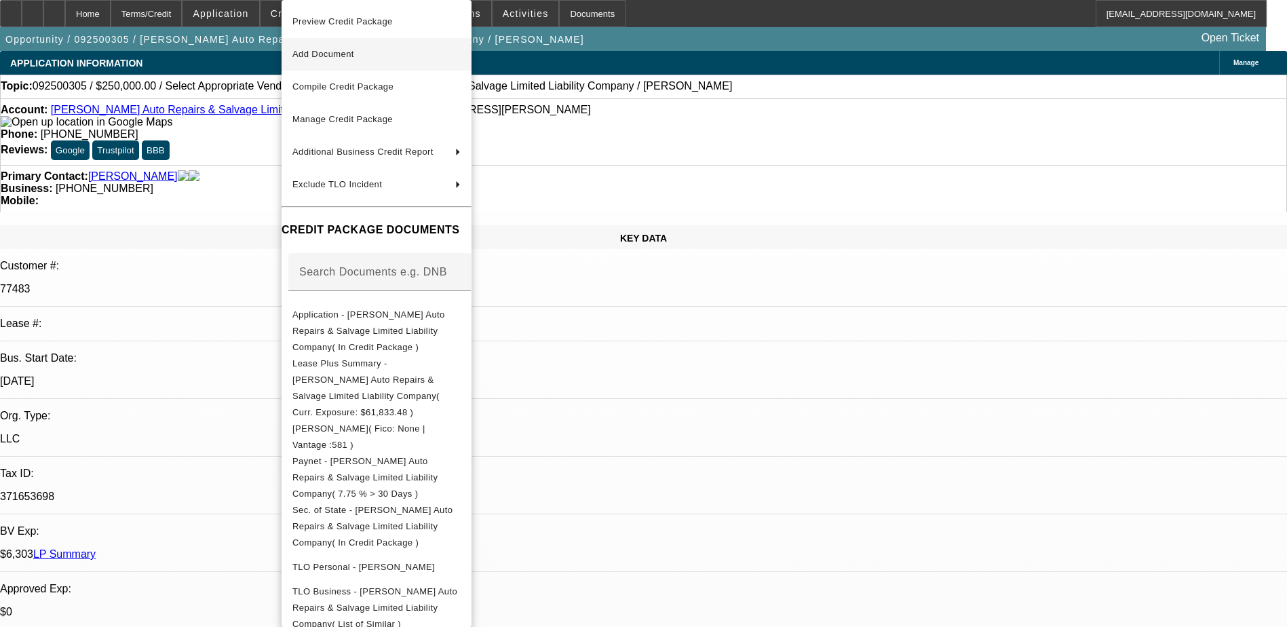
click at [378, 57] on span "Add Document" at bounding box center [376, 54] width 168 height 16
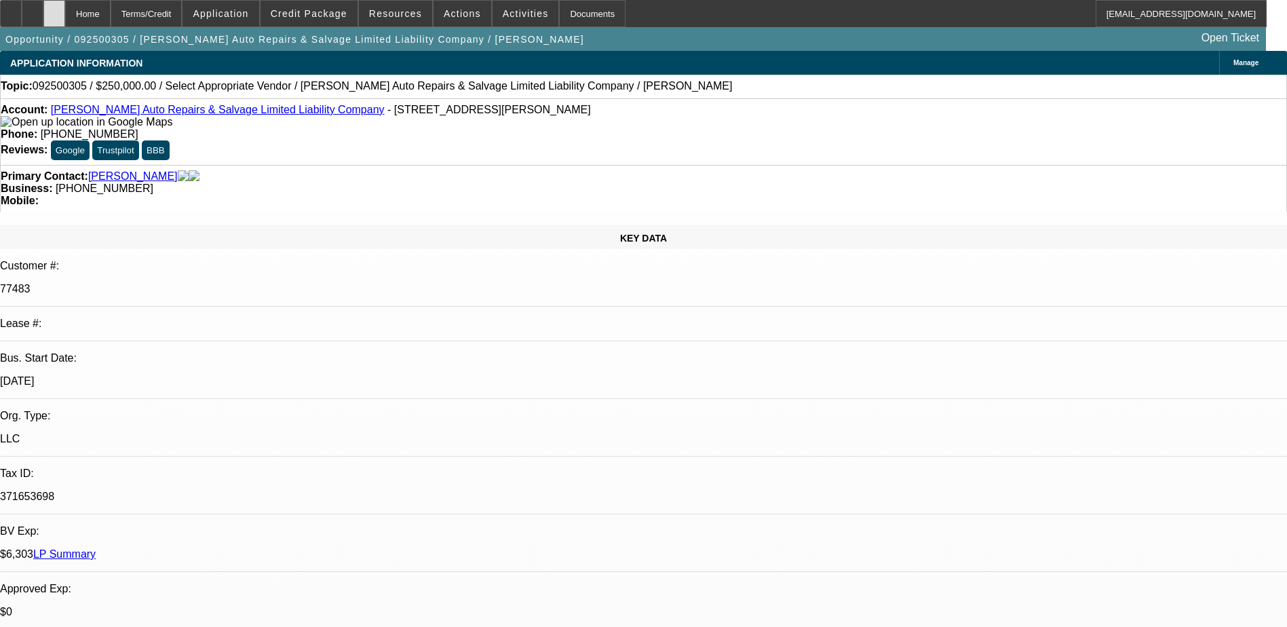
click at [65, 15] on div at bounding box center [54, 13] width 22 height 27
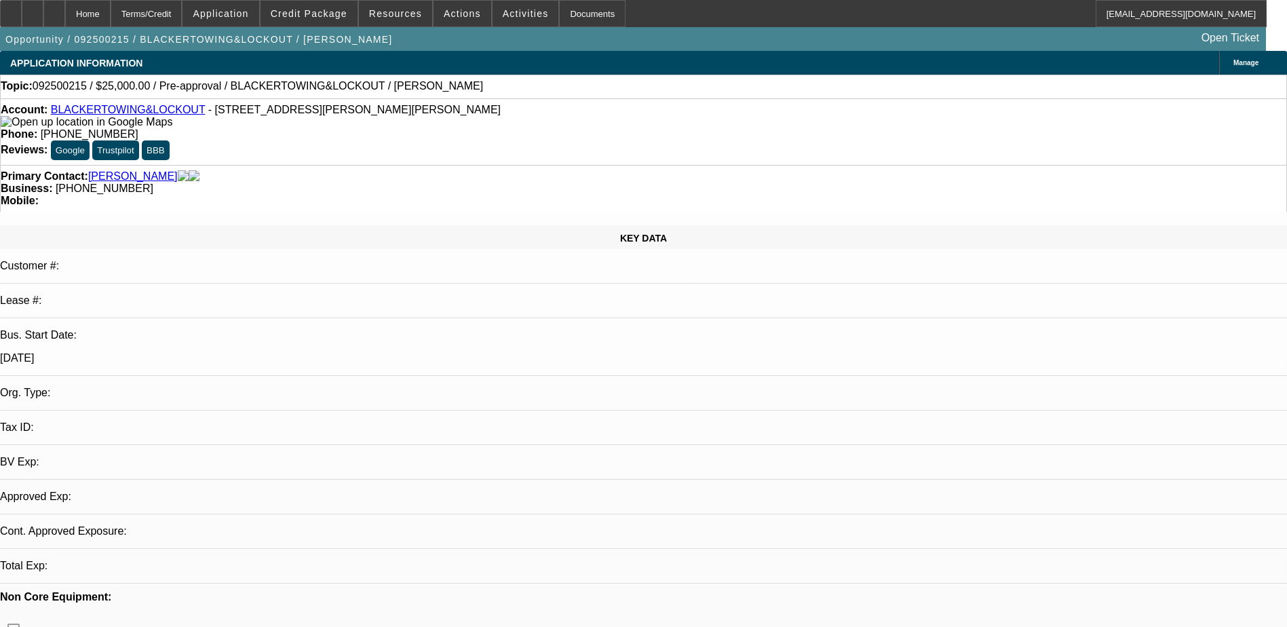
select select "0"
select select "2"
select select "0.1"
select select "4"
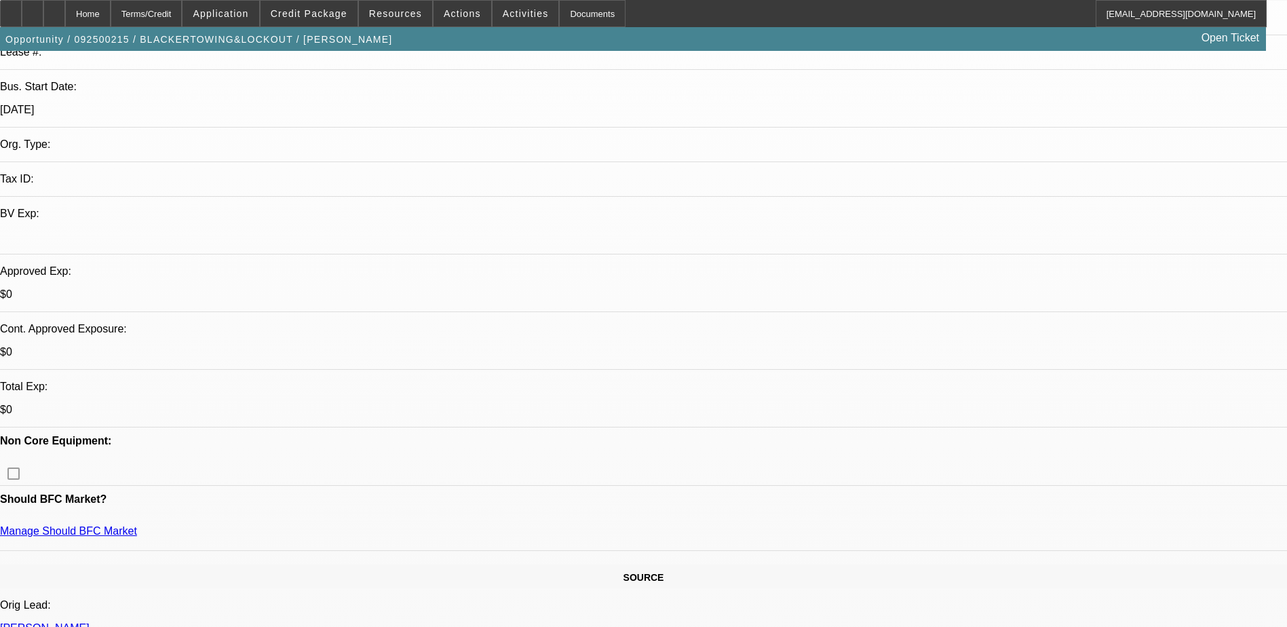
scroll to position [203, 0]
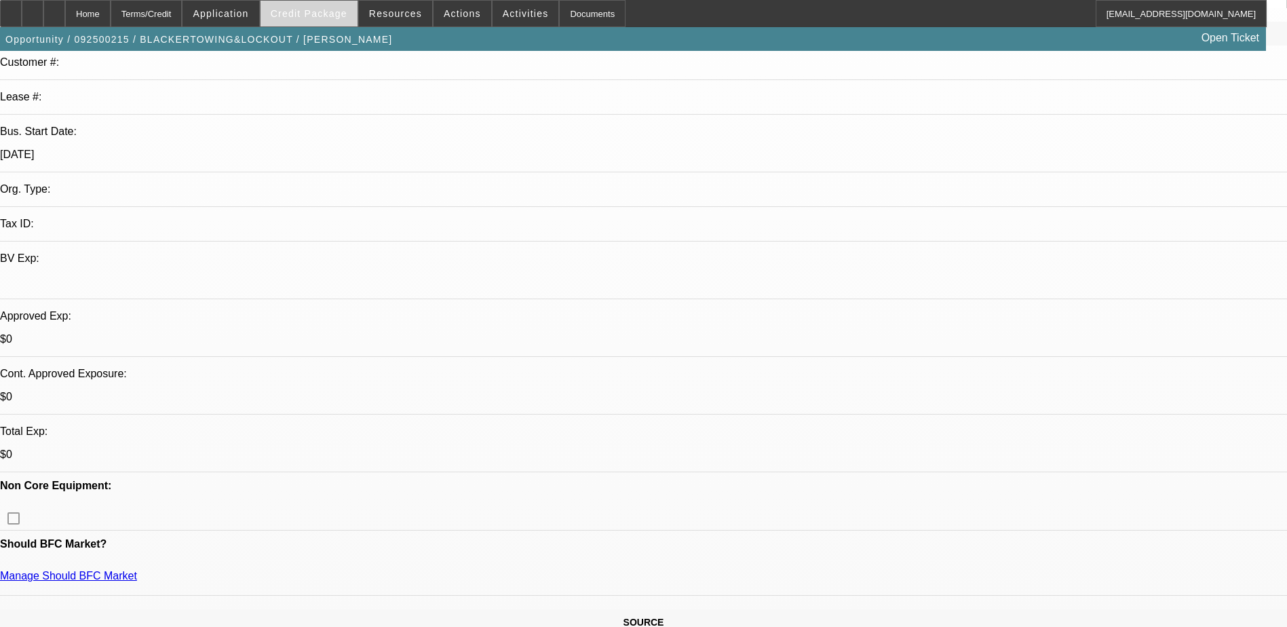
click at [319, 18] on span "Credit Package" at bounding box center [309, 13] width 77 height 11
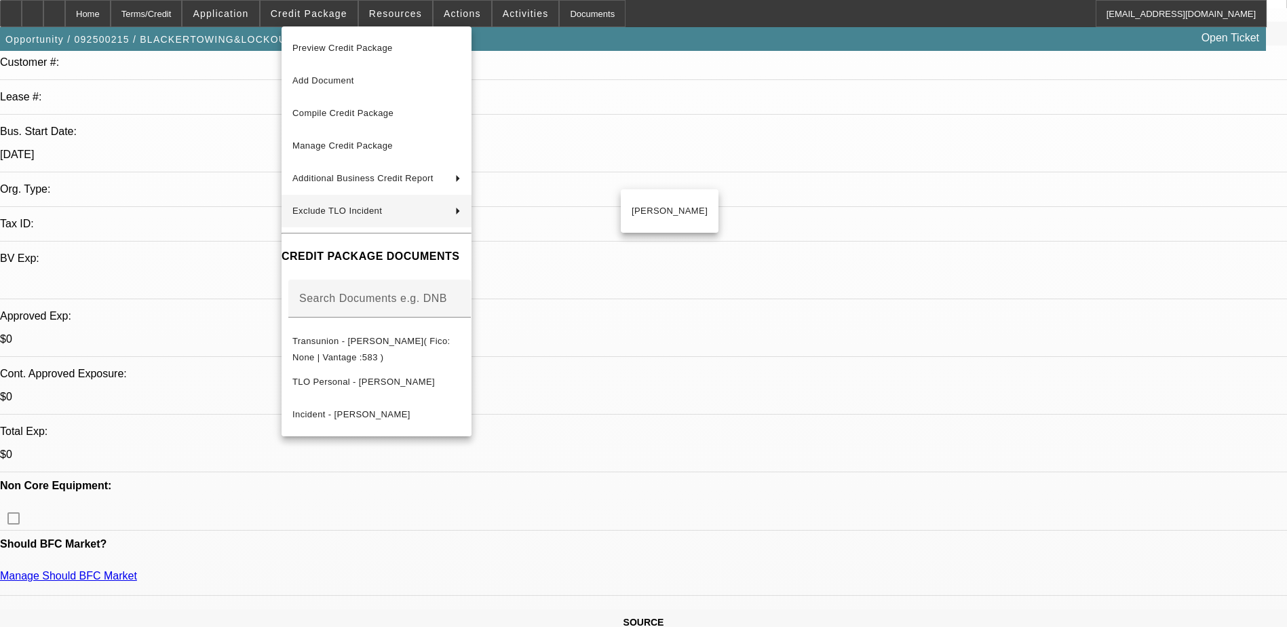
click at [190, 226] on div at bounding box center [643, 313] width 1287 height 627
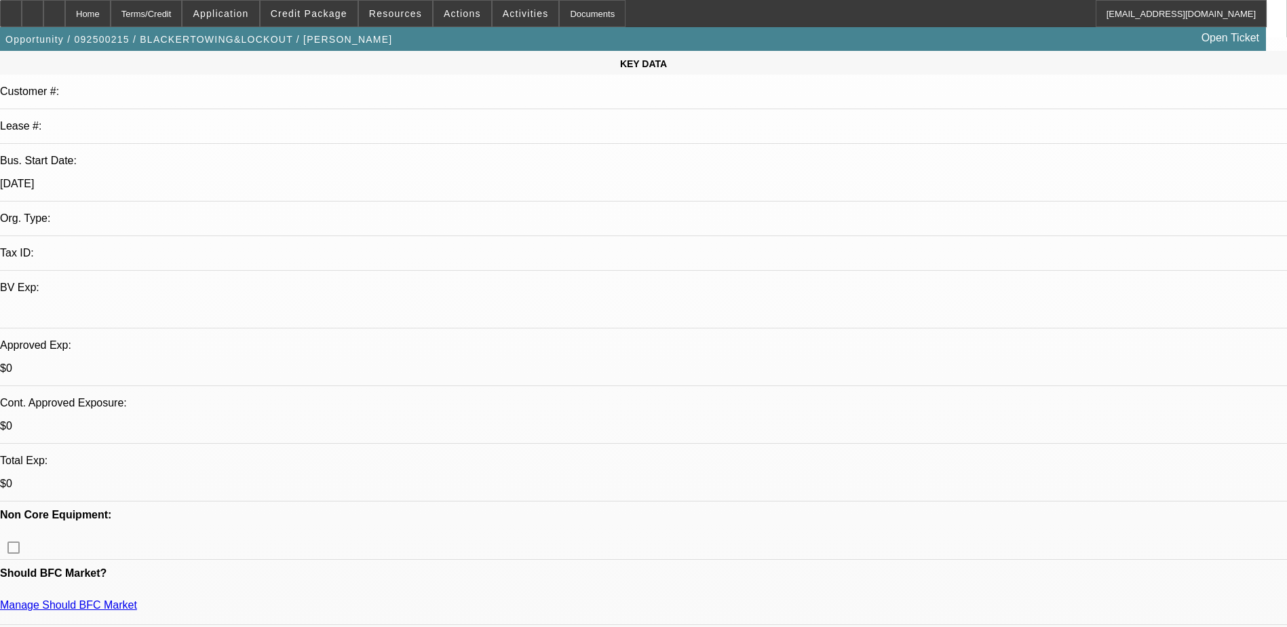
scroll to position [0, 0]
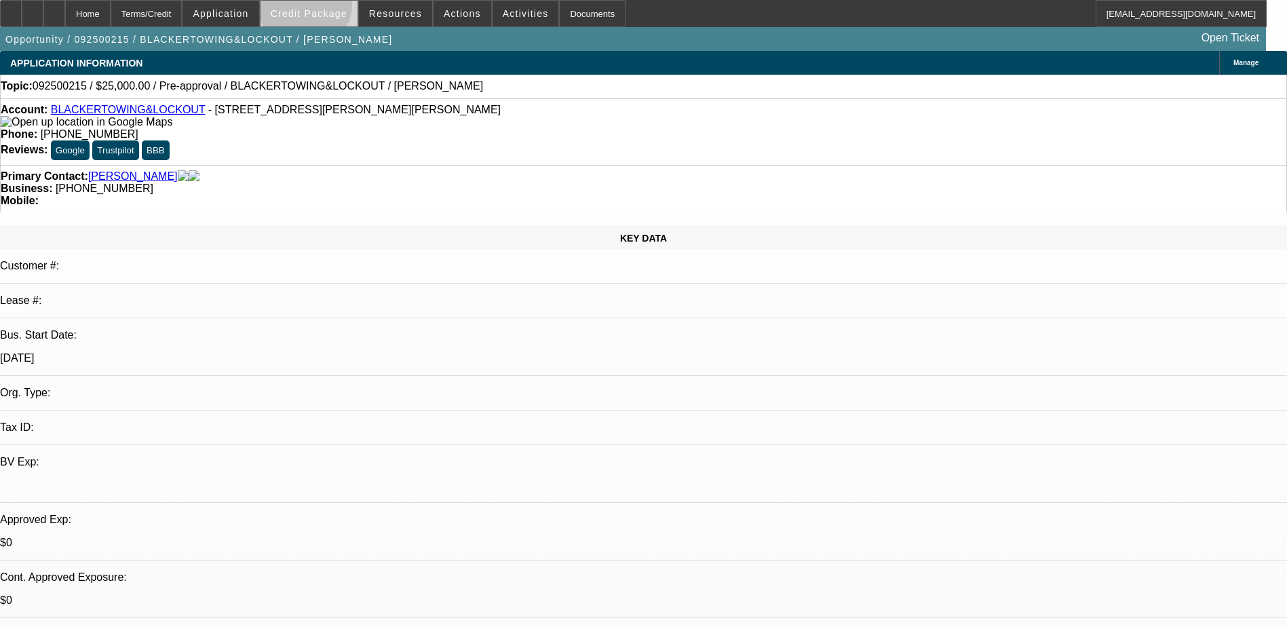
click at [326, 7] on span at bounding box center [308, 13] width 97 height 33
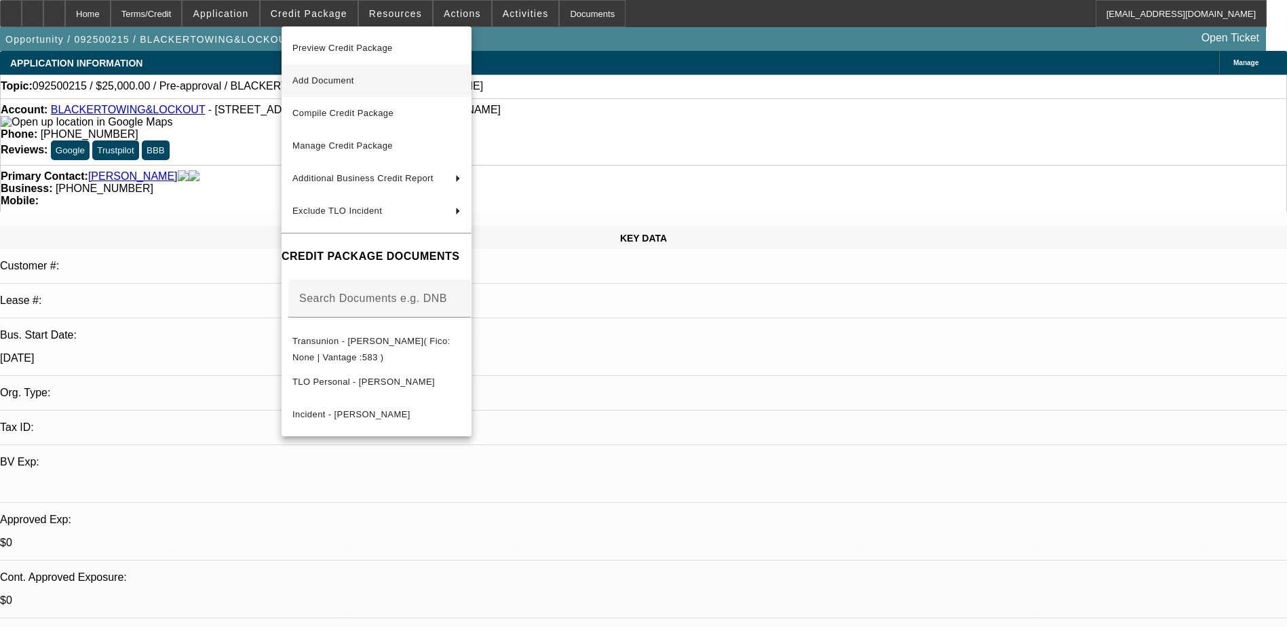
click at [339, 74] on span "Add Document" at bounding box center [376, 81] width 168 height 16
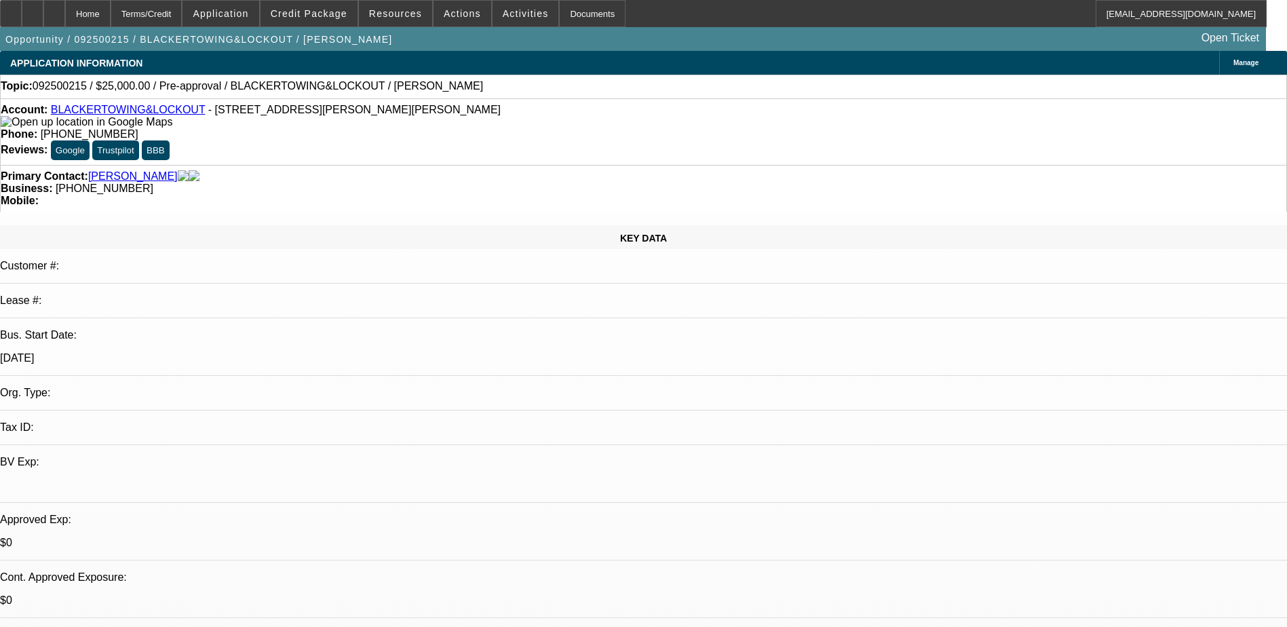
click at [317, 21] on span at bounding box center [308, 13] width 97 height 33
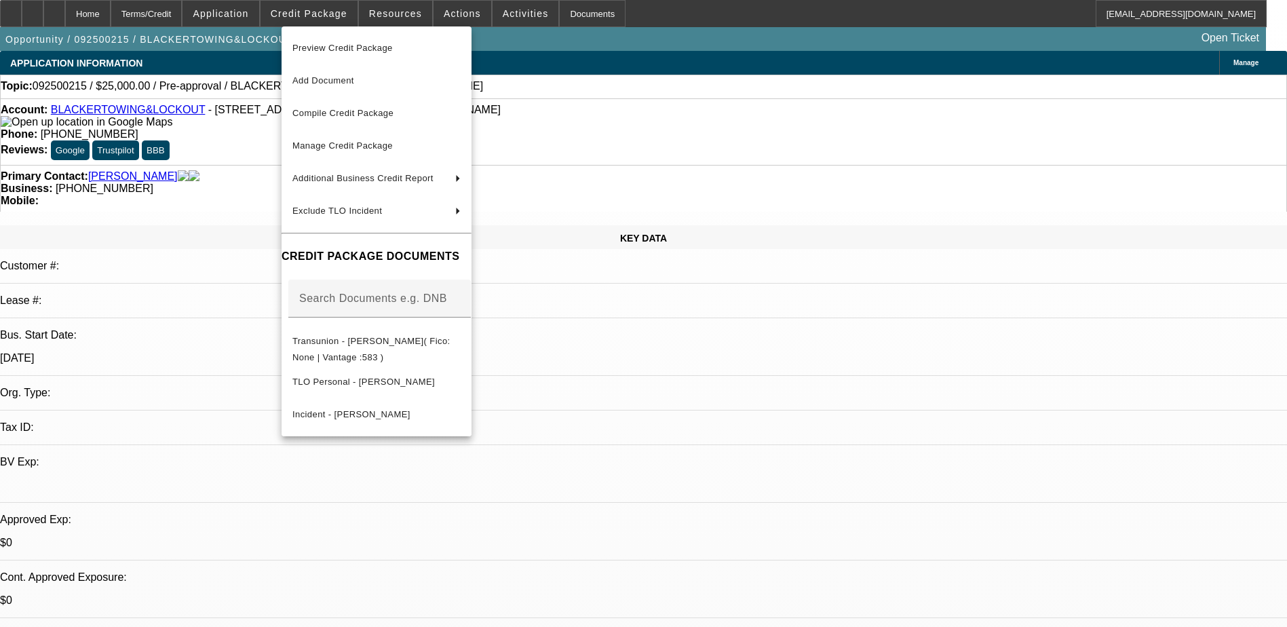
click at [234, 144] on div at bounding box center [643, 313] width 1287 height 627
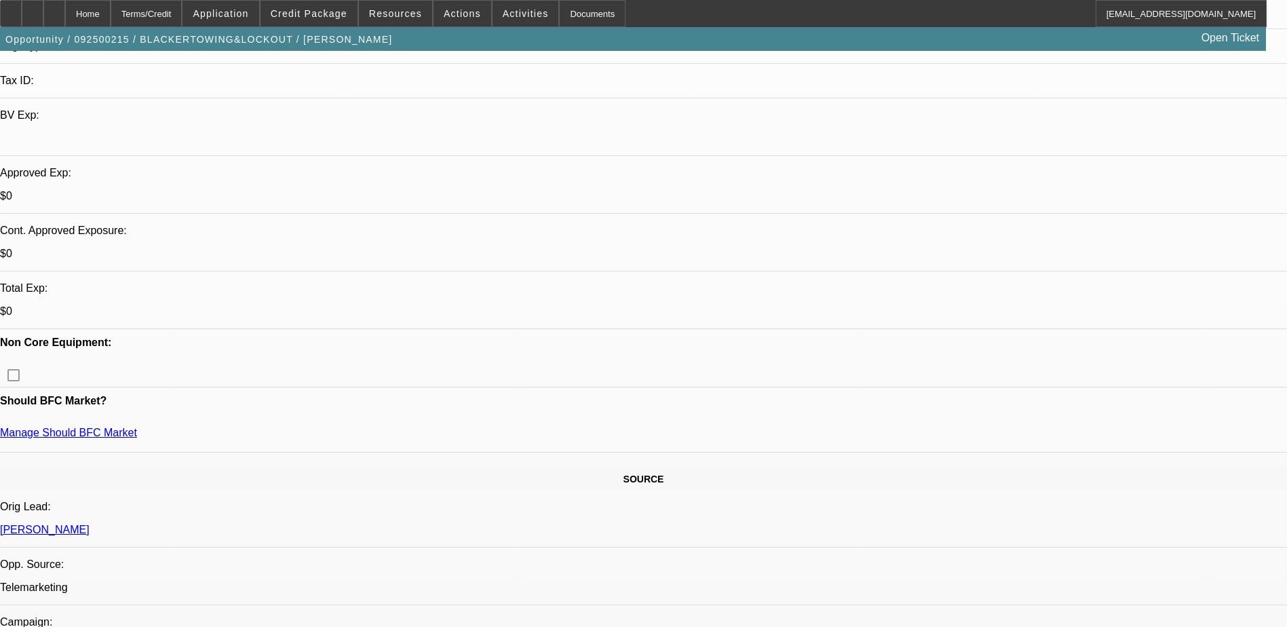
scroll to position [610, 0]
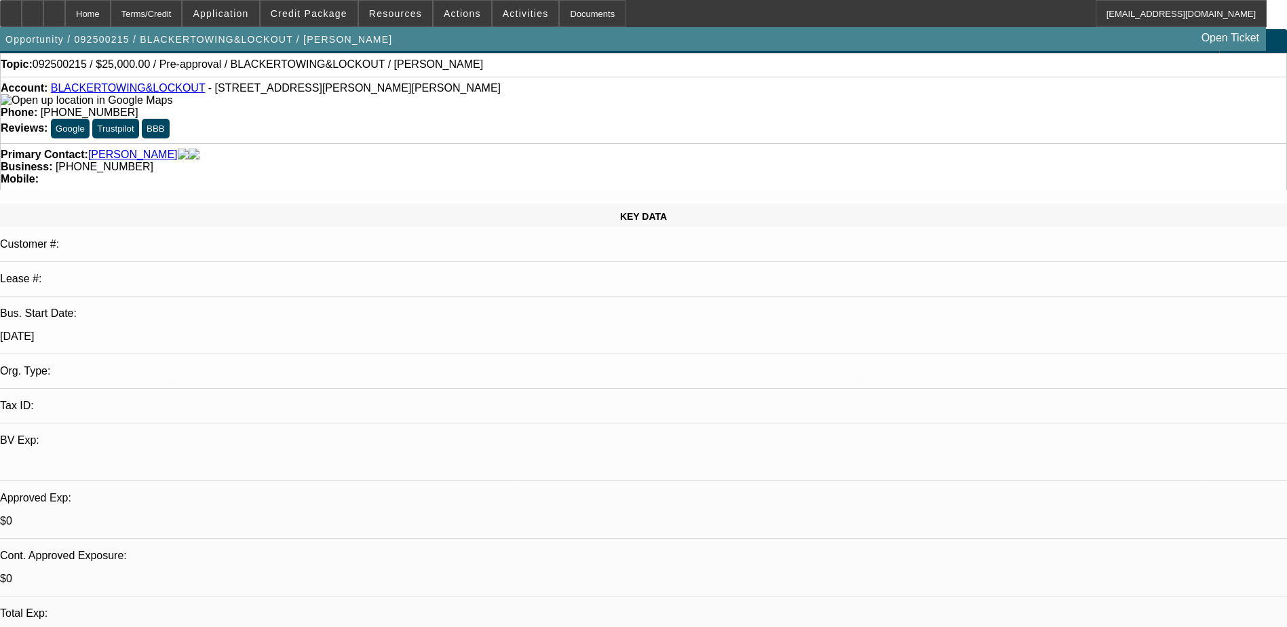
scroll to position [0, 0]
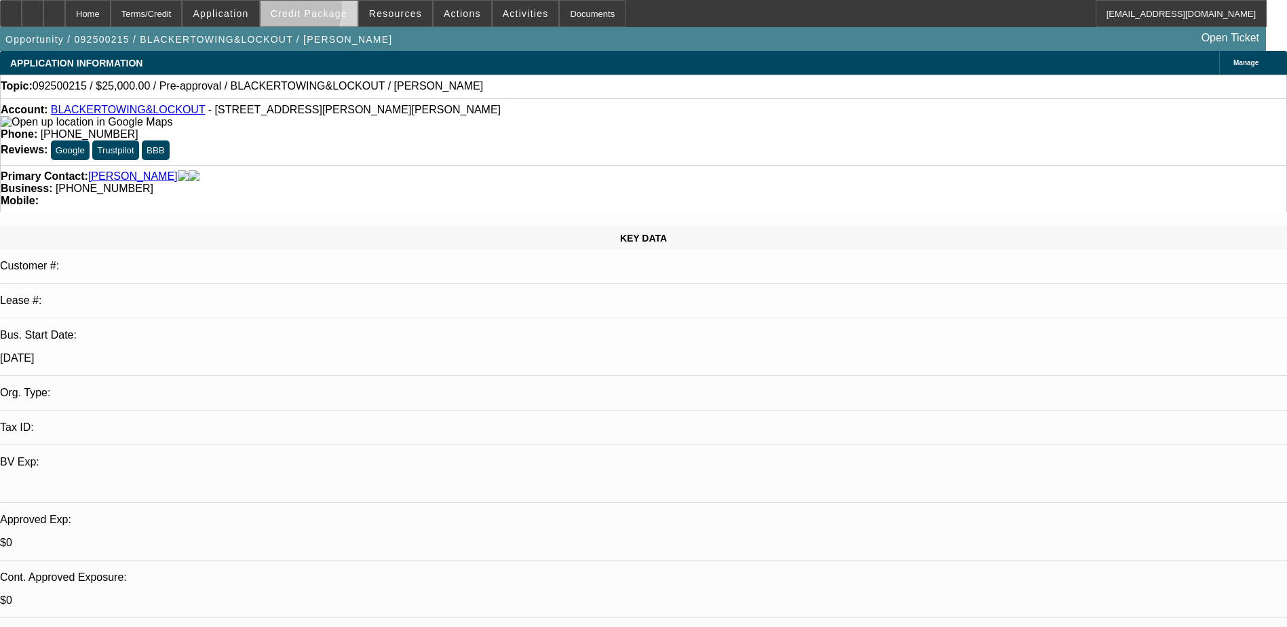
click at [305, 12] on span "Credit Package" at bounding box center [309, 13] width 77 height 11
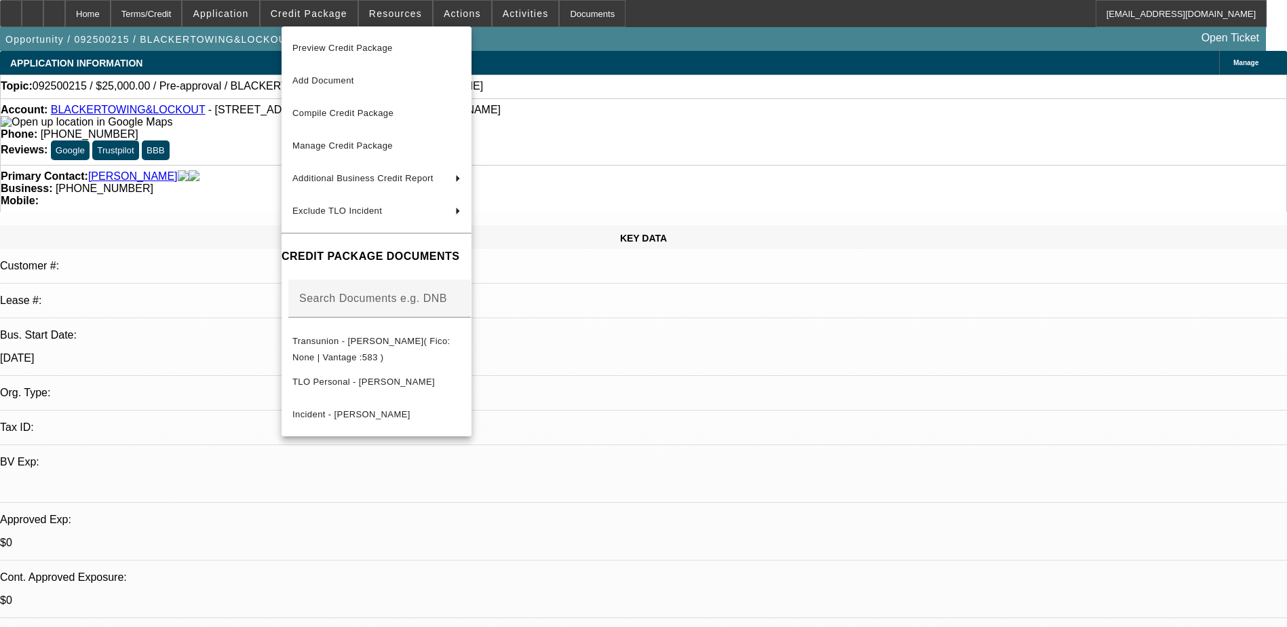
click at [192, 274] on div at bounding box center [643, 313] width 1287 height 627
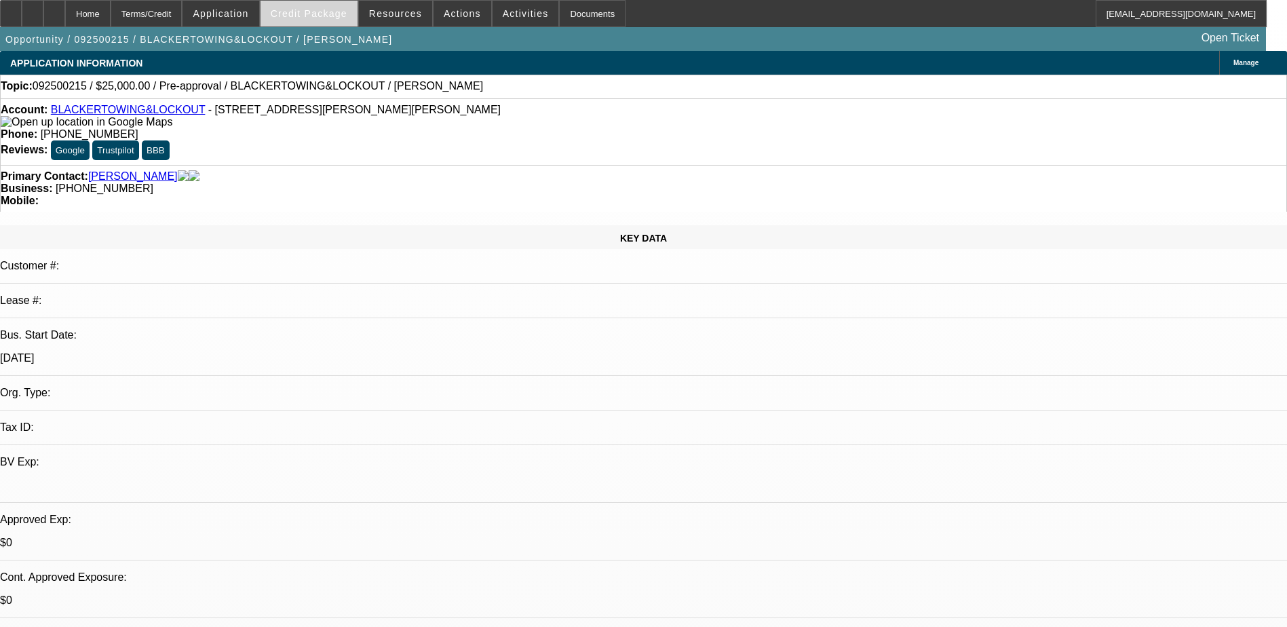
click at [341, 8] on span "Credit Package" at bounding box center [309, 13] width 77 height 11
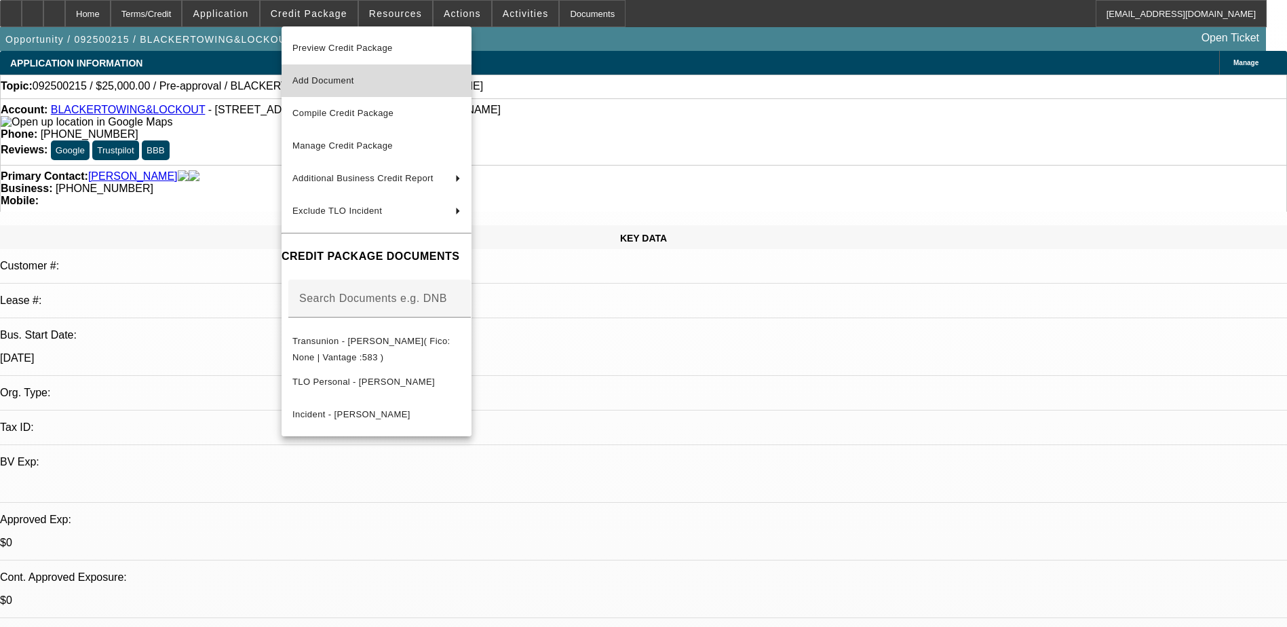
click at [388, 84] on span "Add Document" at bounding box center [376, 81] width 168 height 16
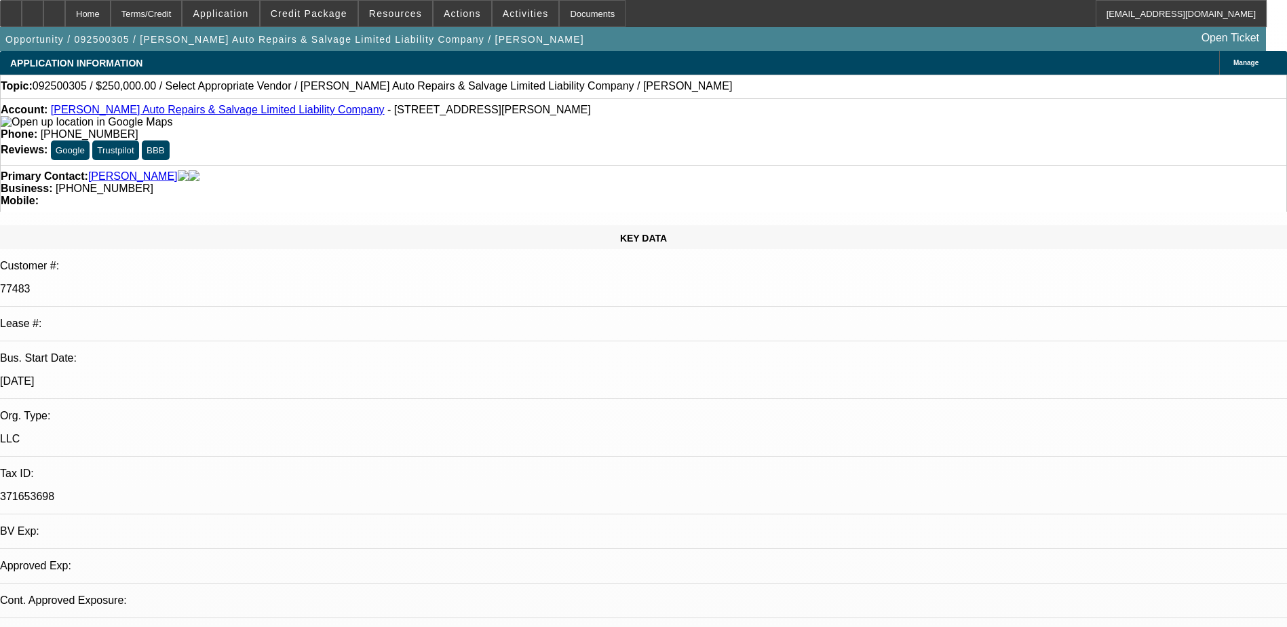
select select "0"
select select "2"
select select "0.1"
select select "4"
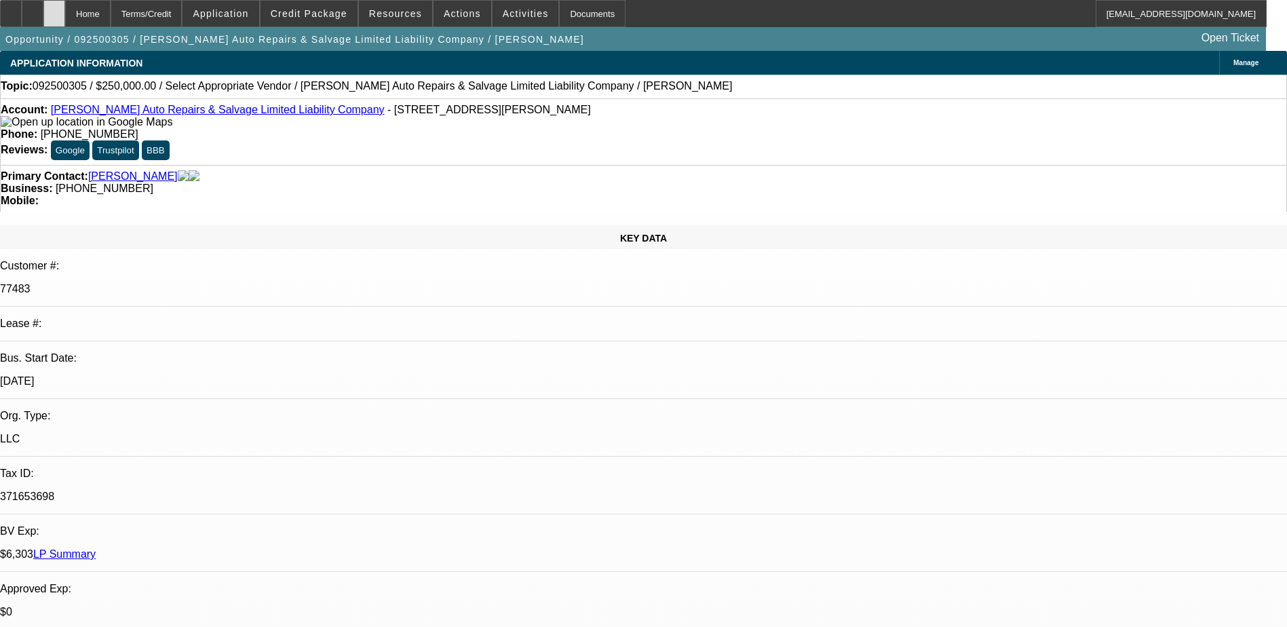
click at [65, 9] on div at bounding box center [54, 13] width 22 height 27
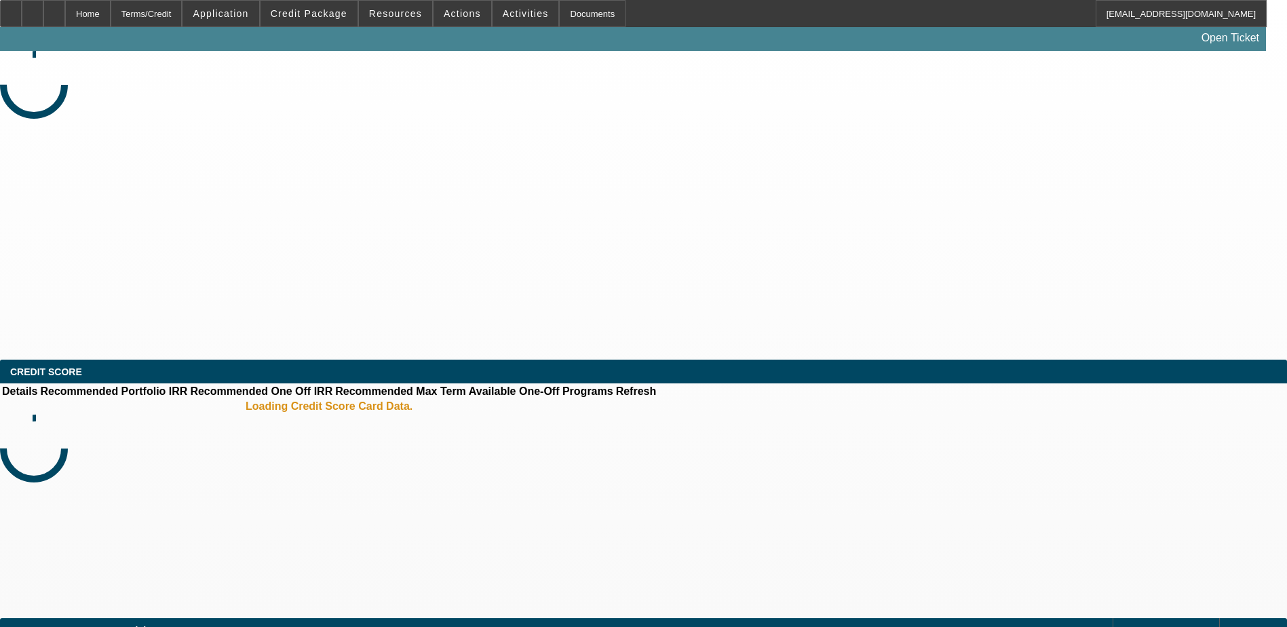
select select "0"
select select "2"
select select "0.1"
select select "1"
select select "2"
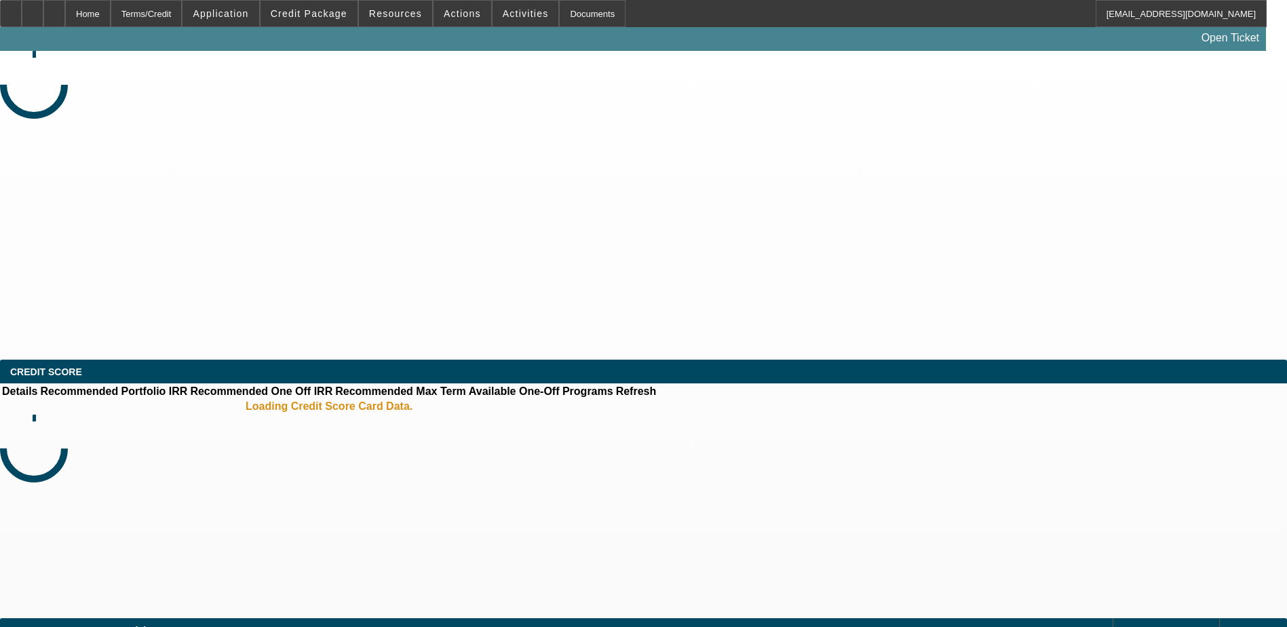
select select "4"
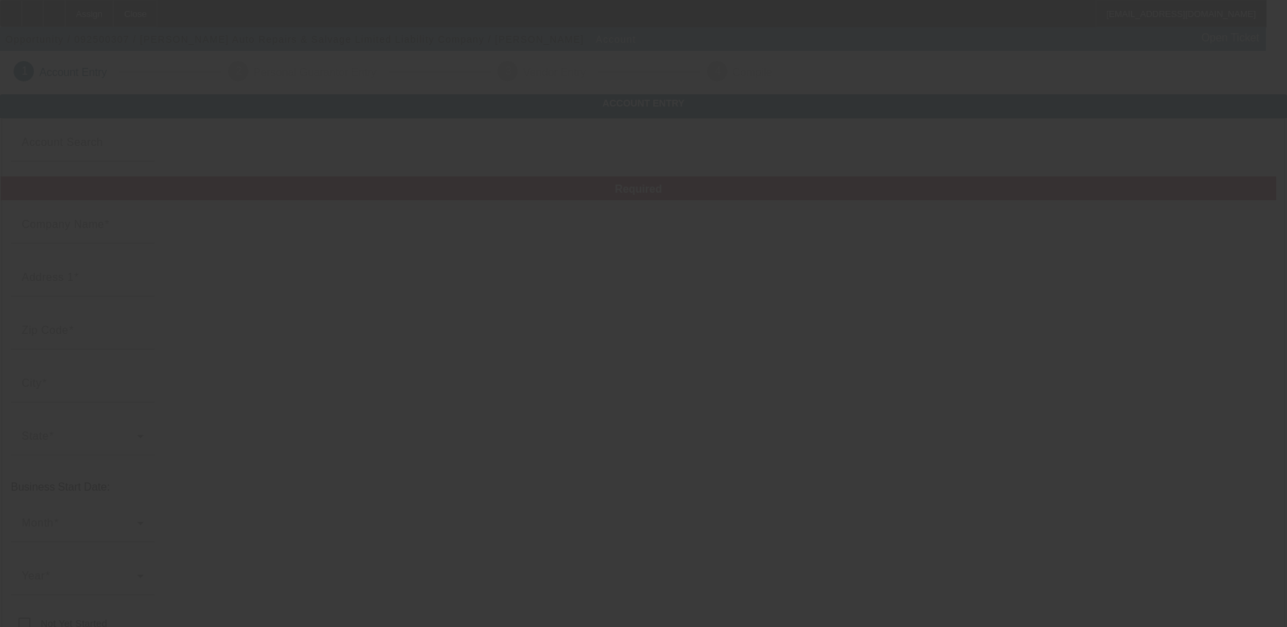
type input "[PERSON_NAME] Auto Repairs & Salvage Limited Liability Company"
type input "[STREET_ADDRESS]"
type input "75069"
type input "[PERSON_NAME]"
type input "[PHONE_NUMBER]"
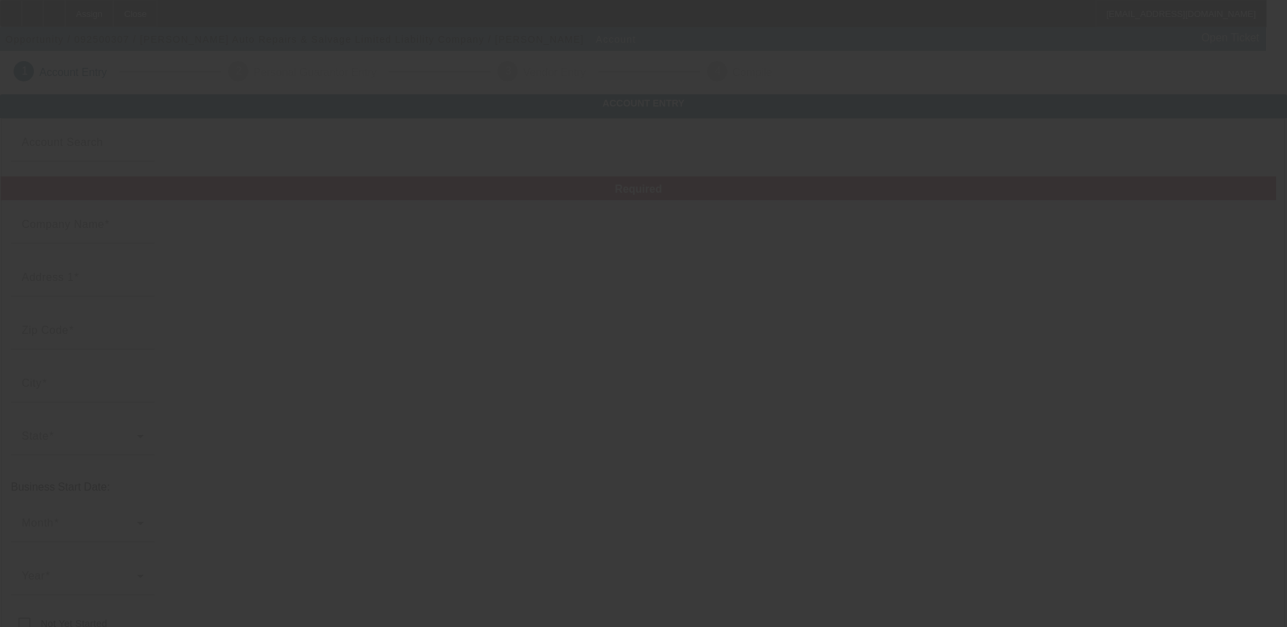
type input "[PERSON_NAME][EMAIL_ADDRESS][DOMAIN_NAME]"
type input "Collin"
type input "371653698"
type input "[URL][DOMAIN_NAME]"
type input "[PERSON_NAME] Auto Repairs & Salvage Limited Liability Company"
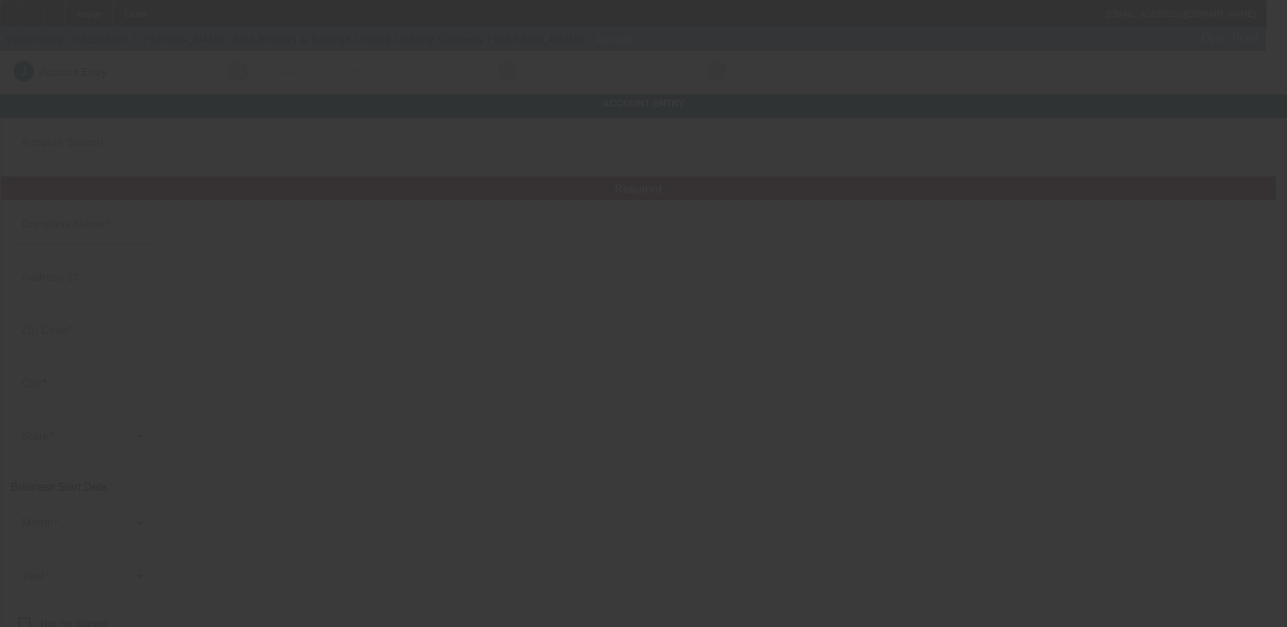
type input "[STREET_ADDRESS]"
type input "75069"
type input "[PERSON_NAME]"
type input "[PHONE_NUMBER]"
type input "[PERSON_NAME][EMAIL_ADDRESS][DOMAIN_NAME]"
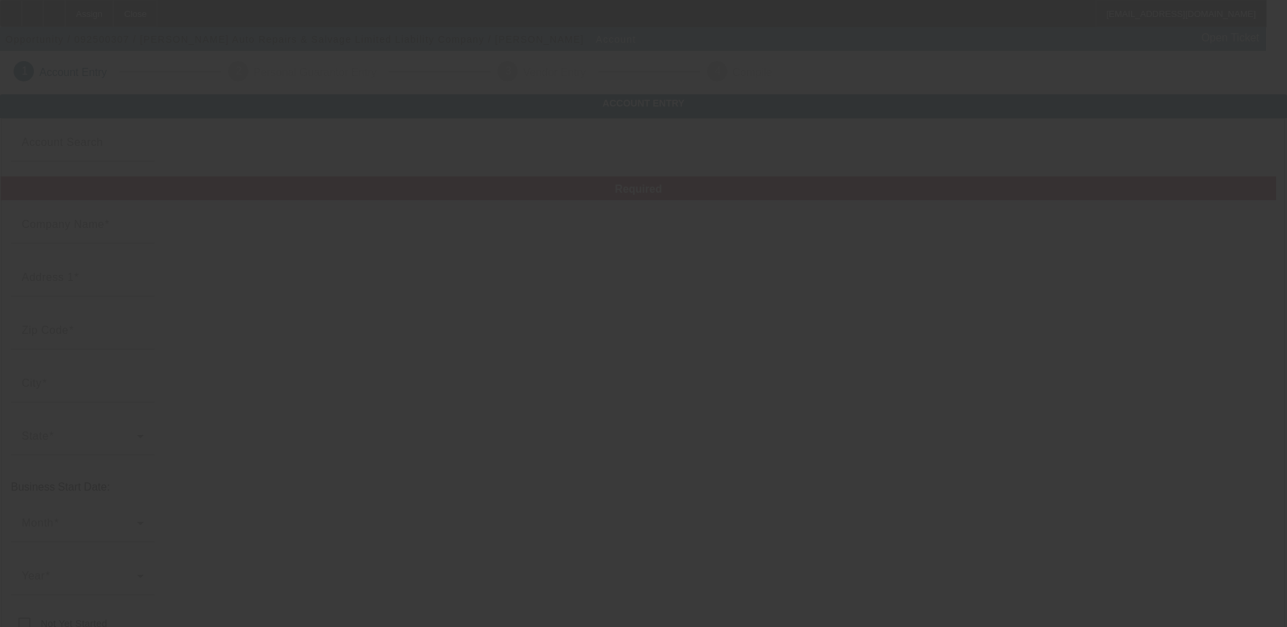
type input "Collin"
type input "371653698"
type input "[URL][DOMAIN_NAME]"
type input "[PERSON_NAME] Auto Repairs & Salvage Limited Liability Company"
type input "[STREET_ADDRESS]"
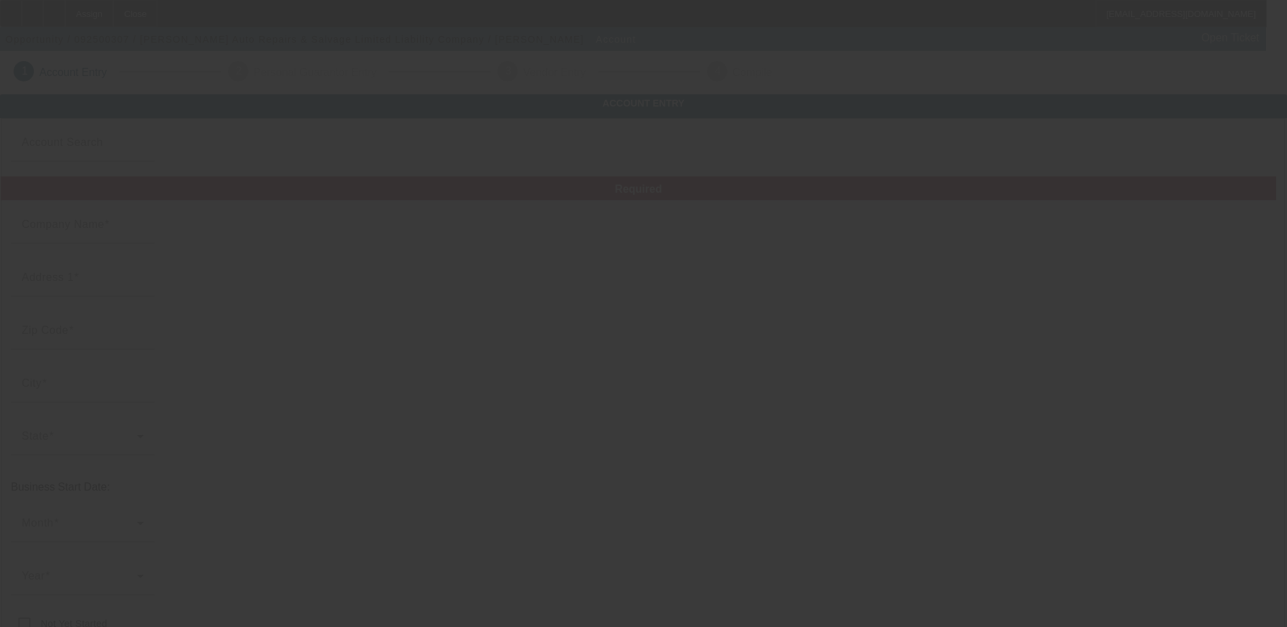
type input "75069"
type input "[PERSON_NAME]"
type input "[PHONE_NUMBER]"
type input "[PERSON_NAME][EMAIL_ADDRESS][DOMAIN_NAME]"
type input "Collin"
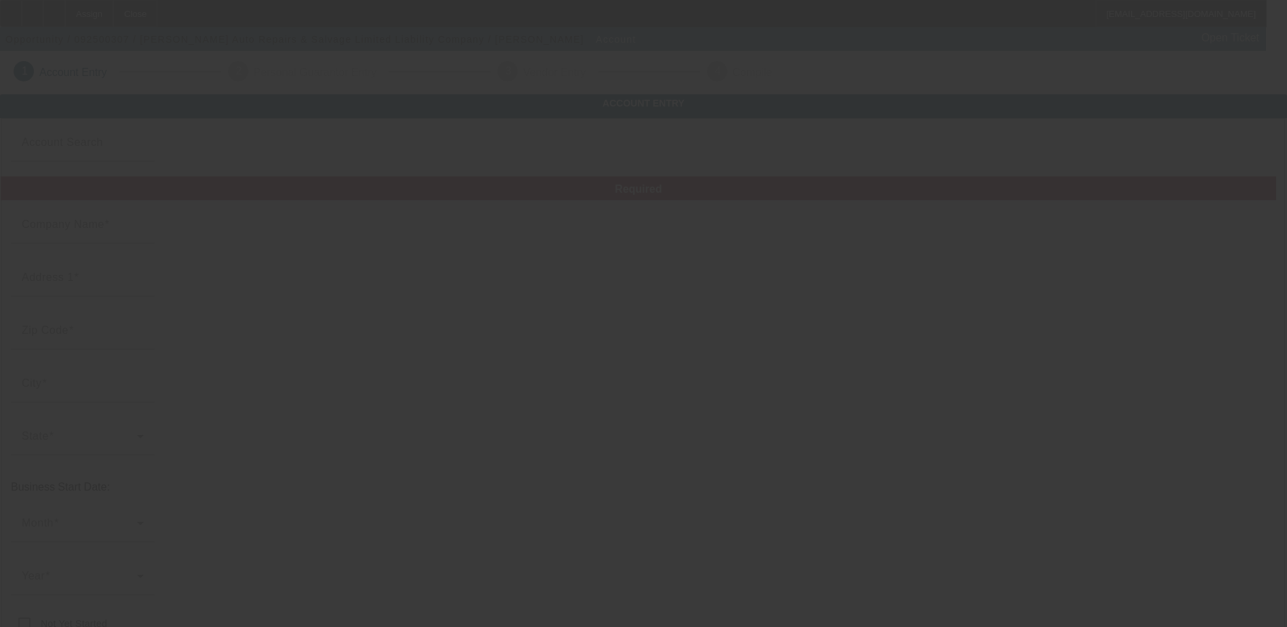
type input "371653698"
type input "[URL][DOMAIN_NAME]"
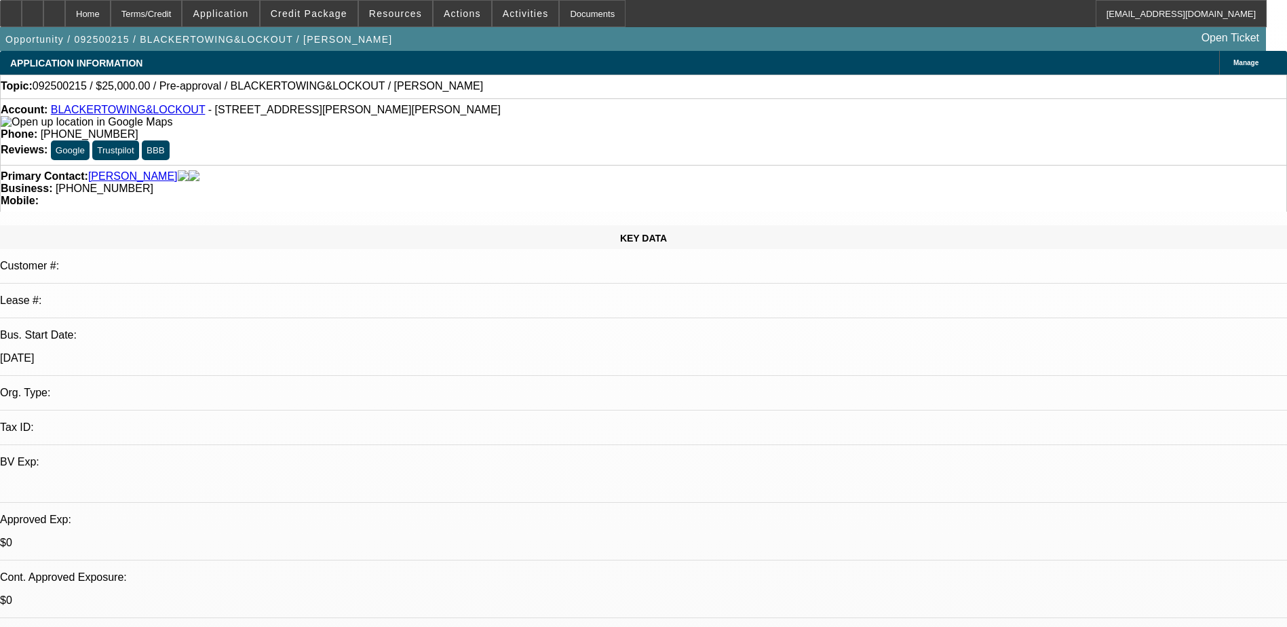
select select "0"
select select "2"
select select "0.1"
select select "1"
select select "2"
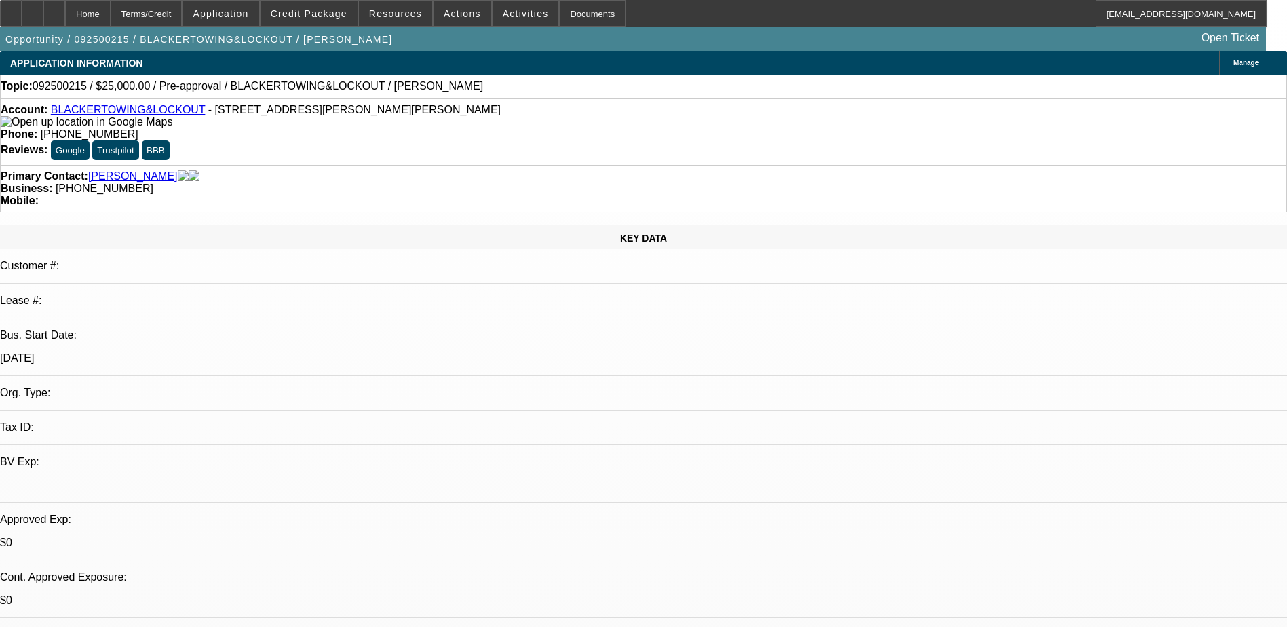
select select "4"
click at [466, 14] on span "Actions" at bounding box center [462, 13] width 37 height 11
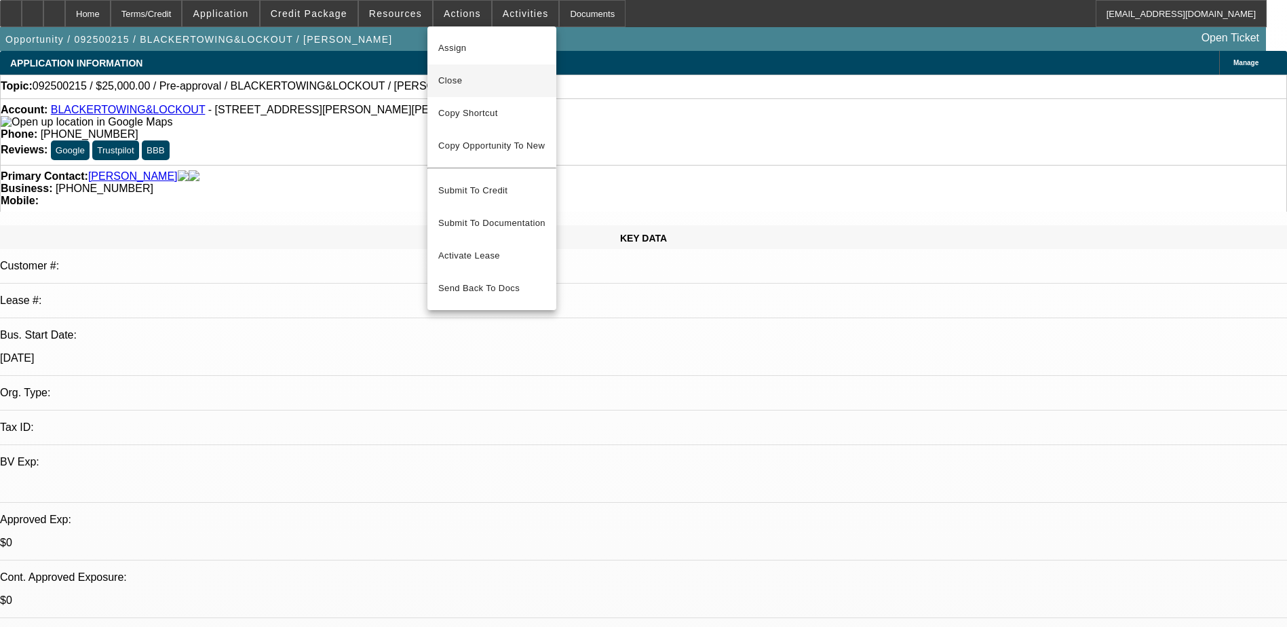
click at [484, 83] on span "Close" at bounding box center [491, 81] width 107 height 16
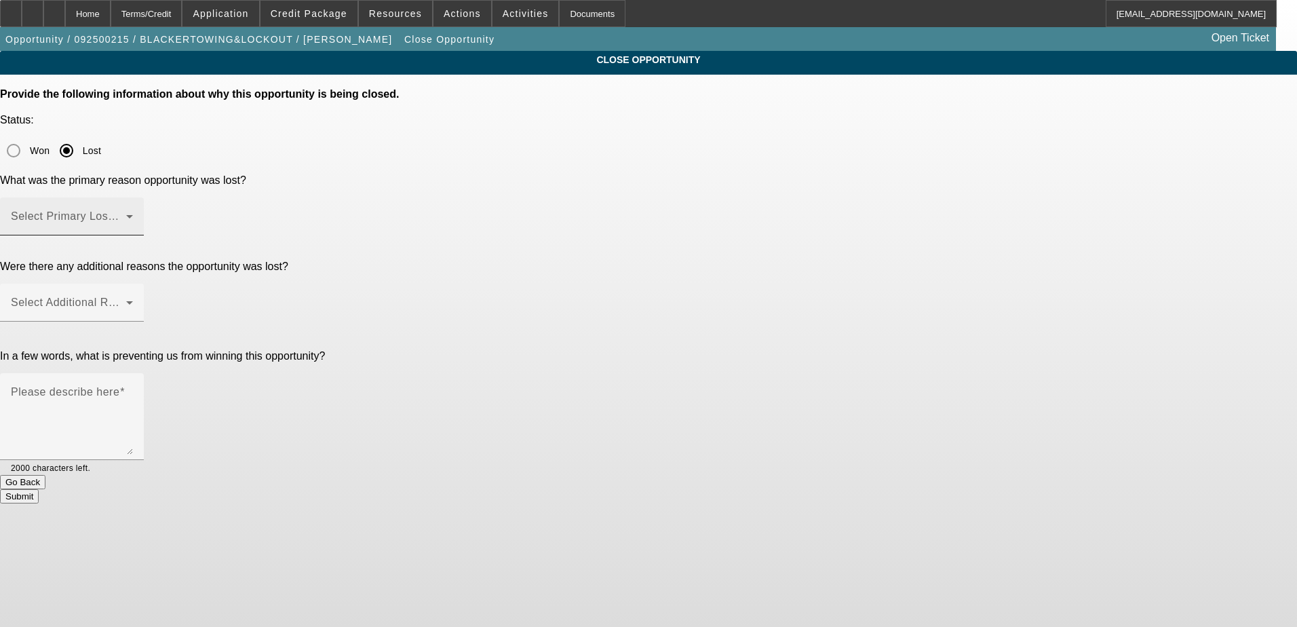
click at [126, 214] on span at bounding box center [68, 222] width 115 height 16
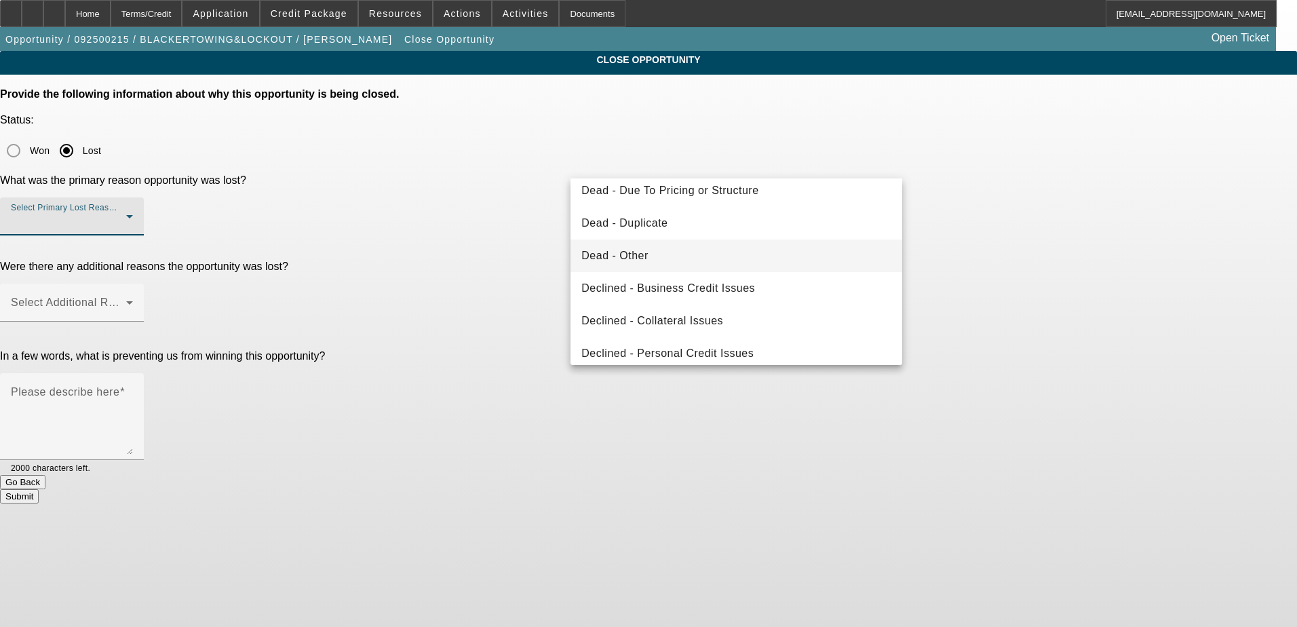
scroll to position [47, 0]
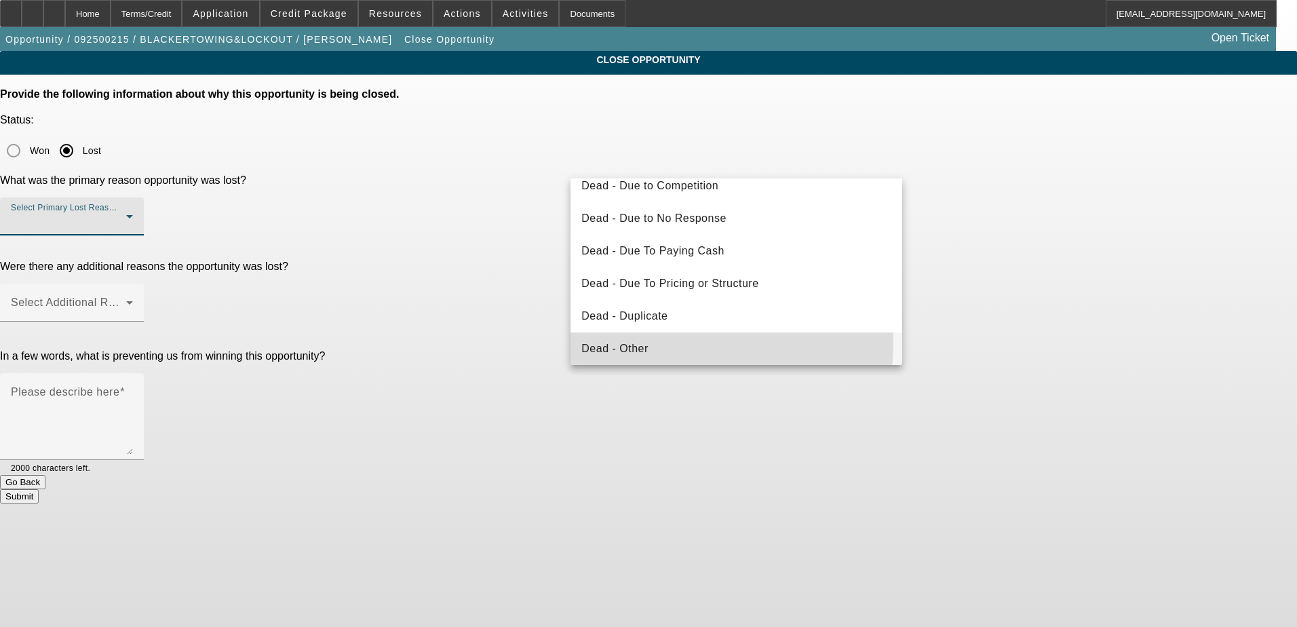
click at [684, 343] on mat-option "Dead - Other" at bounding box center [736, 348] width 332 height 33
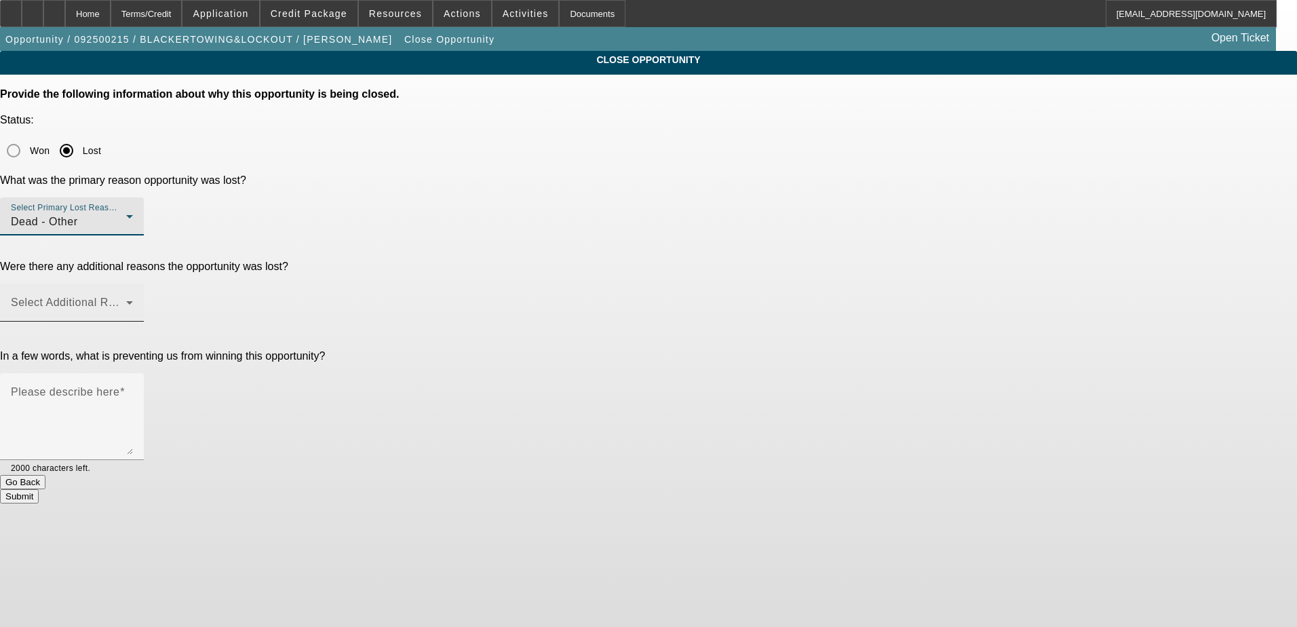
click at [133, 283] on div "Select Additional Reasons" at bounding box center [72, 302] width 122 height 38
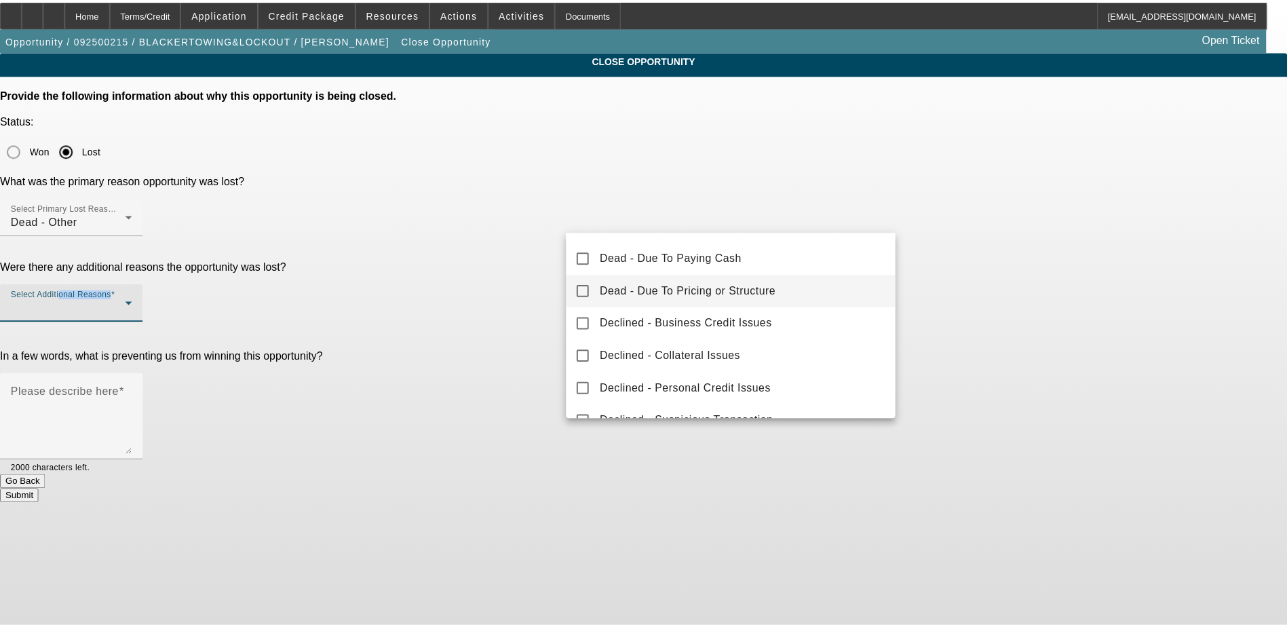
scroll to position [136, 0]
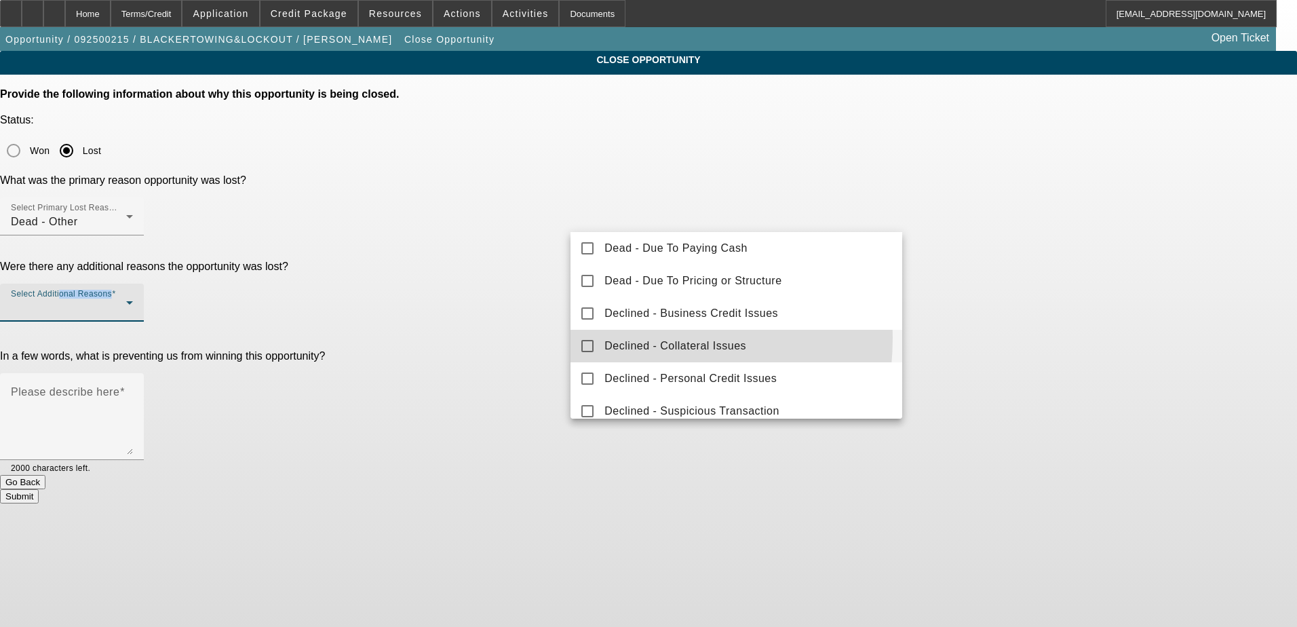
click at [584, 338] on mat-option "Declined - Collateral Issues" at bounding box center [736, 346] width 332 height 33
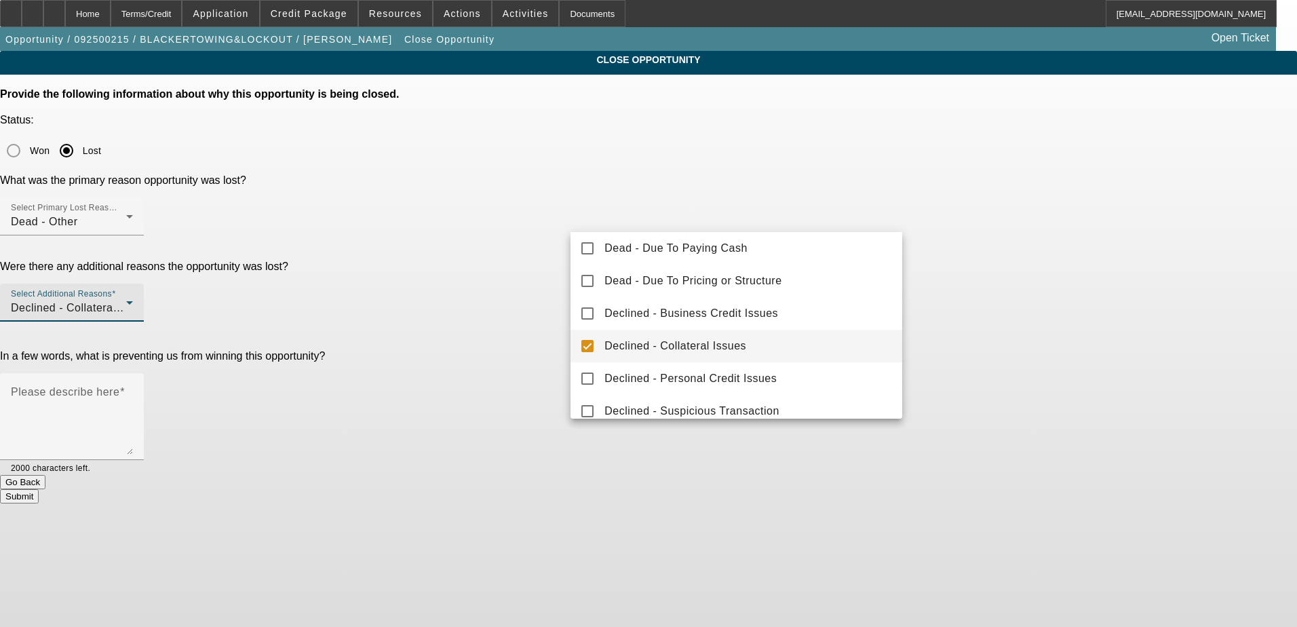
drag, startPoint x: 287, startPoint y: 292, endPoint x: 340, endPoint y: 300, distance: 53.5
click at [286, 292] on div at bounding box center [648, 313] width 1297 height 627
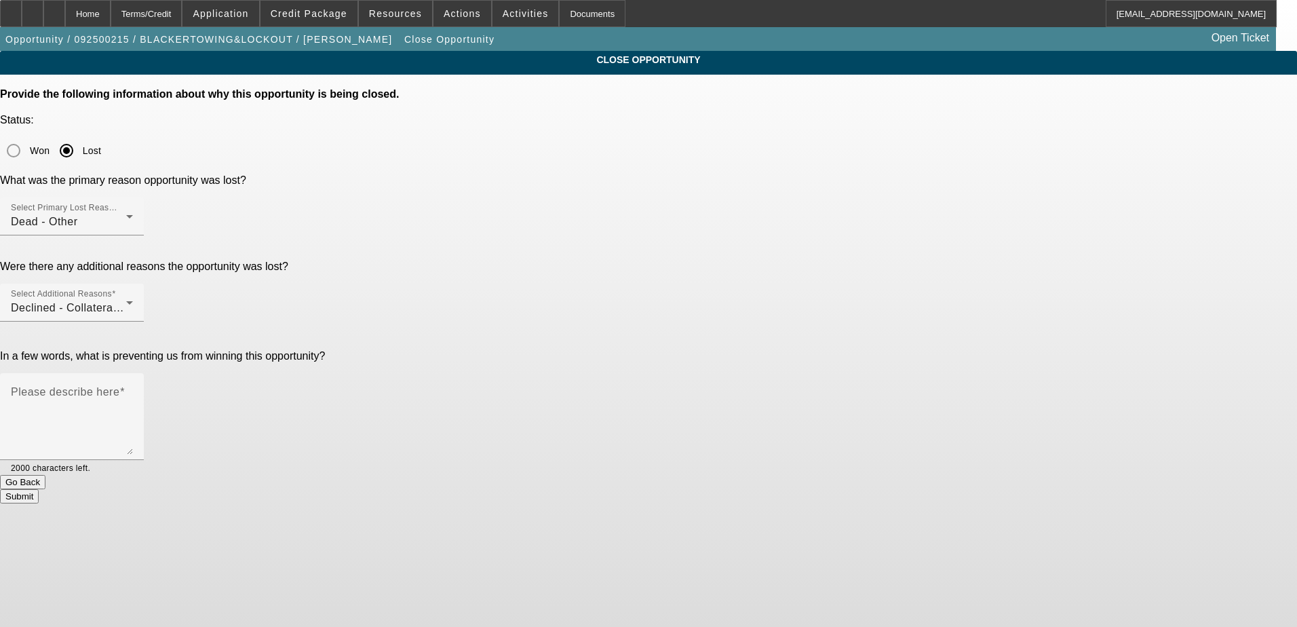
click at [39, 489] on button "Submit" at bounding box center [19, 496] width 39 height 14
click at [133, 389] on textarea "Please describe here" at bounding box center [72, 421] width 122 height 65
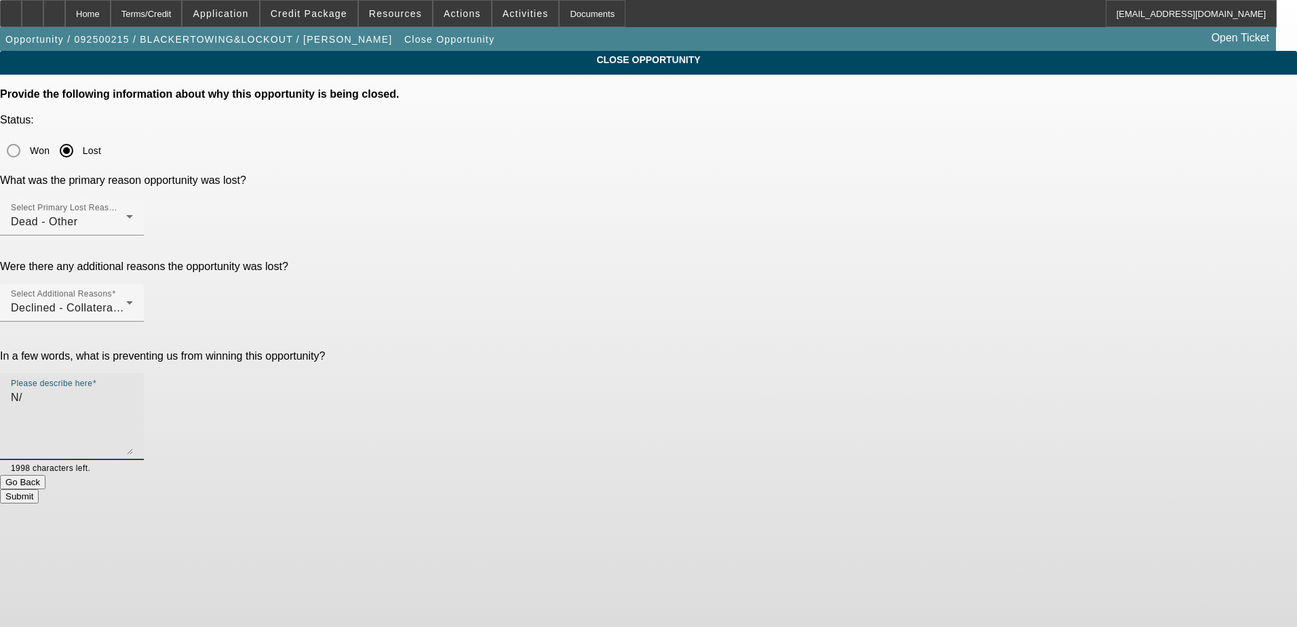
type textarea "N"
type textarea "Quality of Truck for the leaseback wasnt good enough."
click at [39, 489] on button "Submit" at bounding box center [19, 496] width 39 height 14
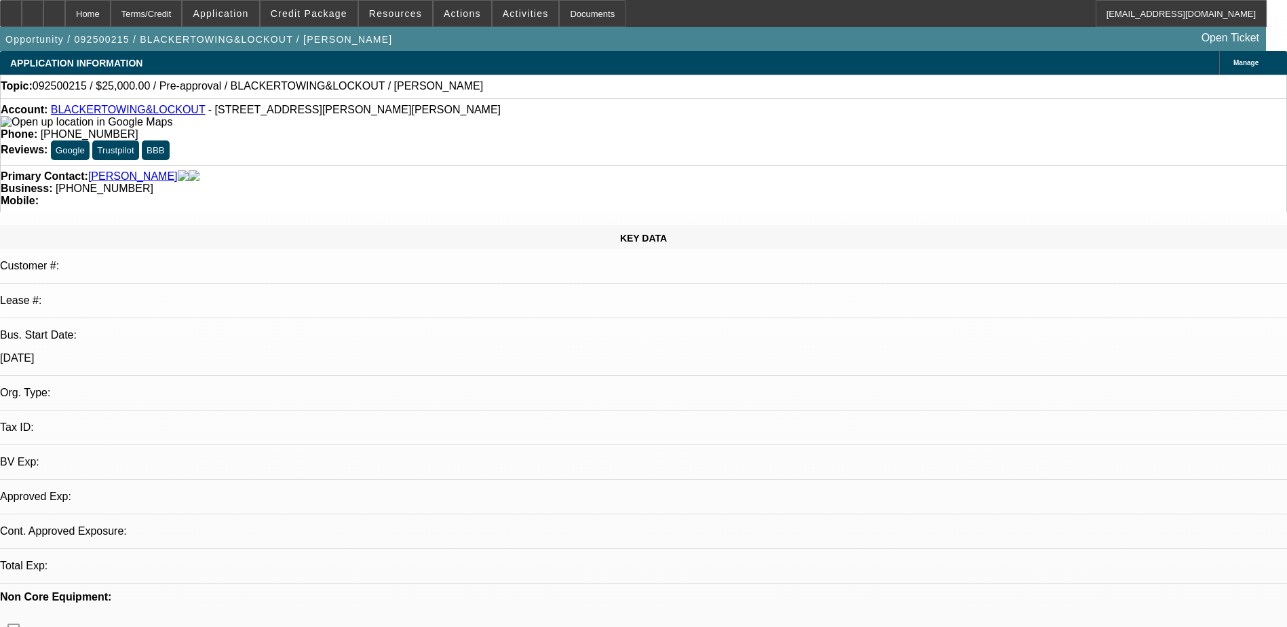
select select "0"
select select "2"
select select "0.1"
select select "4"
